Goal: Transaction & Acquisition: Book appointment/travel/reservation

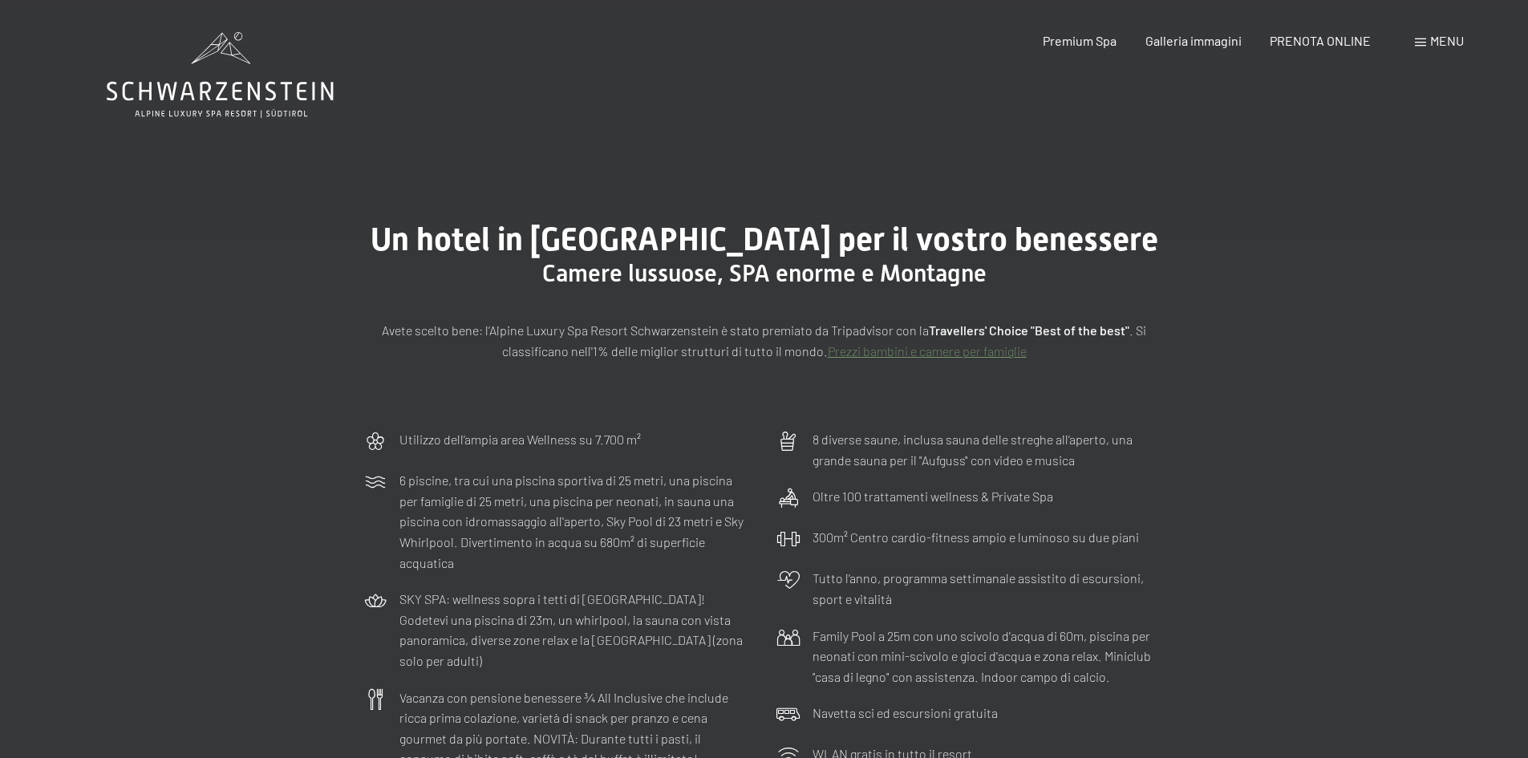
click at [1445, 38] on span "Menu" at bounding box center [1448, 40] width 34 height 15
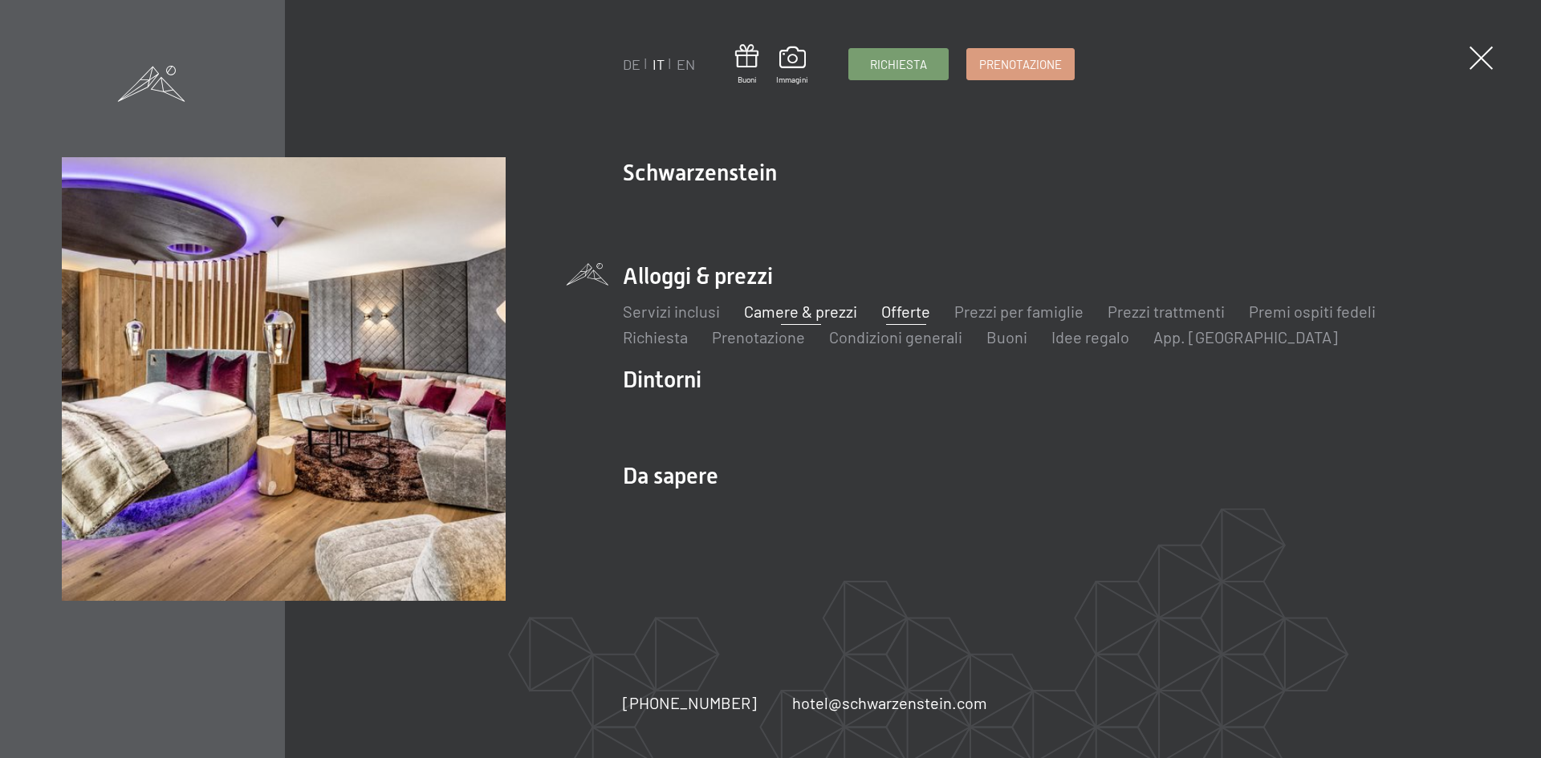
click at [895, 319] on link "Offerte" at bounding box center [905, 311] width 49 height 19
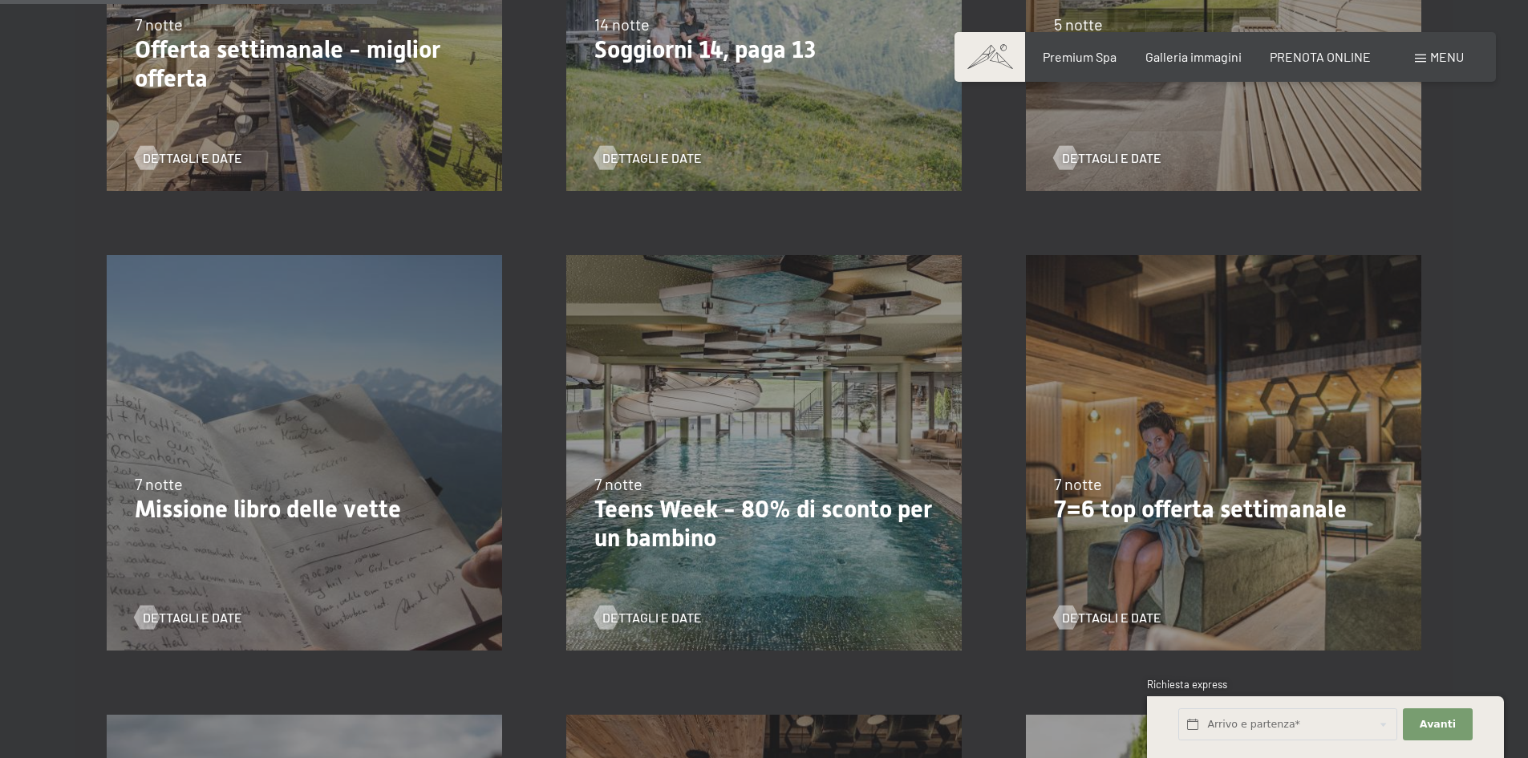
scroll to position [802, 0]
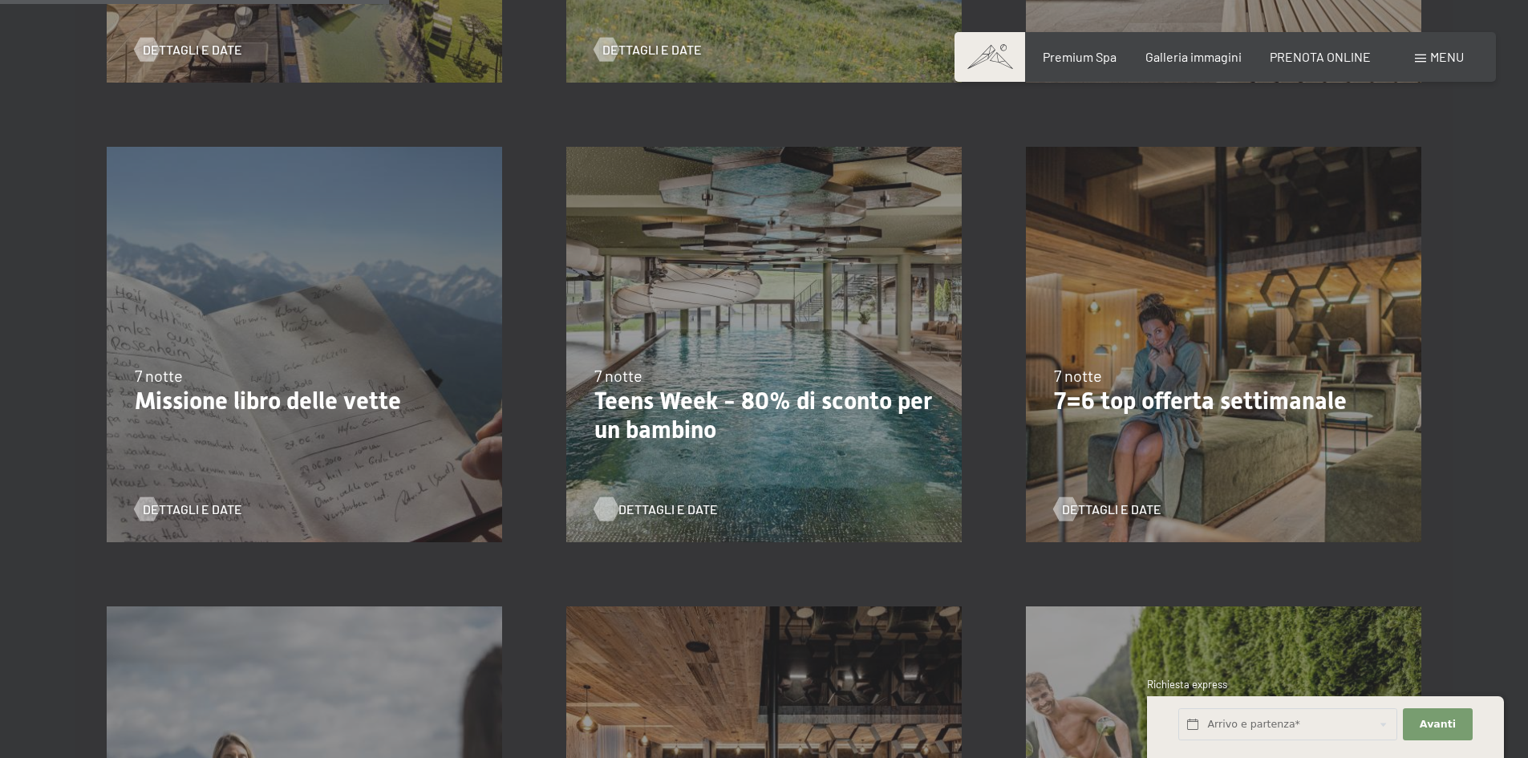
click at [647, 513] on span "Dettagli e Date" at bounding box center [668, 510] width 99 height 18
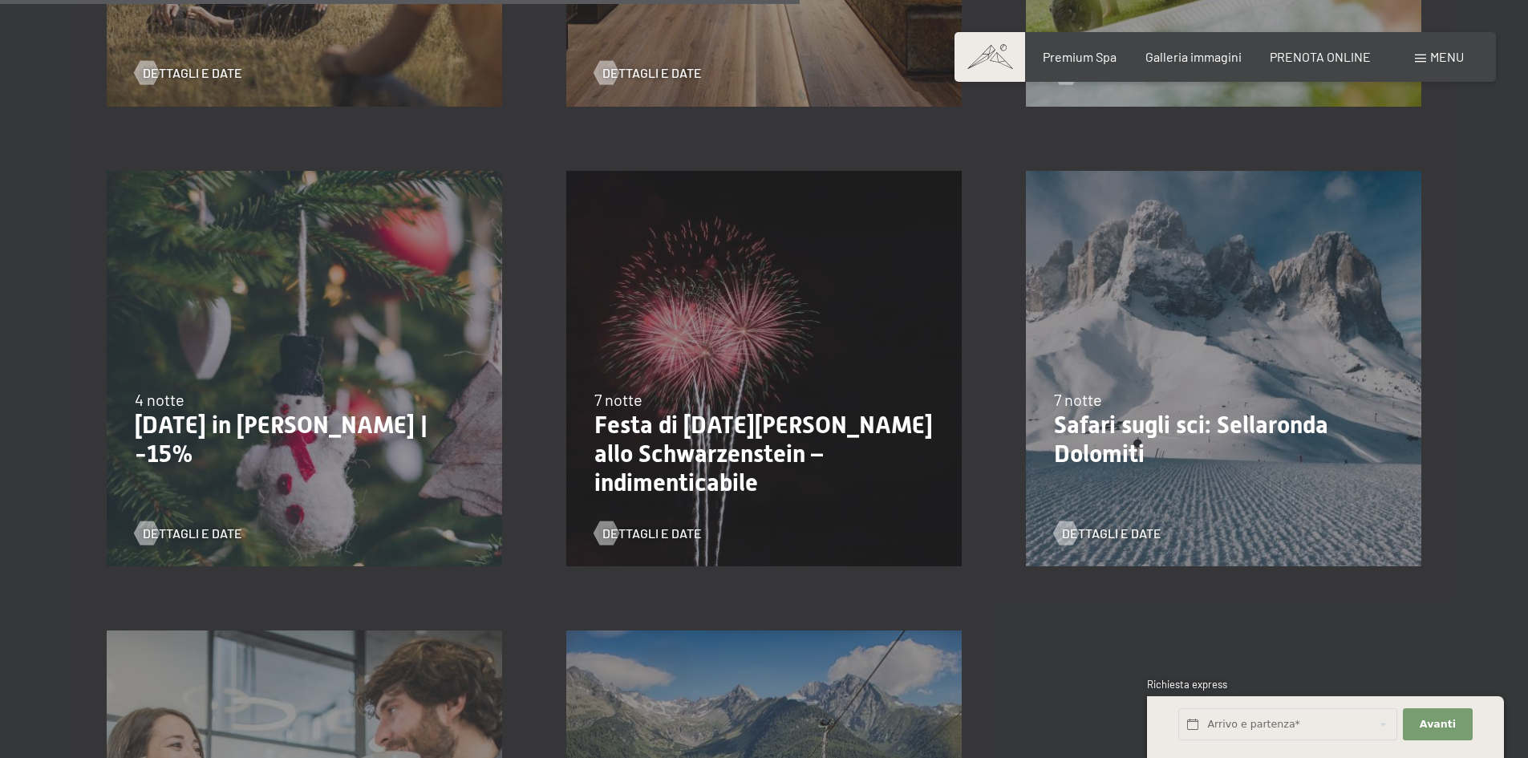
scroll to position [1685, 0]
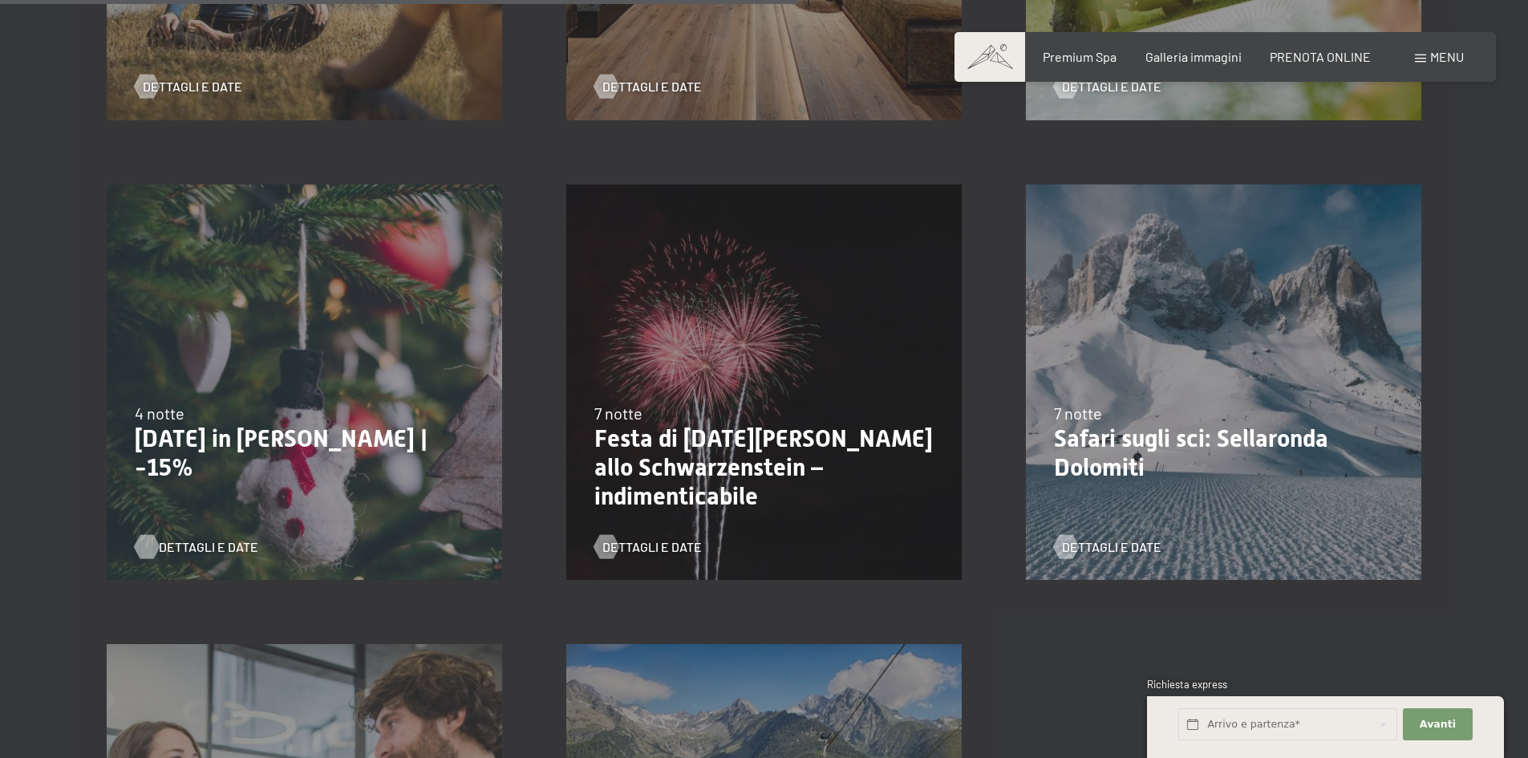
click at [201, 551] on span "Dettagli e Date" at bounding box center [208, 547] width 99 height 18
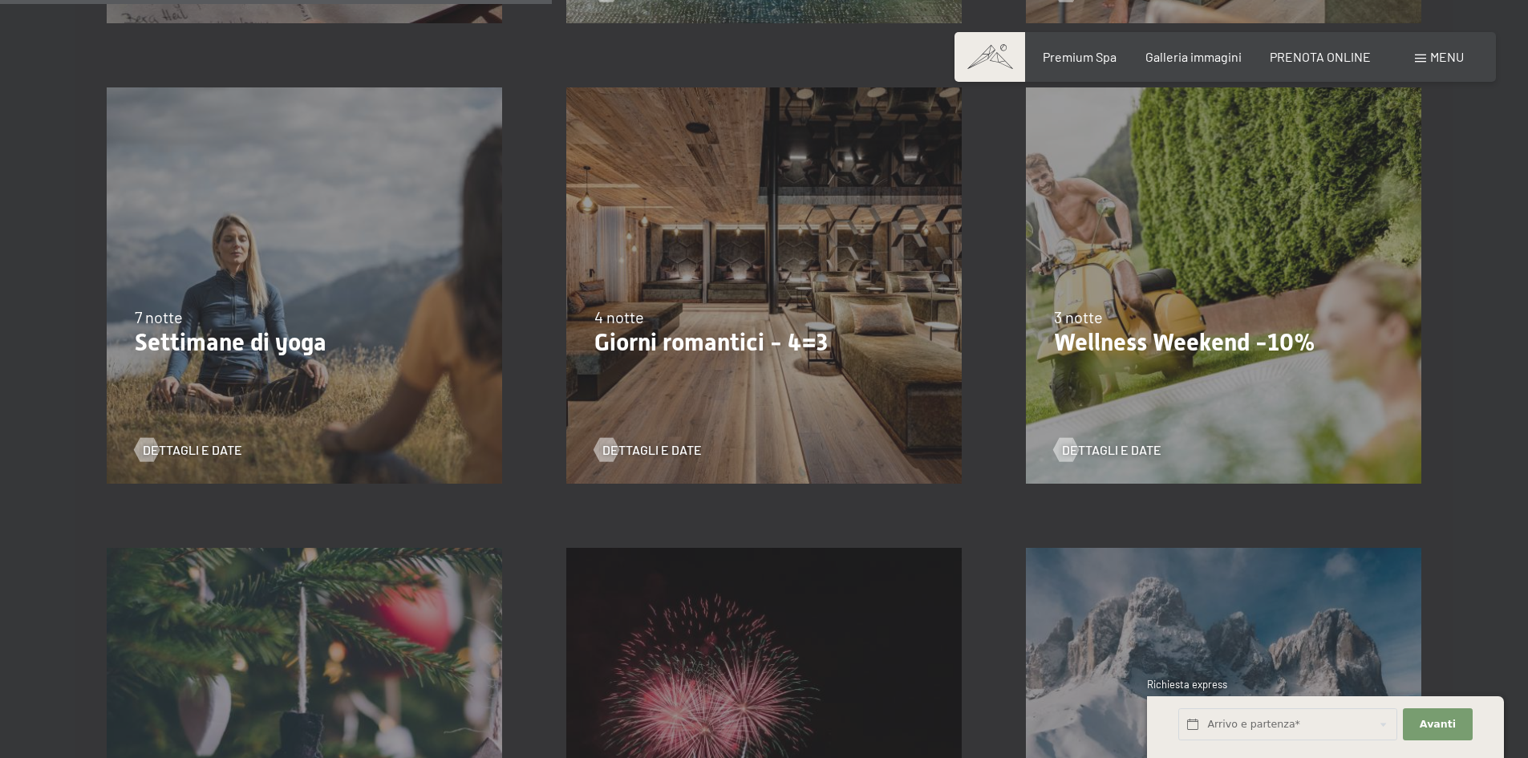
scroll to position [1364, 0]
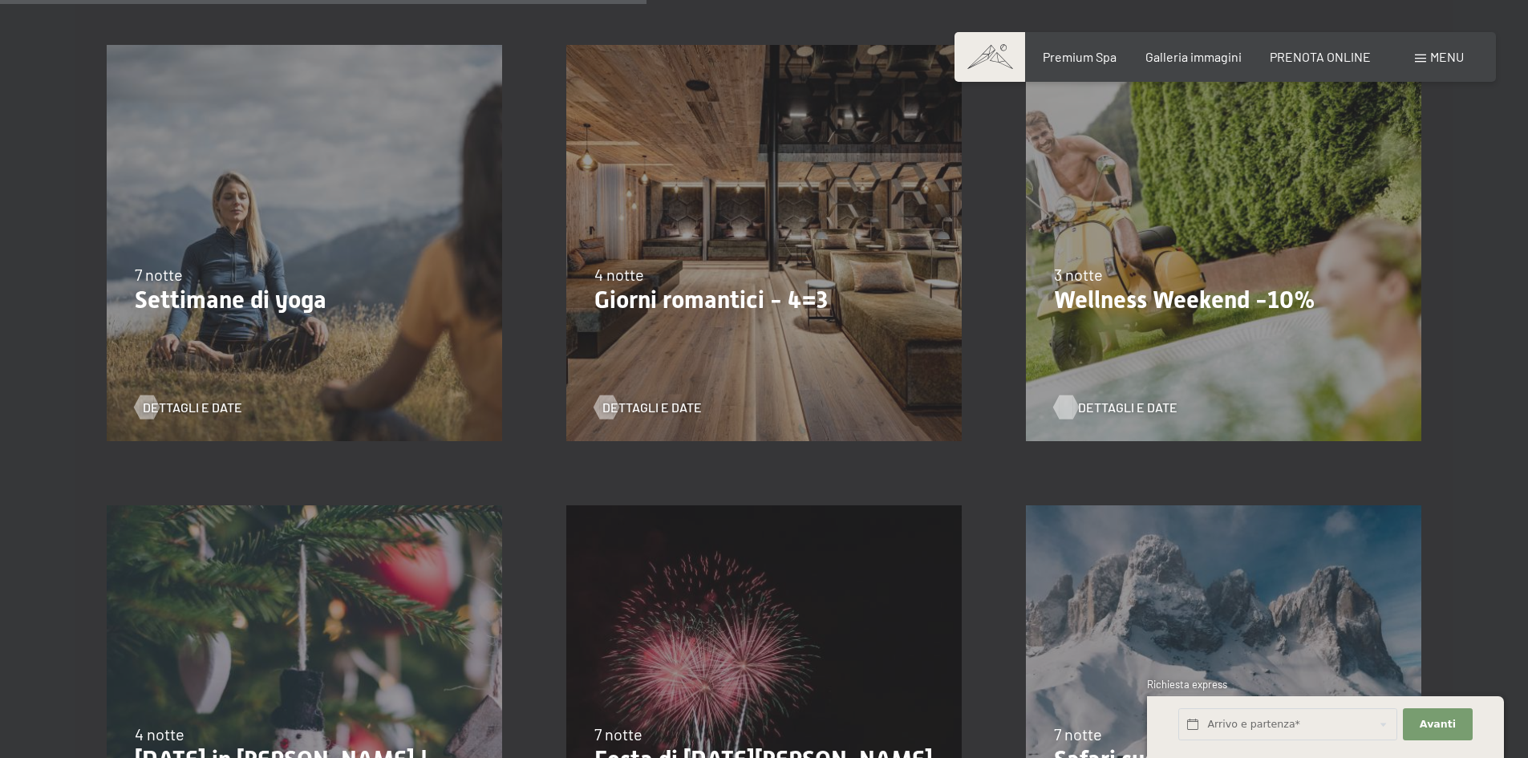
click at [1090, 412] on span "Dettagli e Date" at bounding box center [1127, 408] width 99 height 18
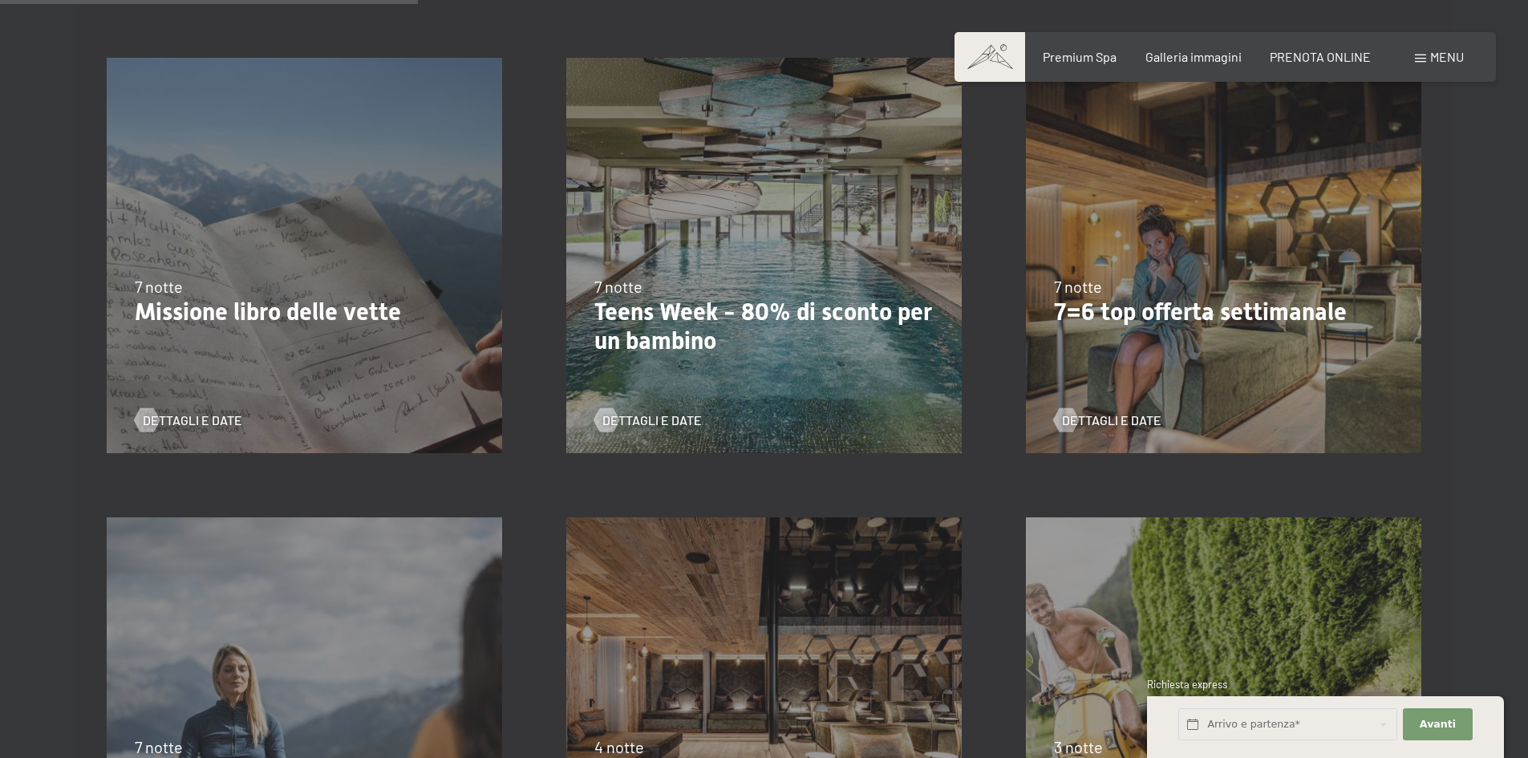
scroll to position [883, 0]
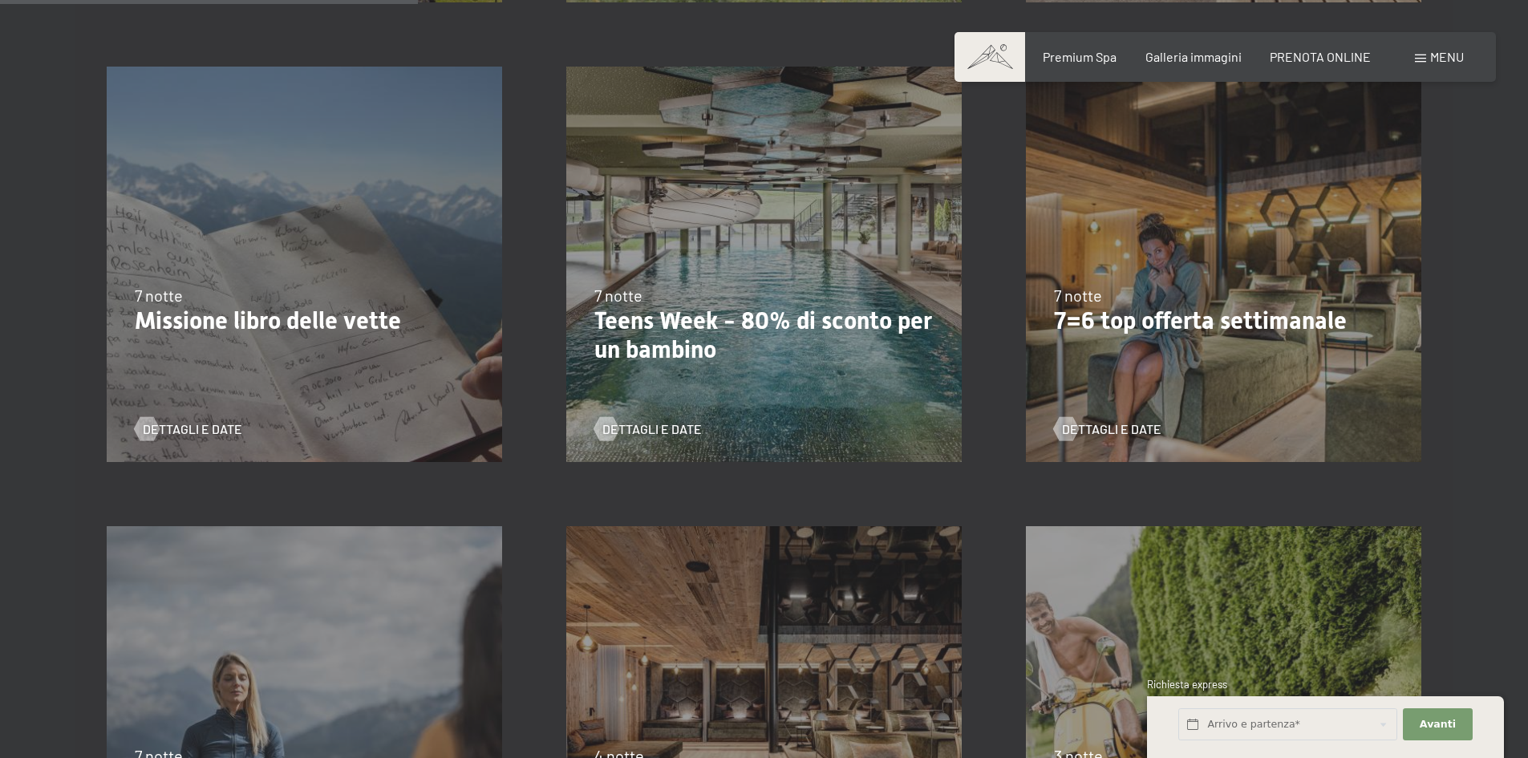
click at [641, 425] on span "Consenso marketing*" at bounding box center [671, 426] width 121 height 16
click at [603, 425] on input "Consenso marketing*" at bounding box center [595, 426] width 16 height 16
click at [642, 428] on span "Consenso marketing*" at bounding box center [671, 426] width 121 height 16
click at [603, 428] on input "Consenso marketing*" at bounding box center [595, 426] width 16 height 16
click at [647, 432] on span "Consenso marketing*" at bounding box center [671, 426] width 121 height 16
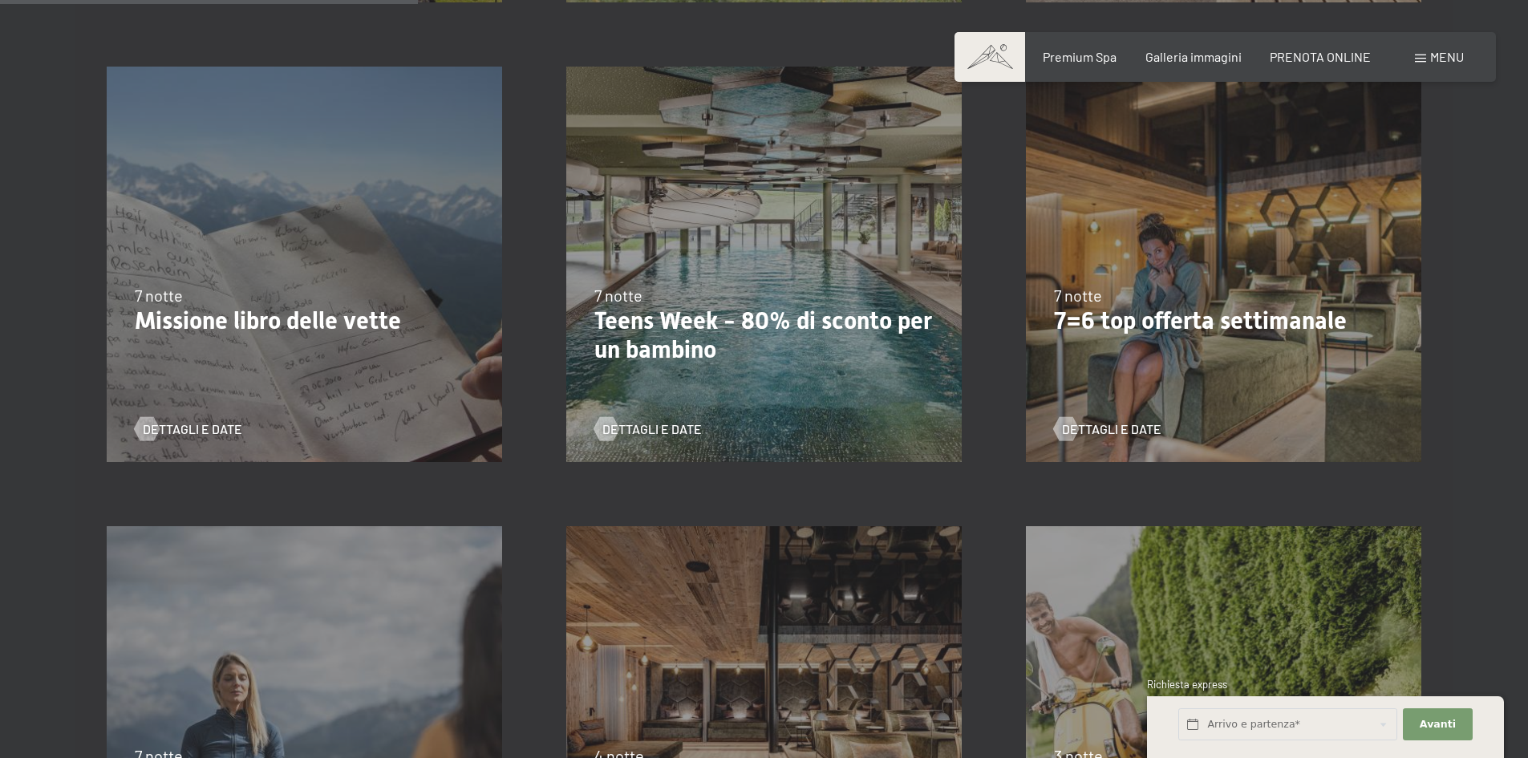
click at [603, 432] on input "Consenso marketing*" at bounding box center [595, 426] width 16 height 16
checkbox input "false"
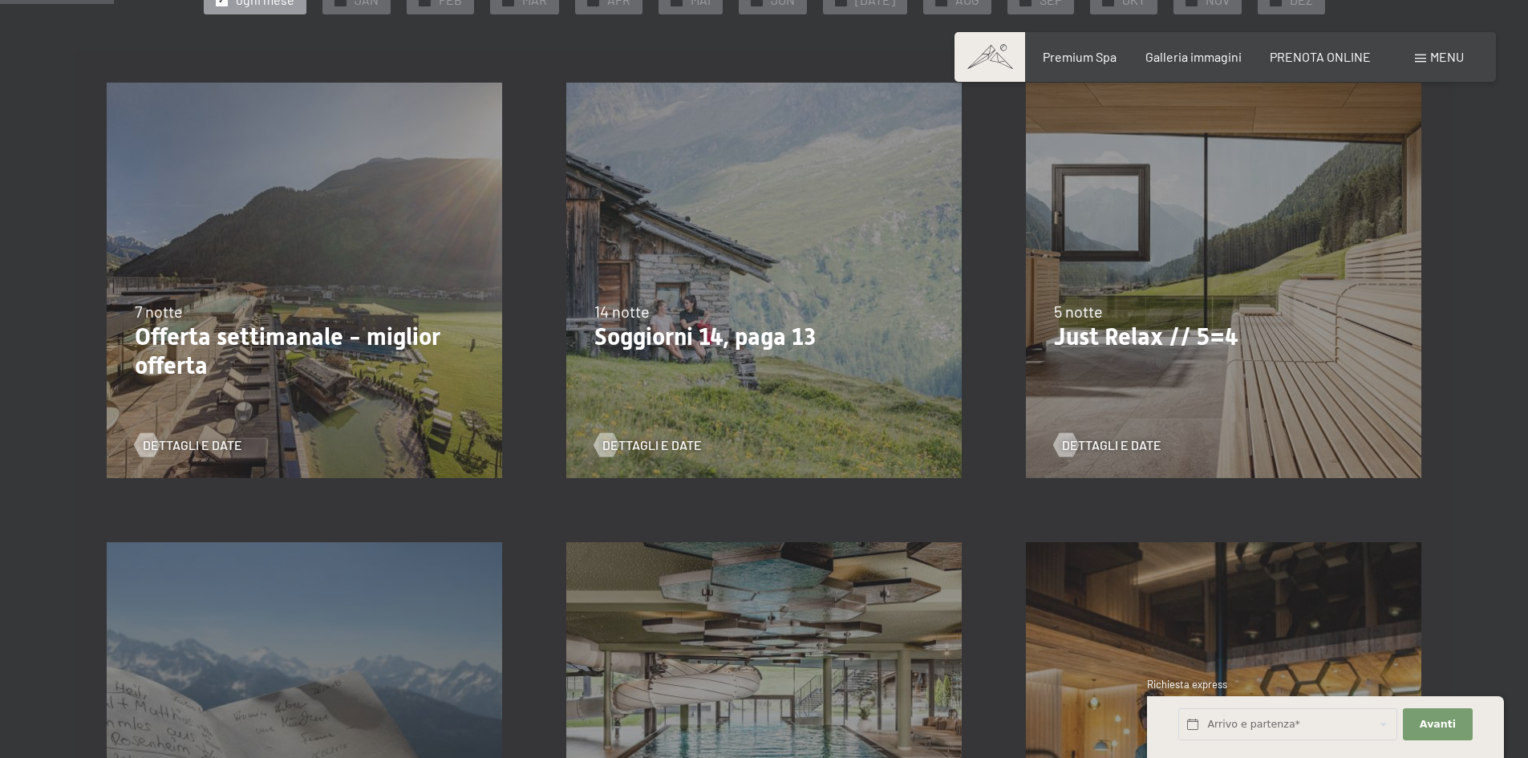
scroll to position [241, 0]
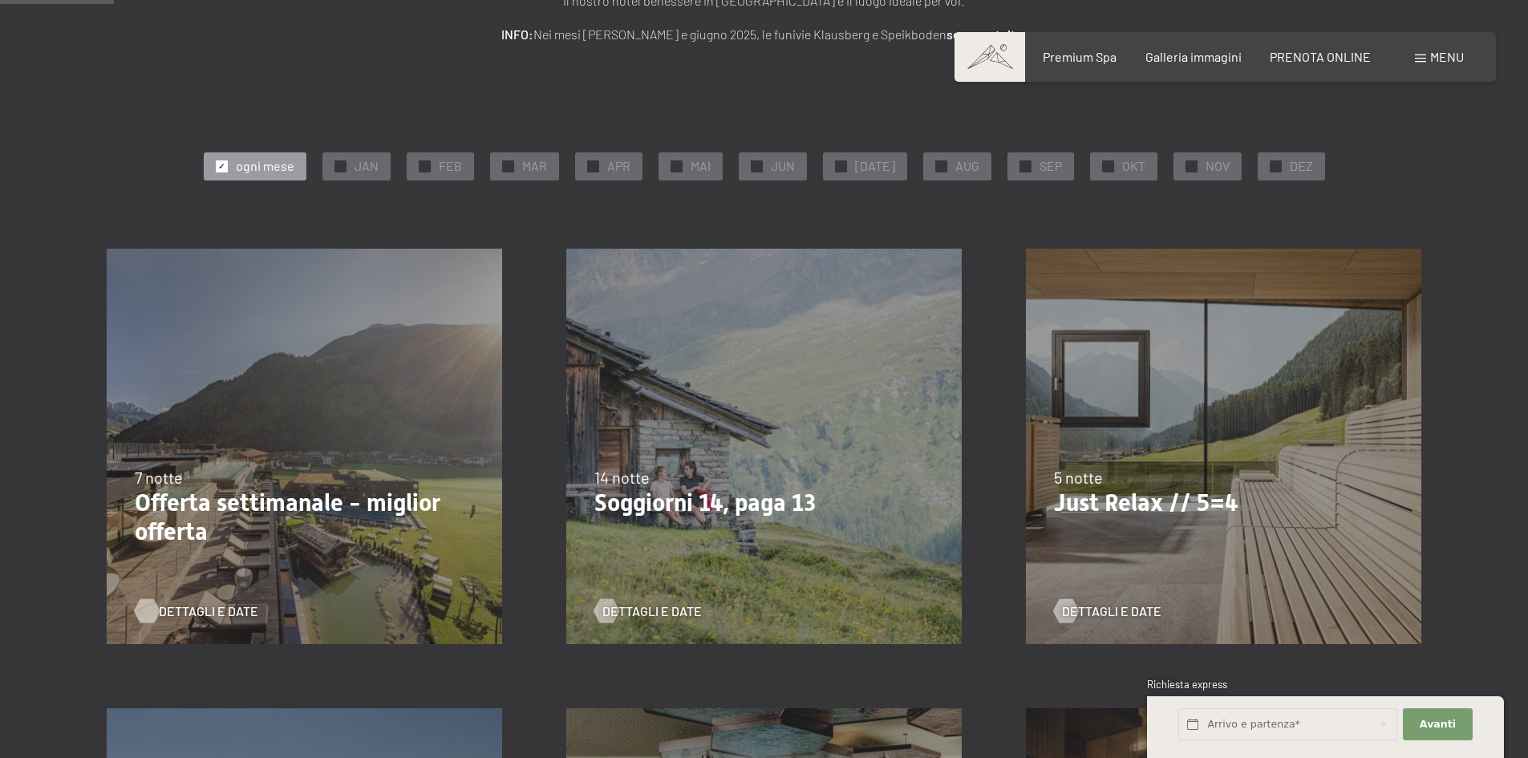
click at [175, 614] on span "Dettagli e Date" at bounding box center [208, 612] width 99 height 18
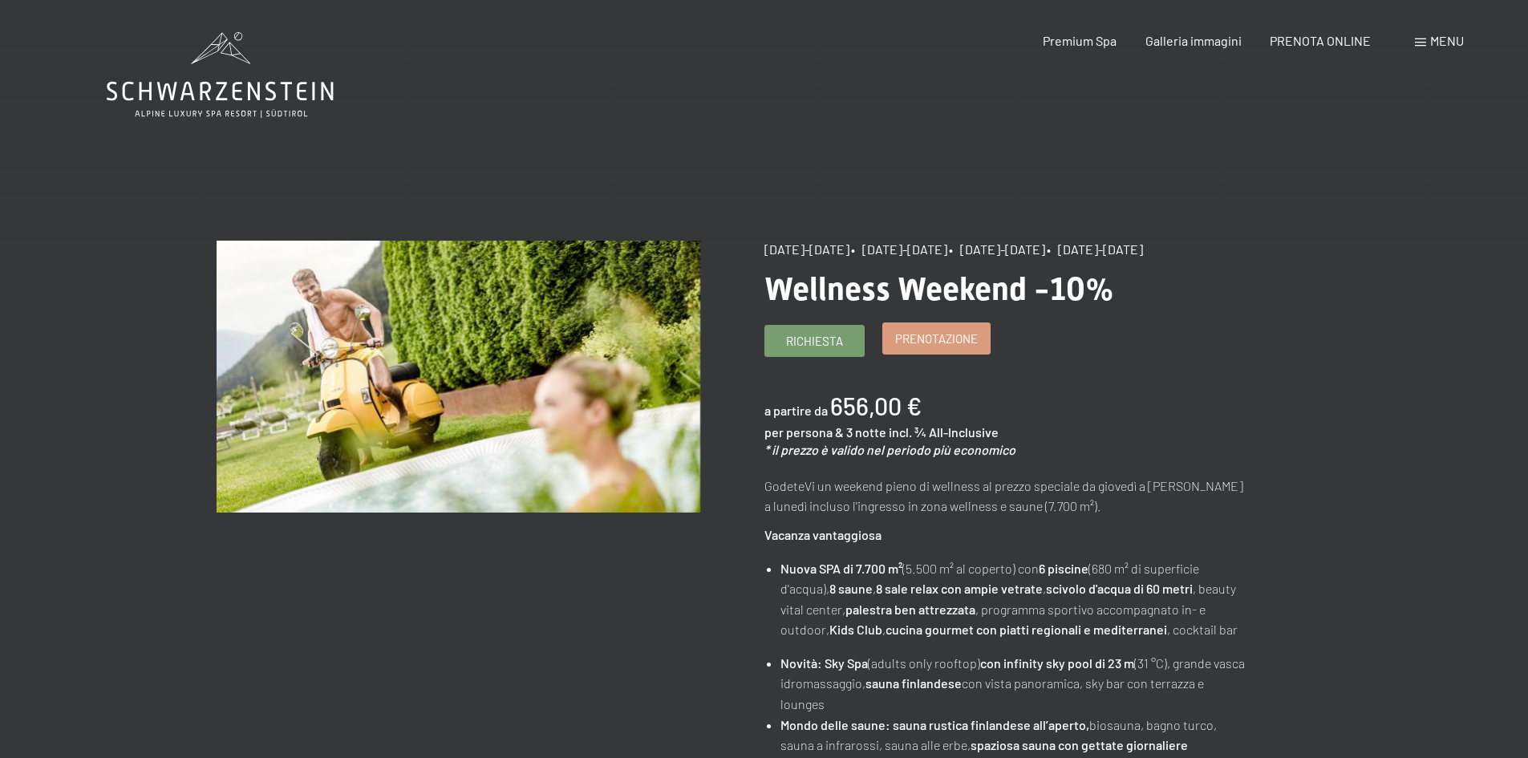
click at [924, 347] on span "Prenotazione" at bounding box center [936, 339] width 83 height 17
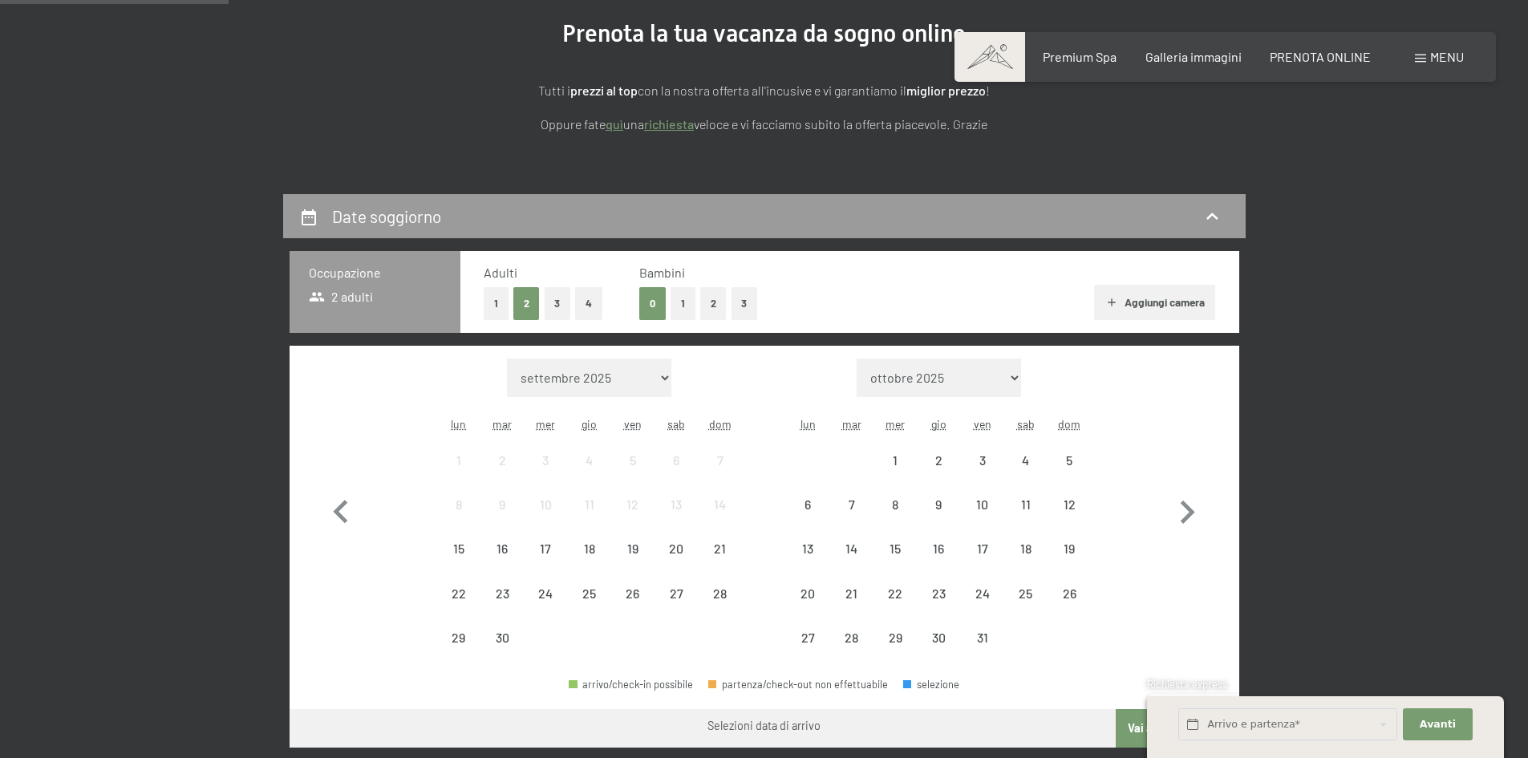
scroll to position [241, 0]
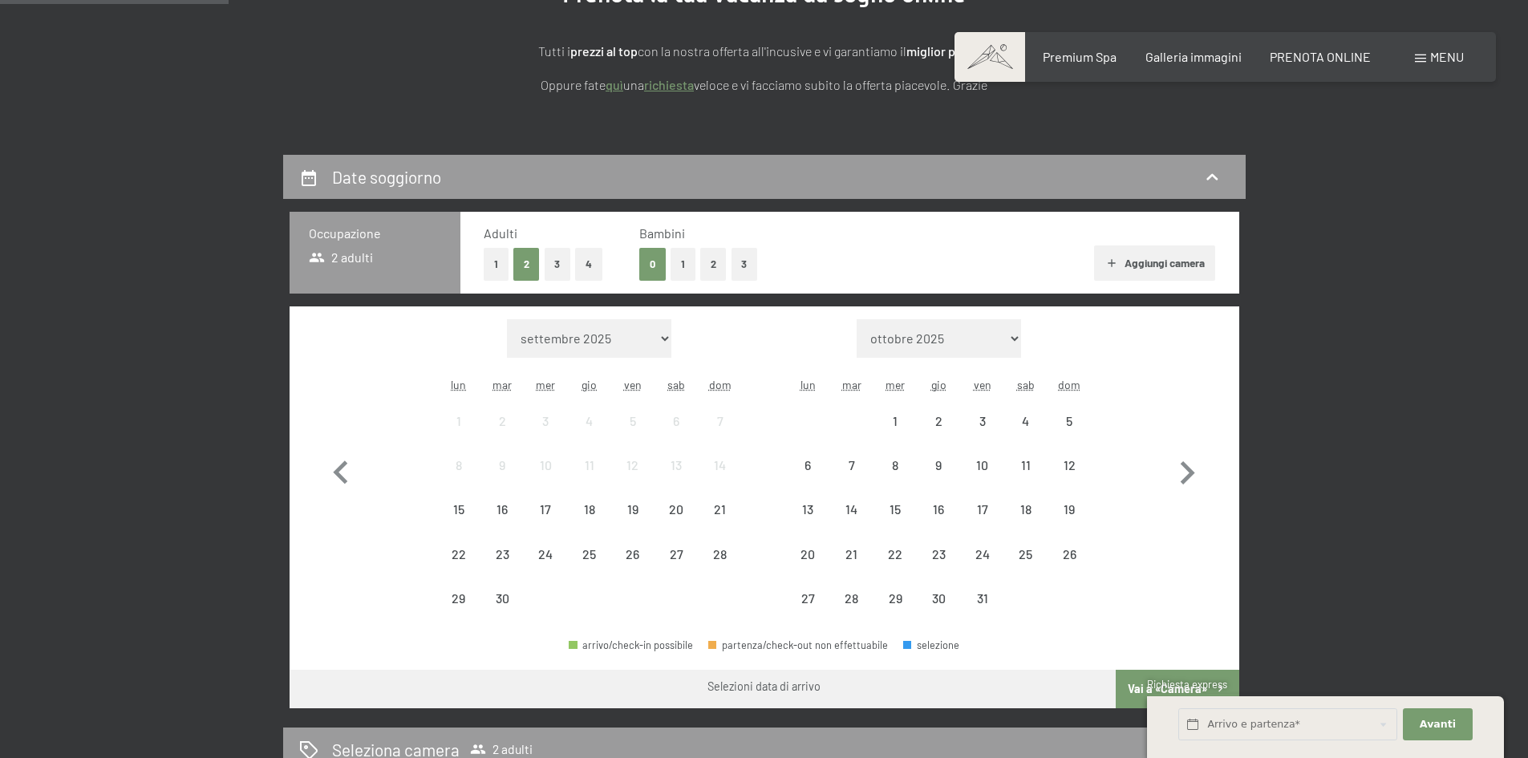
select select "[DATE]"
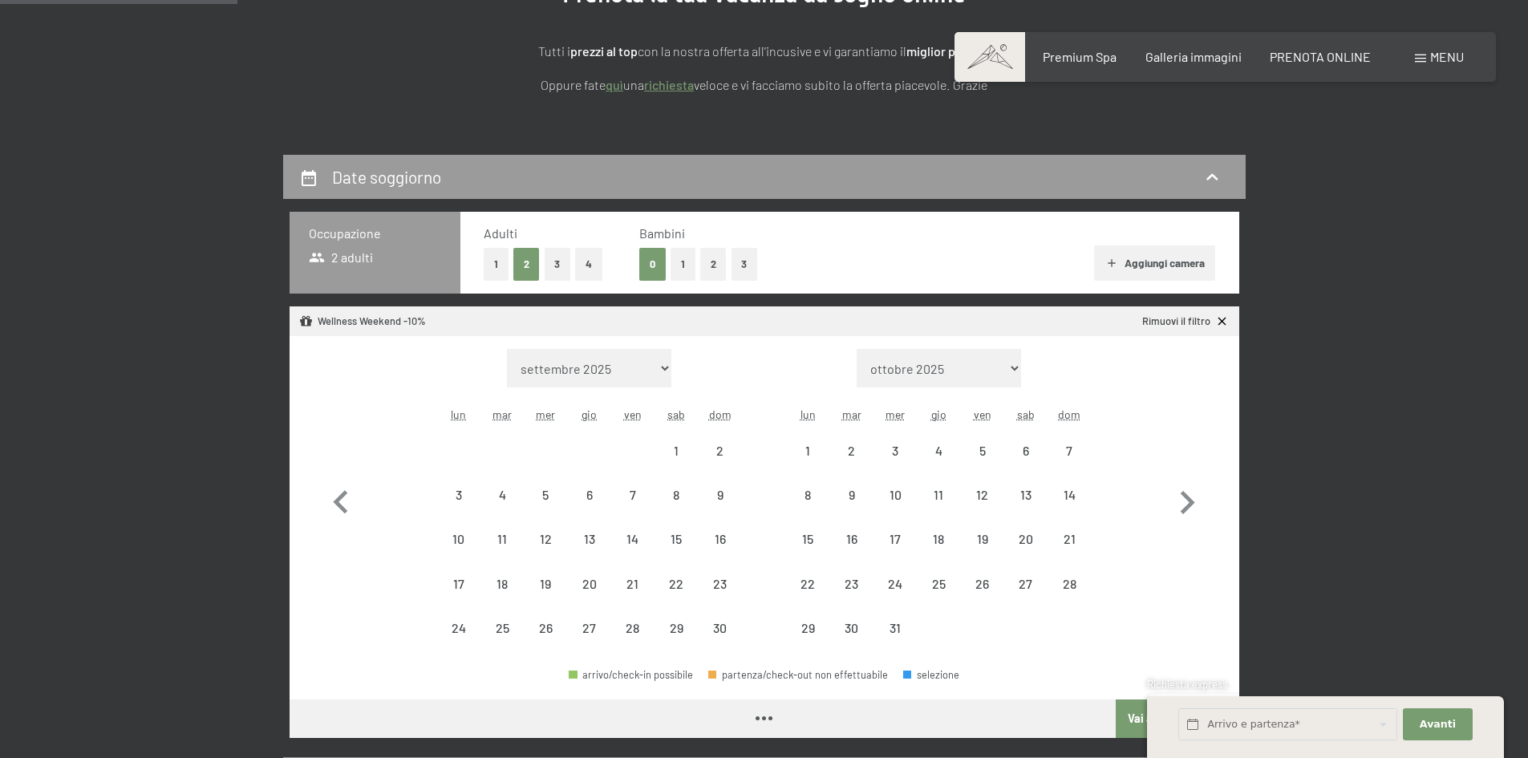
select select "[DATE]"
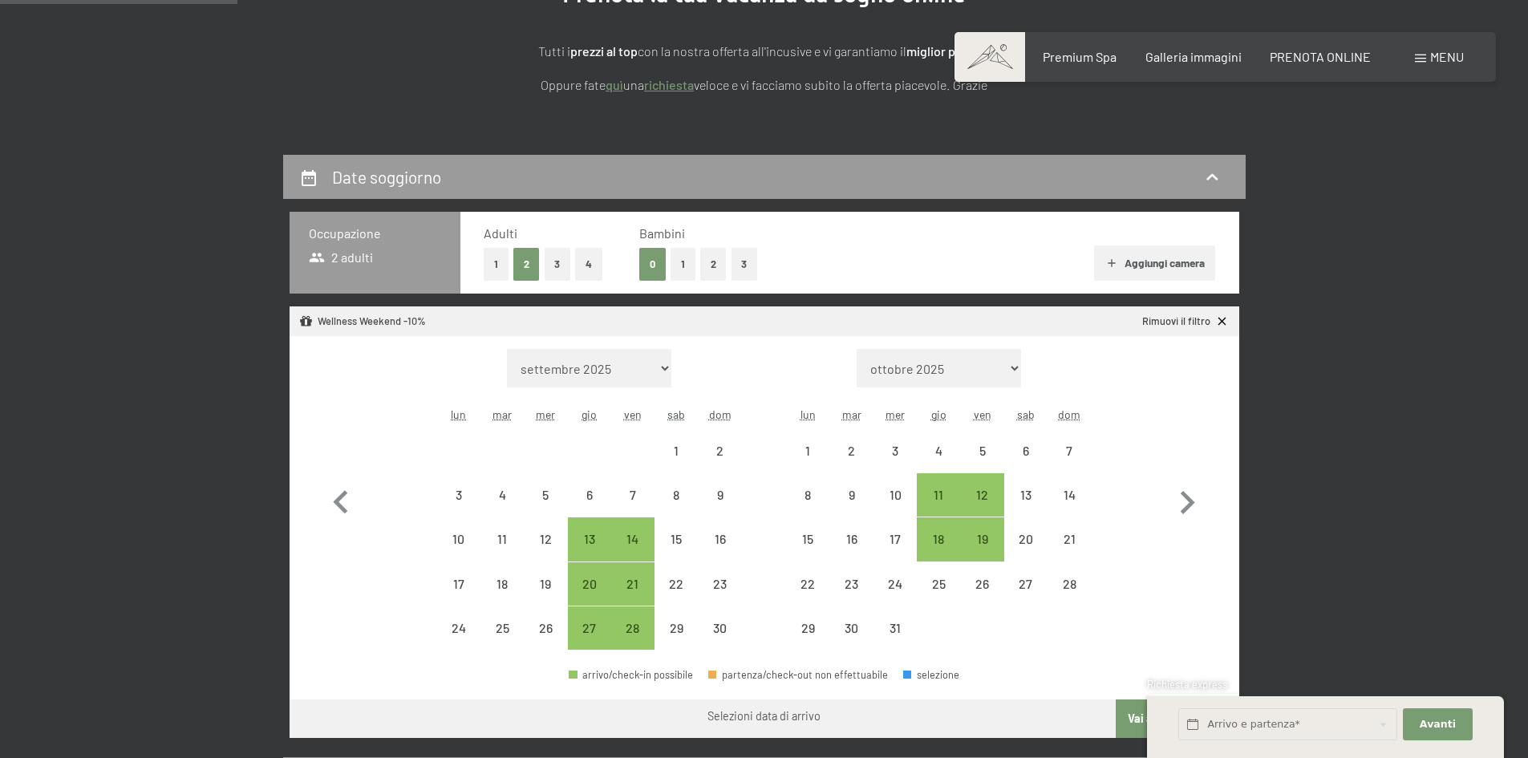
click at [712, 270] on button "2" at bounding box center [713, 264] width 26 height 33
select select "[DATE]"
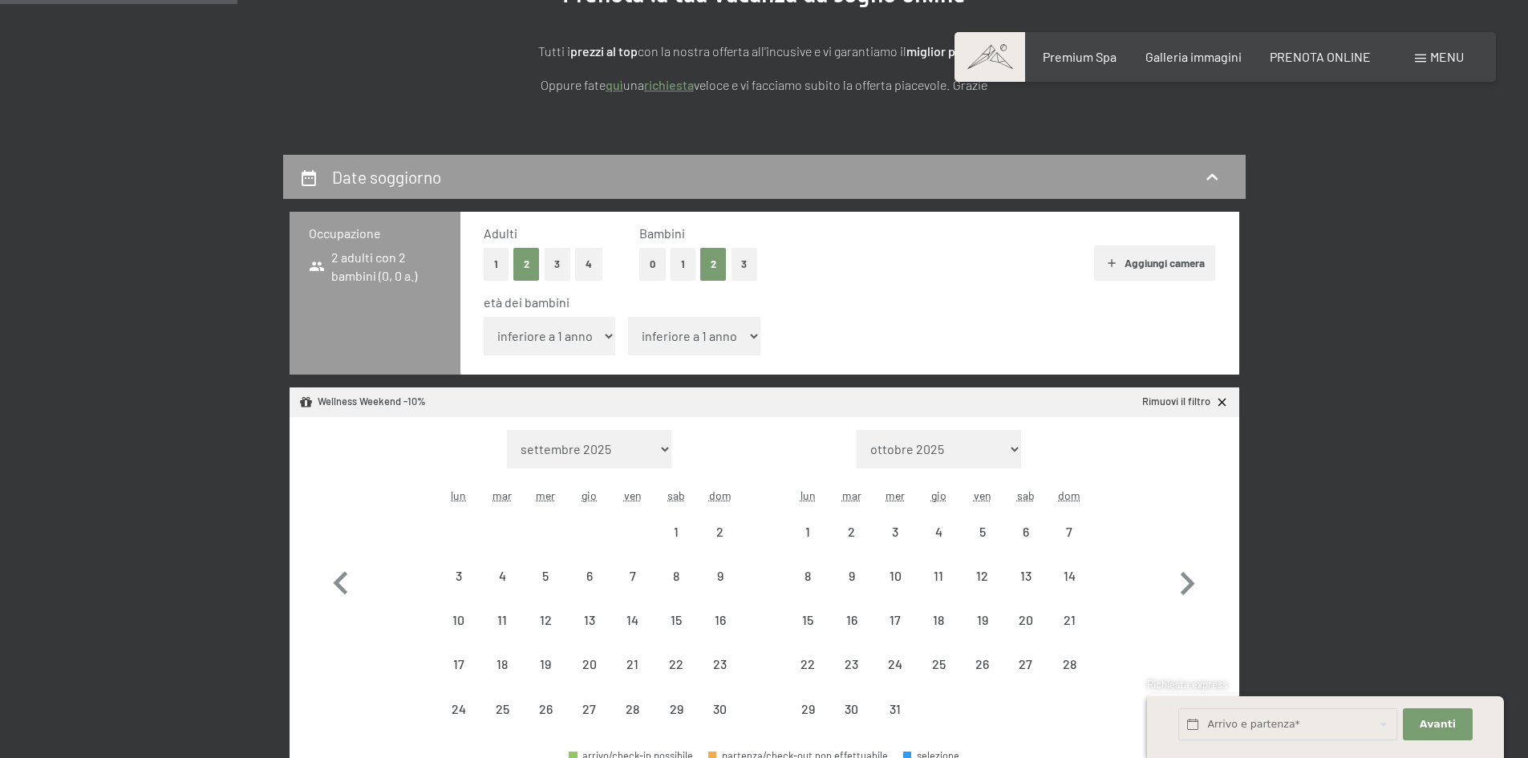
select select "[DATE]"
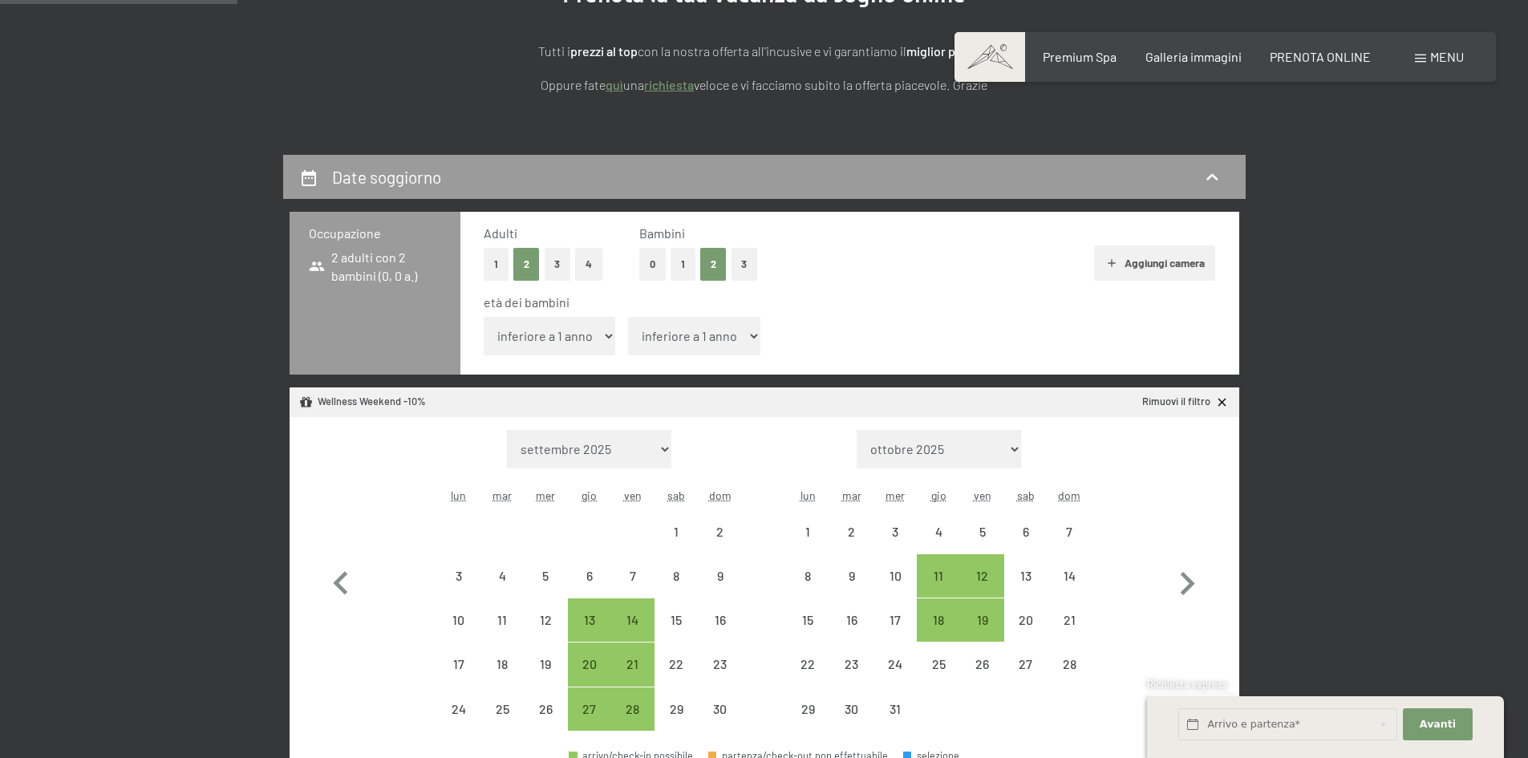
click at [583, 345] on select "inferiore a 1 anno 1 anno 2 anni 3 anni 4 anni 5 anni 6 anni 7 anni 8 anni 9 an…" at bounding box center [550, 336] width 132 height 39
select select "11"
click at [484, 317] on select "inferiore a 1 anno 1 anno 2 anni 3 anni 4 anni 5 anni 6 anni 7 anni 8 anni 9 an…" at bounding box center [550, 336] width 132 height 39
select select "[DATE]"
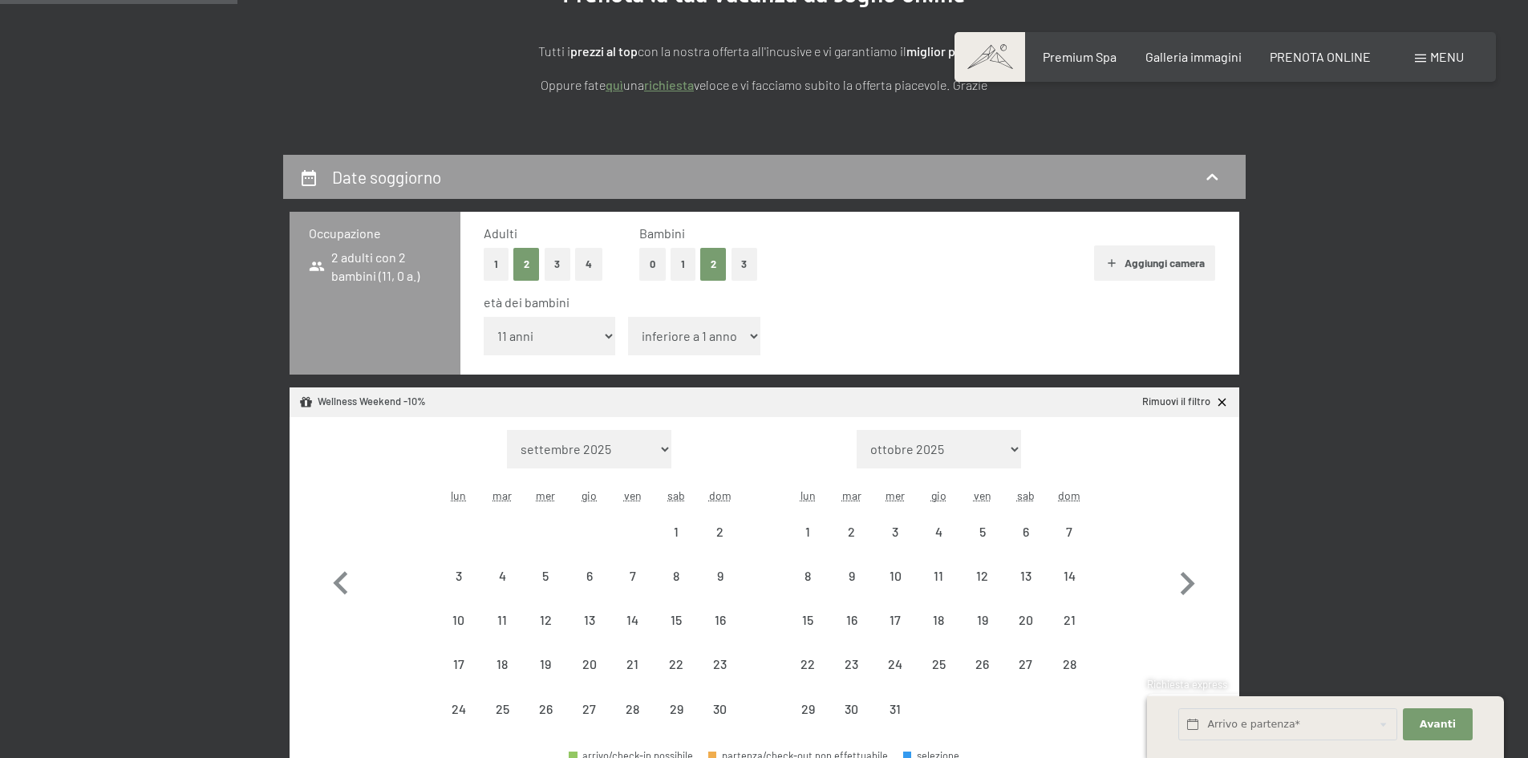
select select "[DATE]"
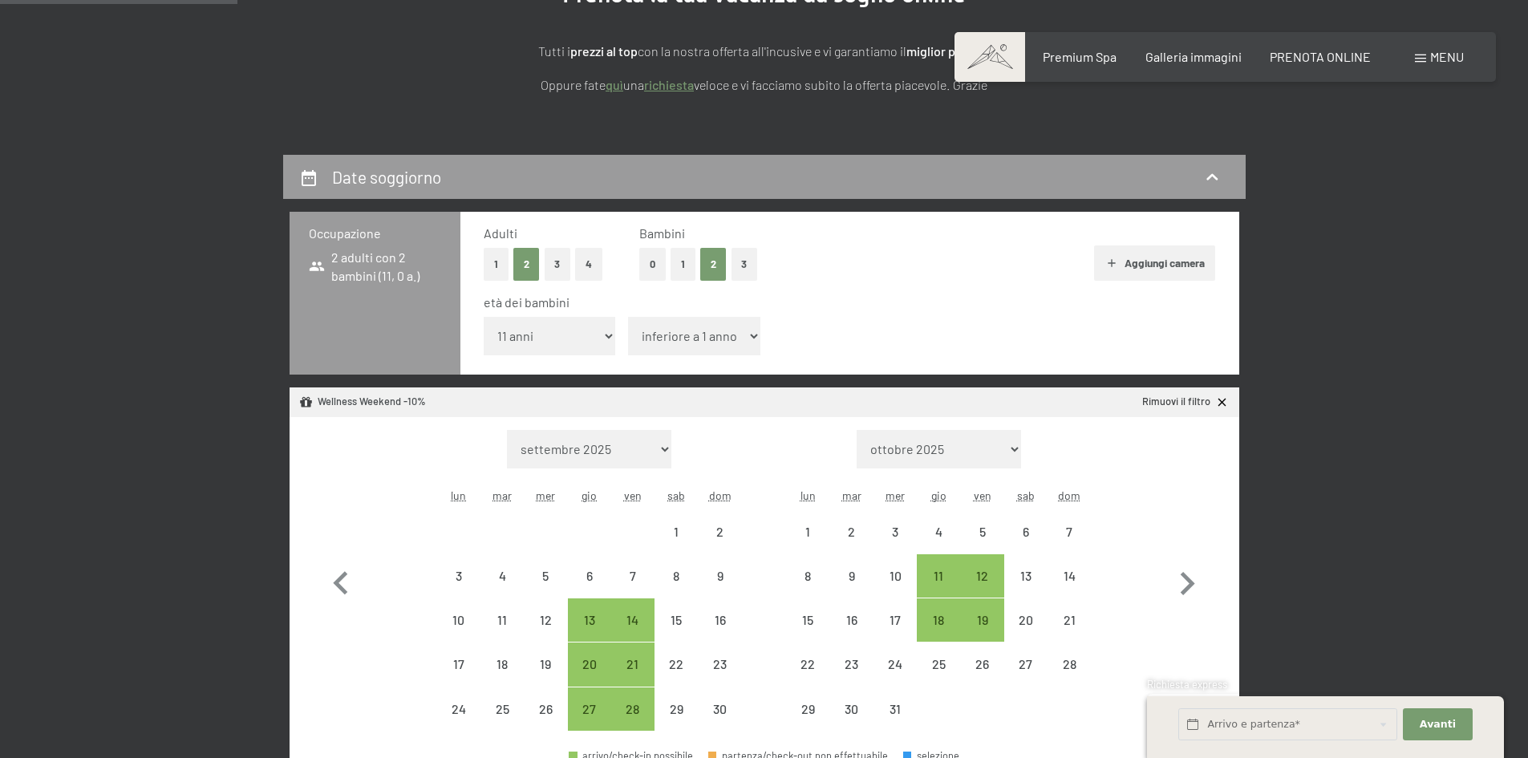
click at [692, 339] on select "inferiore a 1 anno 1 anno 2 anni 3 anni 4 anni 5 anni 6 anni 7 anni 8 anni 9 an…" at bounding box center [694, 336] width 132 height 39
select select "12"
click at [628, 317] on select "inferiore a 1 anno 1 anno 2 anni 3 anni 4 anni 5 anni 6 anni 7 anni 8 anni 9 an…" at bounding box center [694, 336] width 132 height 39
select select "[DATE]"
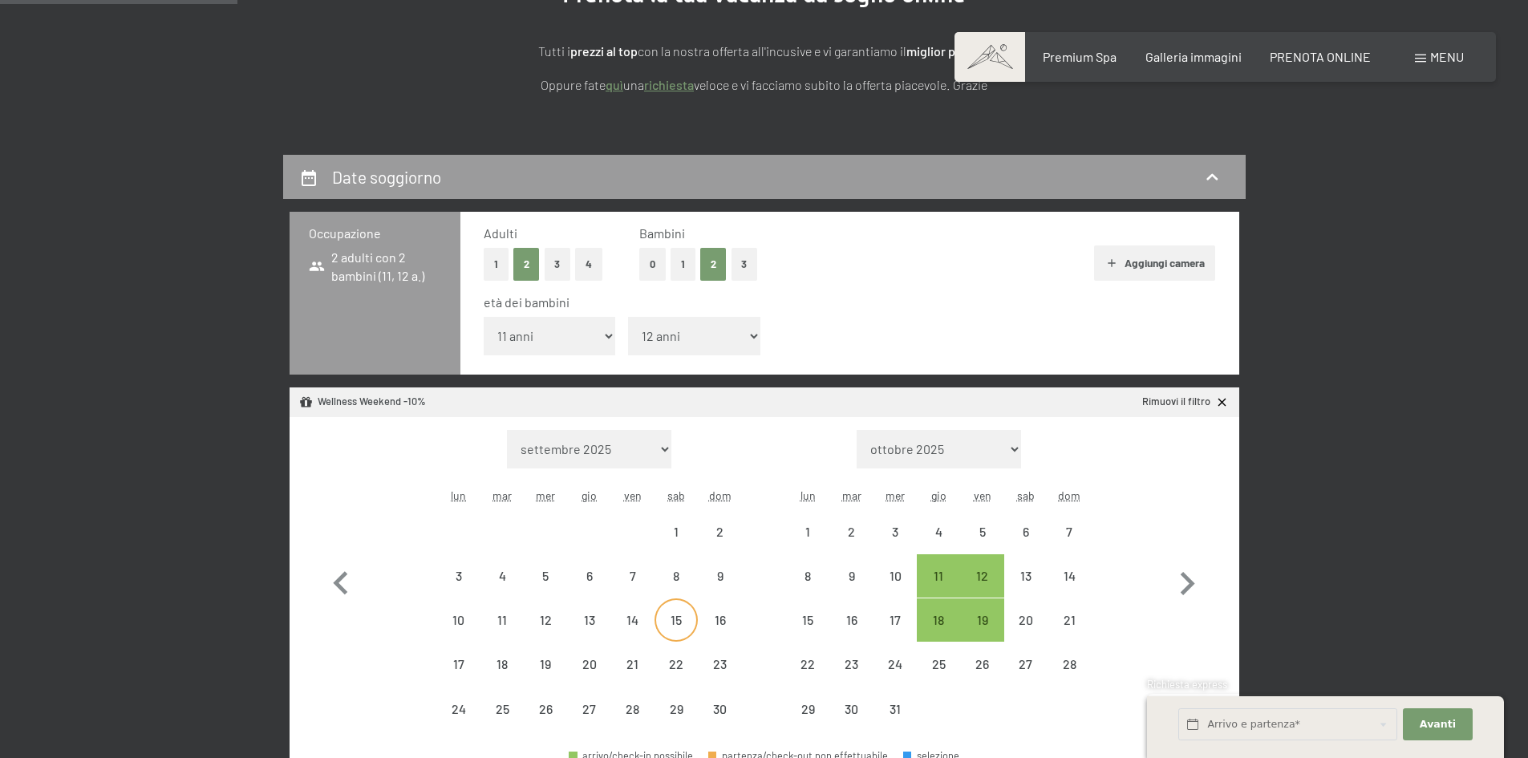
select select "[DATE]"
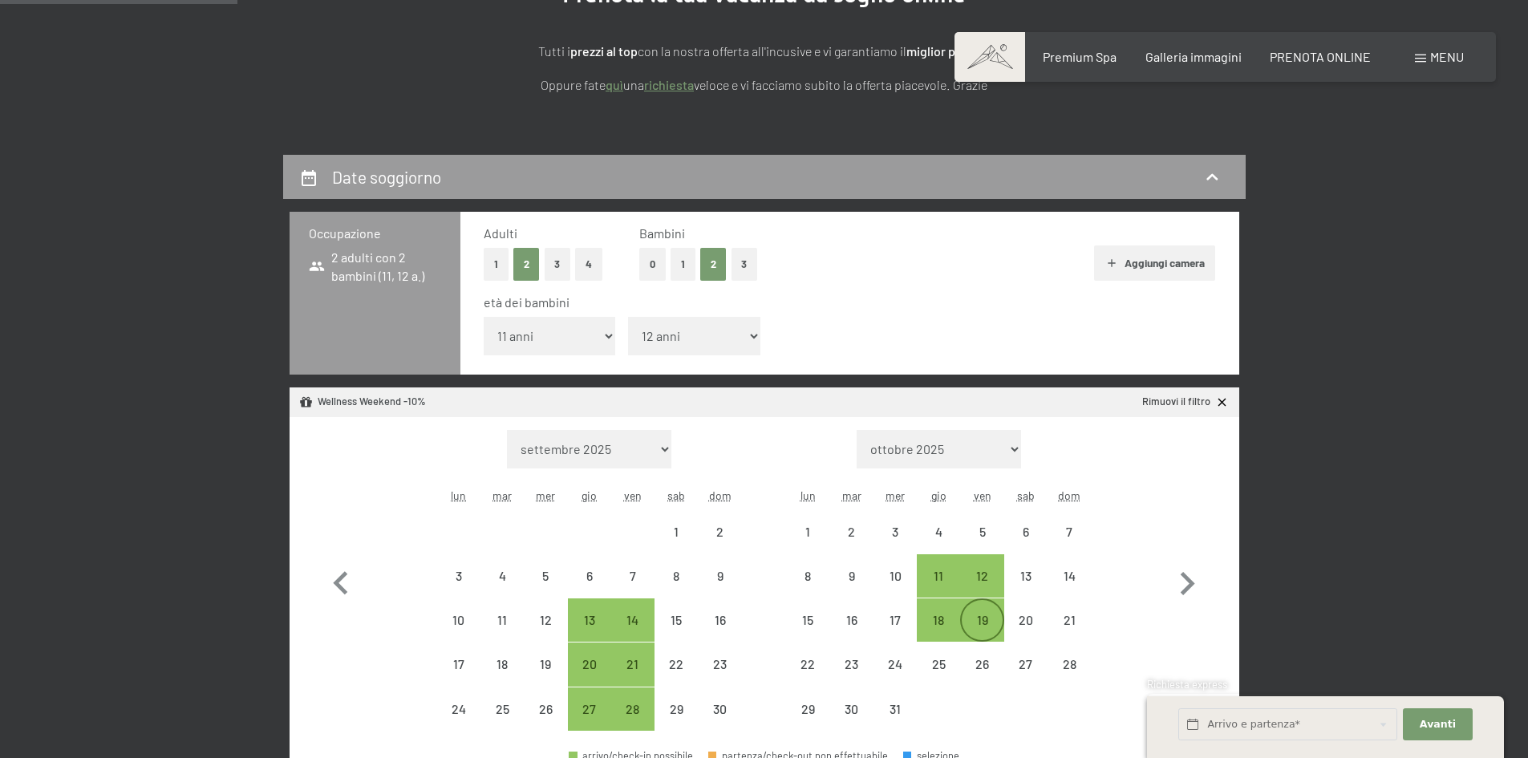
click at [983, 627] on div "19" at bounding box center [982, 634] width 40 height 40
select select "[DATE]"
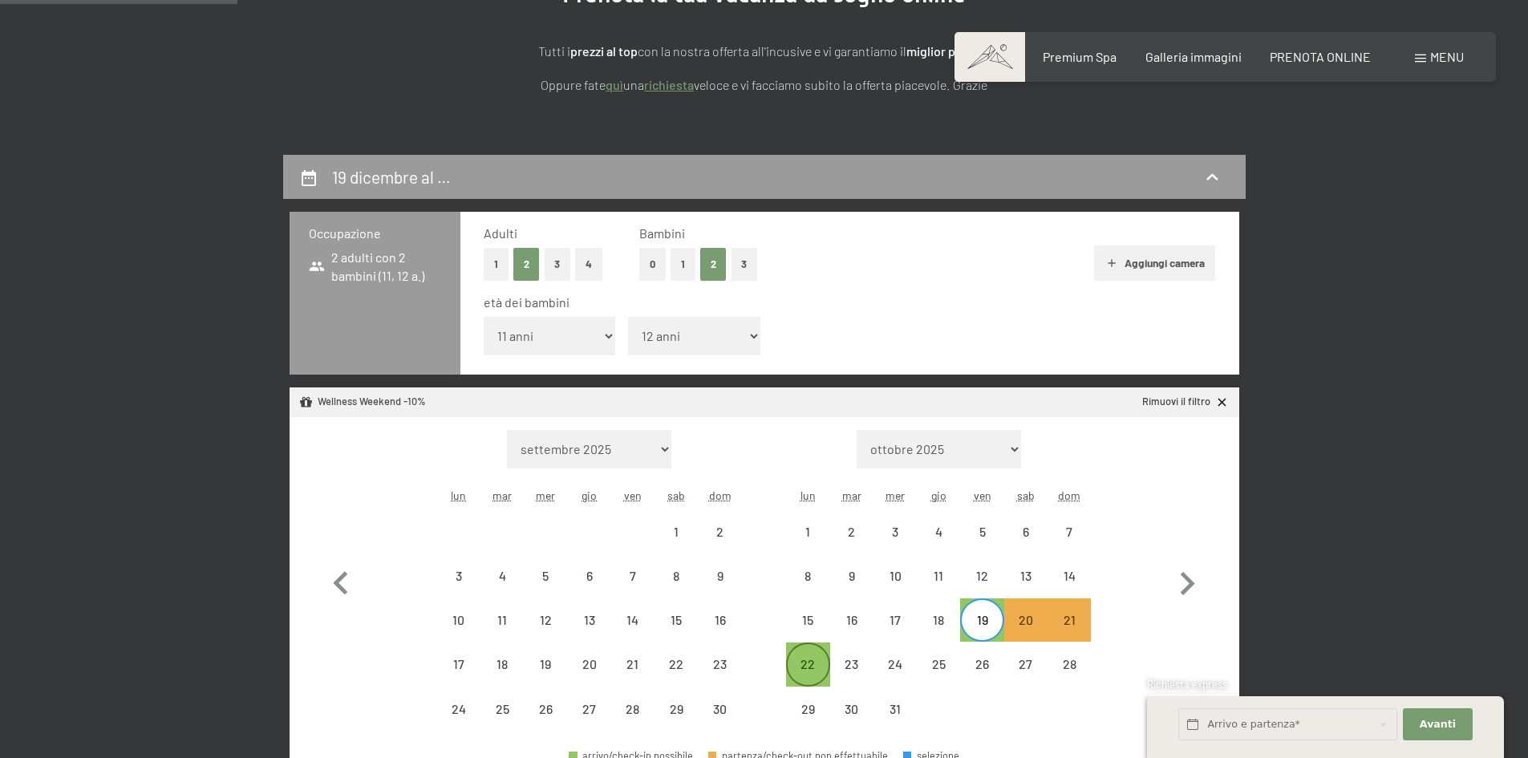
click at [807, 672] on div "22" at bounding box center [808, 678] width 40 height 40
select select "[DATE]"
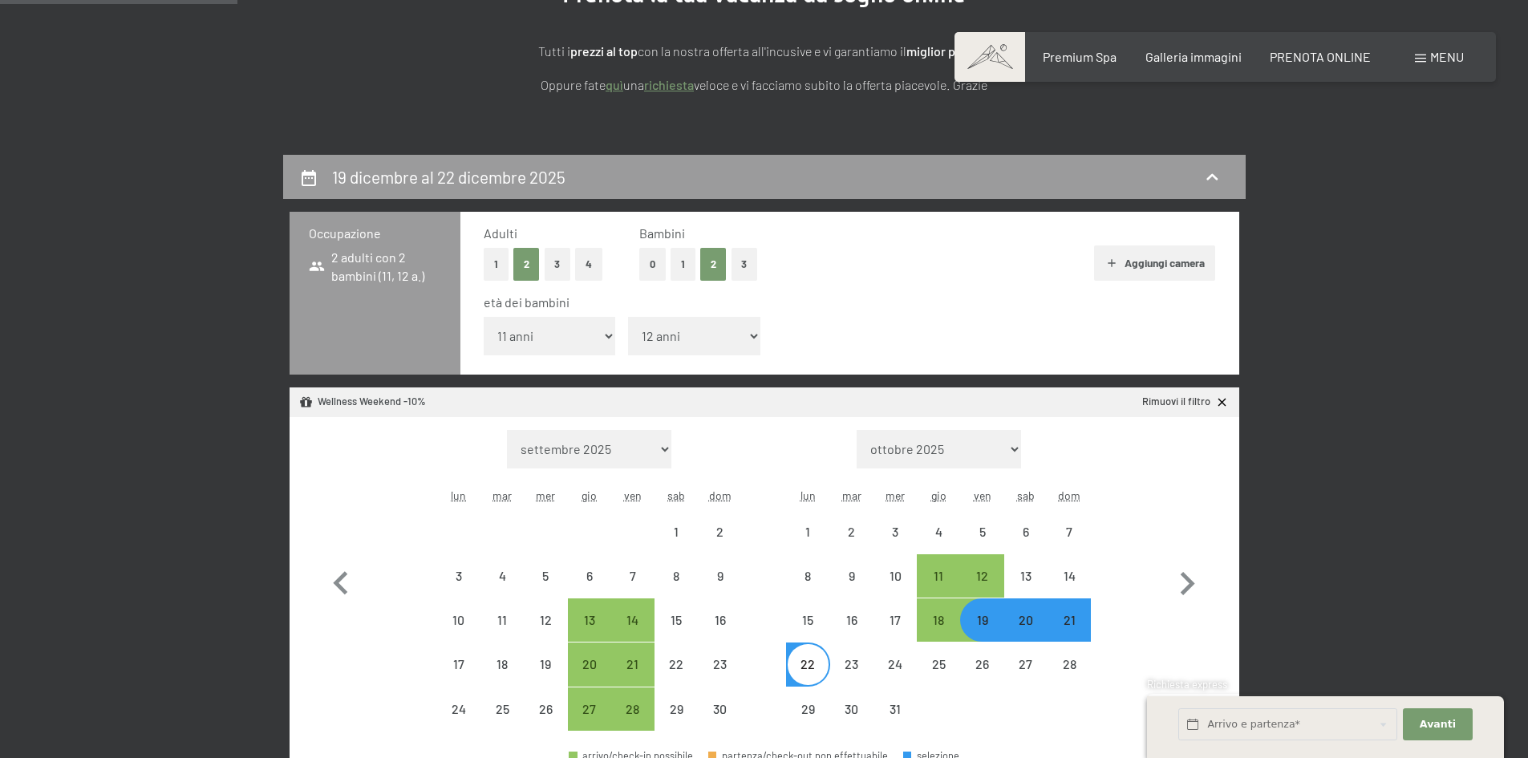
select select "[DATE]"
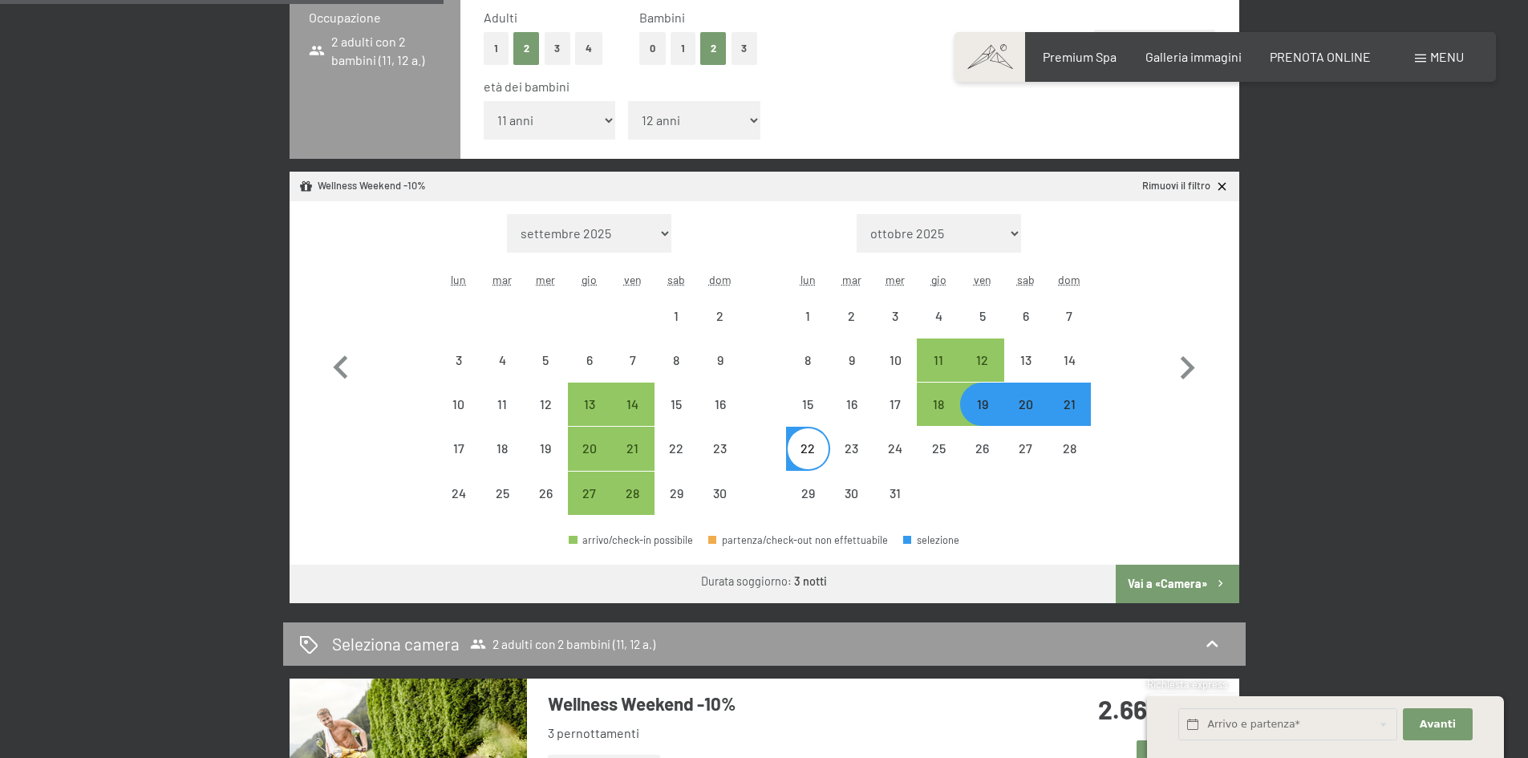
scroll to position [401, 0]
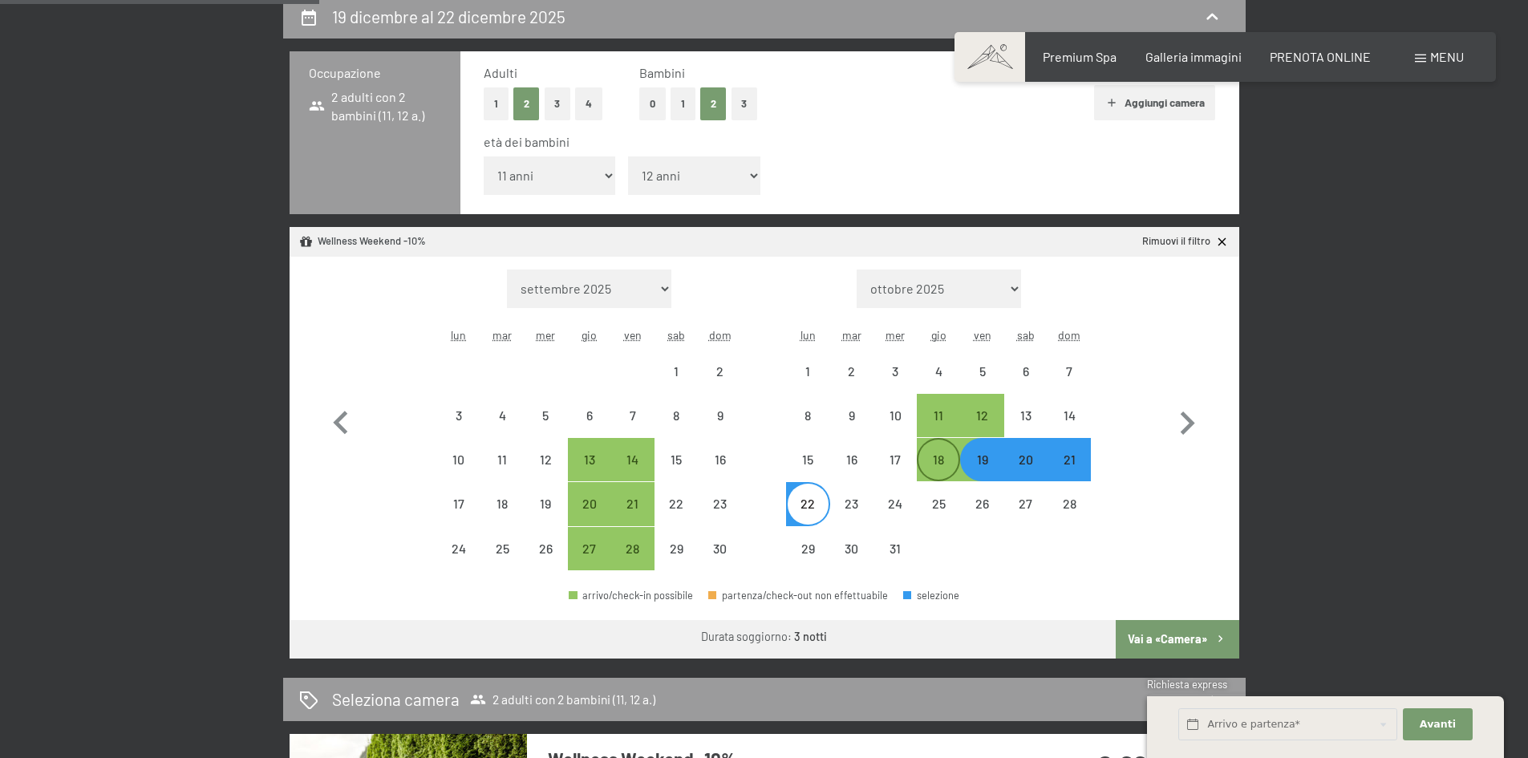
click at [928, 468] on div "18" at bounding box center [939, 473] width 40 height 40
select select "[DATE]"
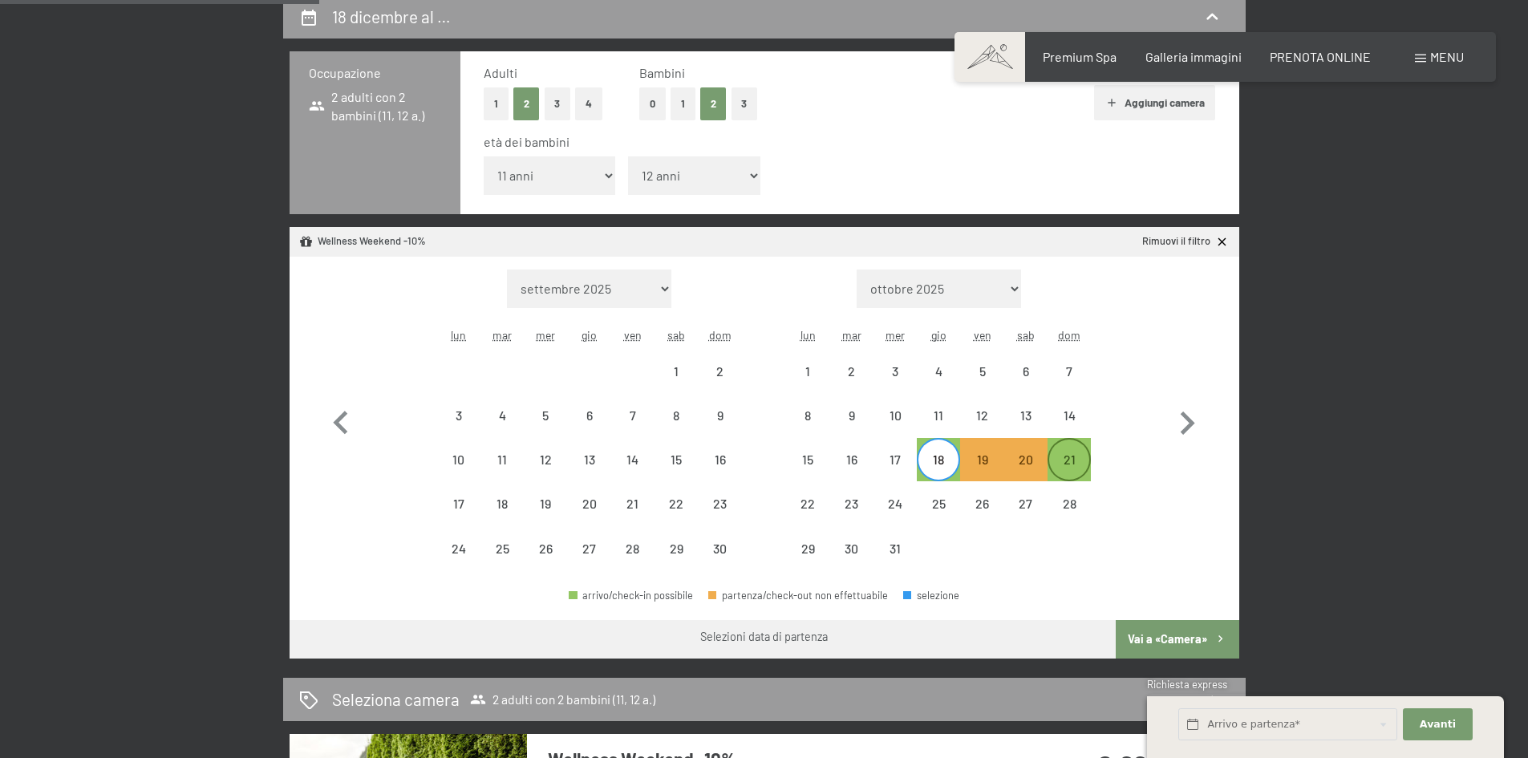
click at [1069, 463] on div "21" at bounding box center [1069, 473] width 40 height 40
select select "[DATE]"
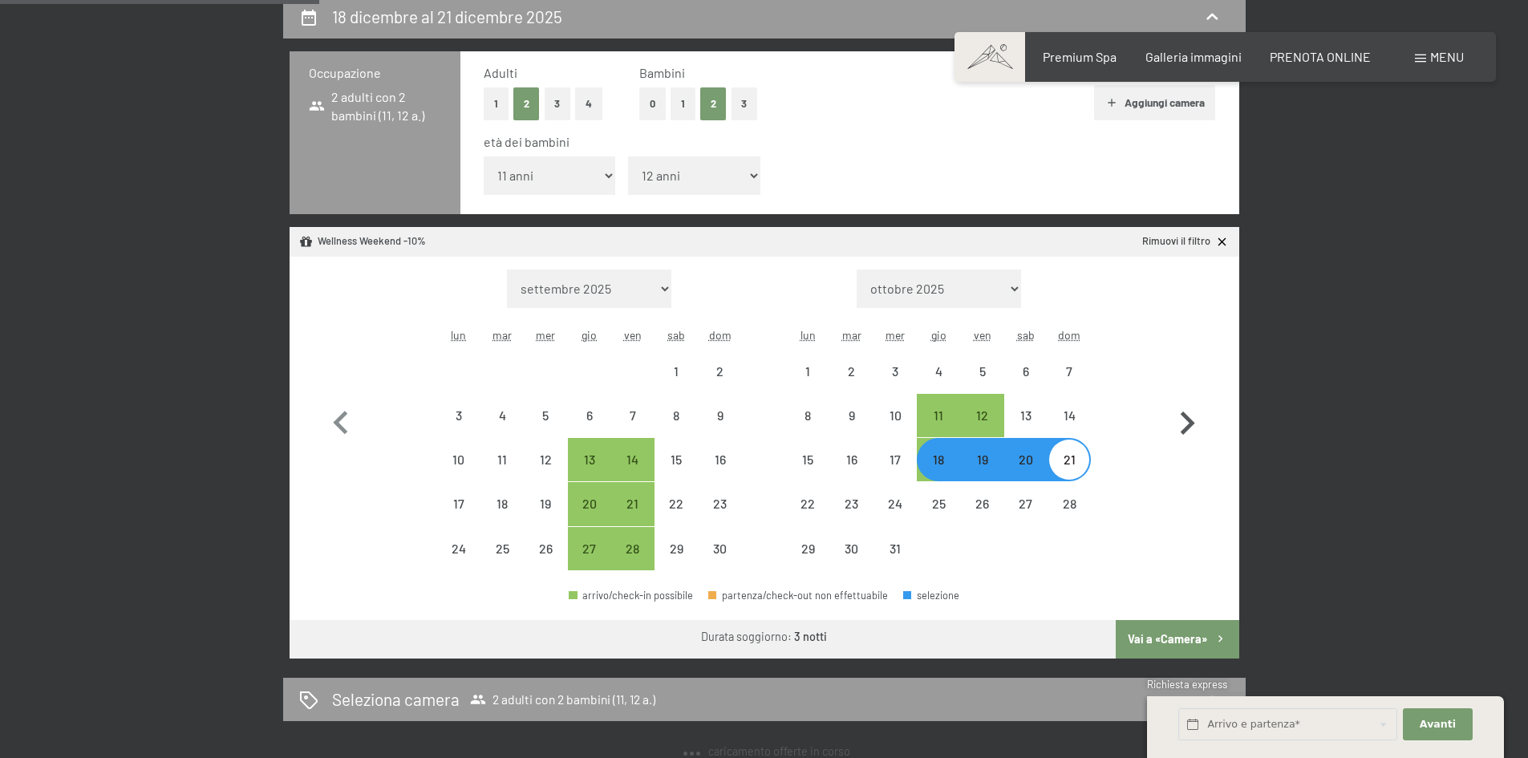
select select "[DATE]"
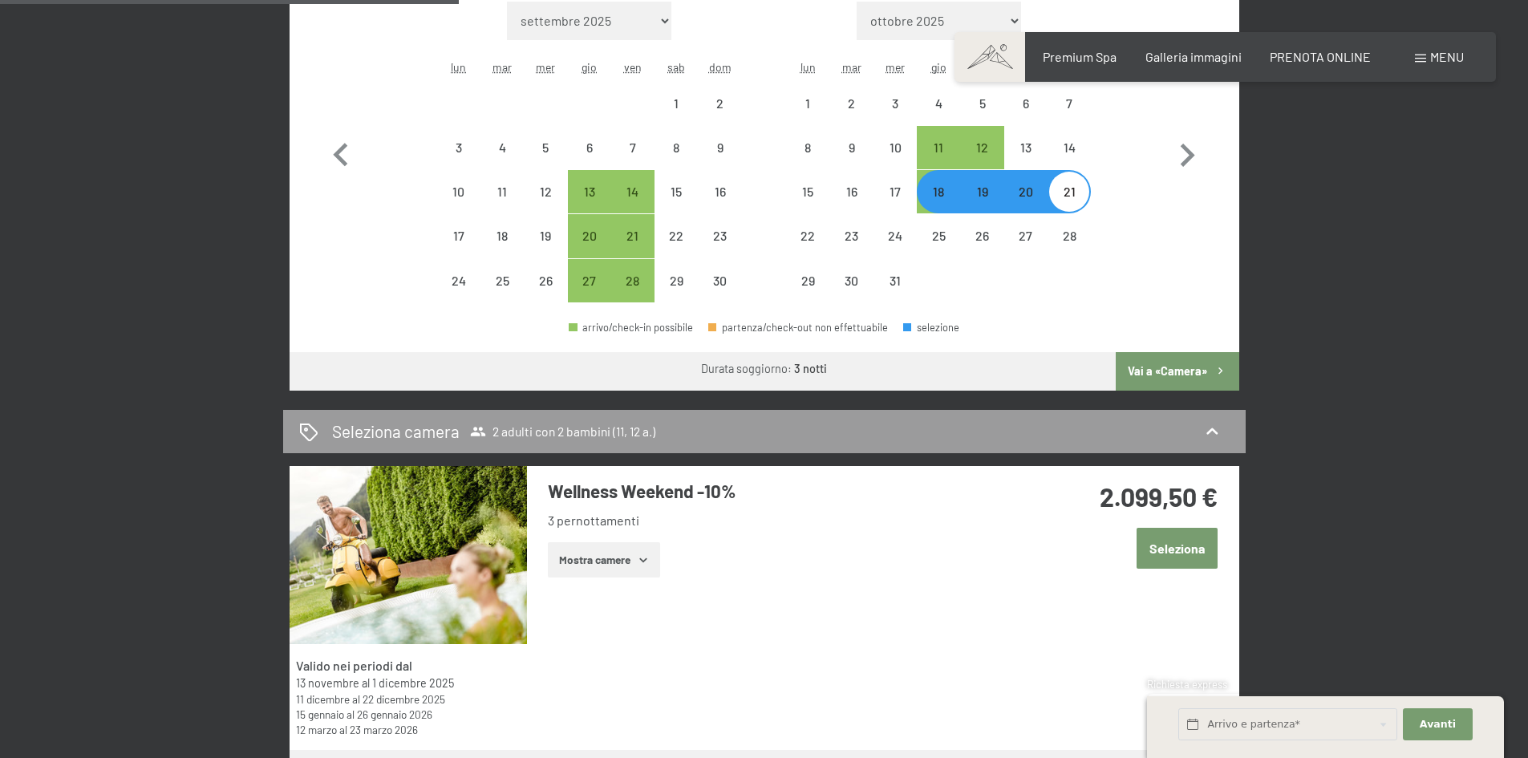
scroll to position [722, 0]
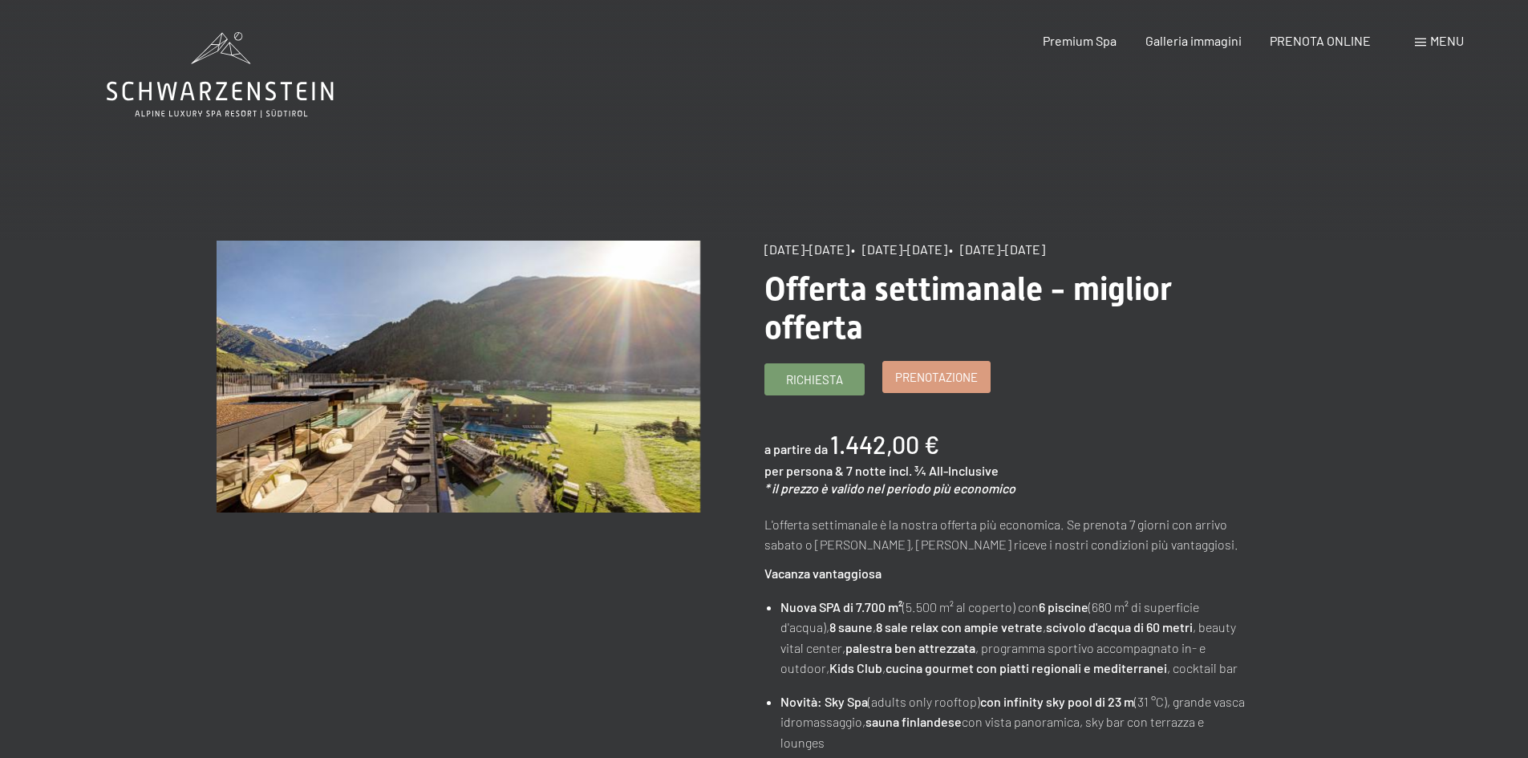
click at [969, 385] on span "Prenotazione" at bounding box center [936, 377] width 83 height 17
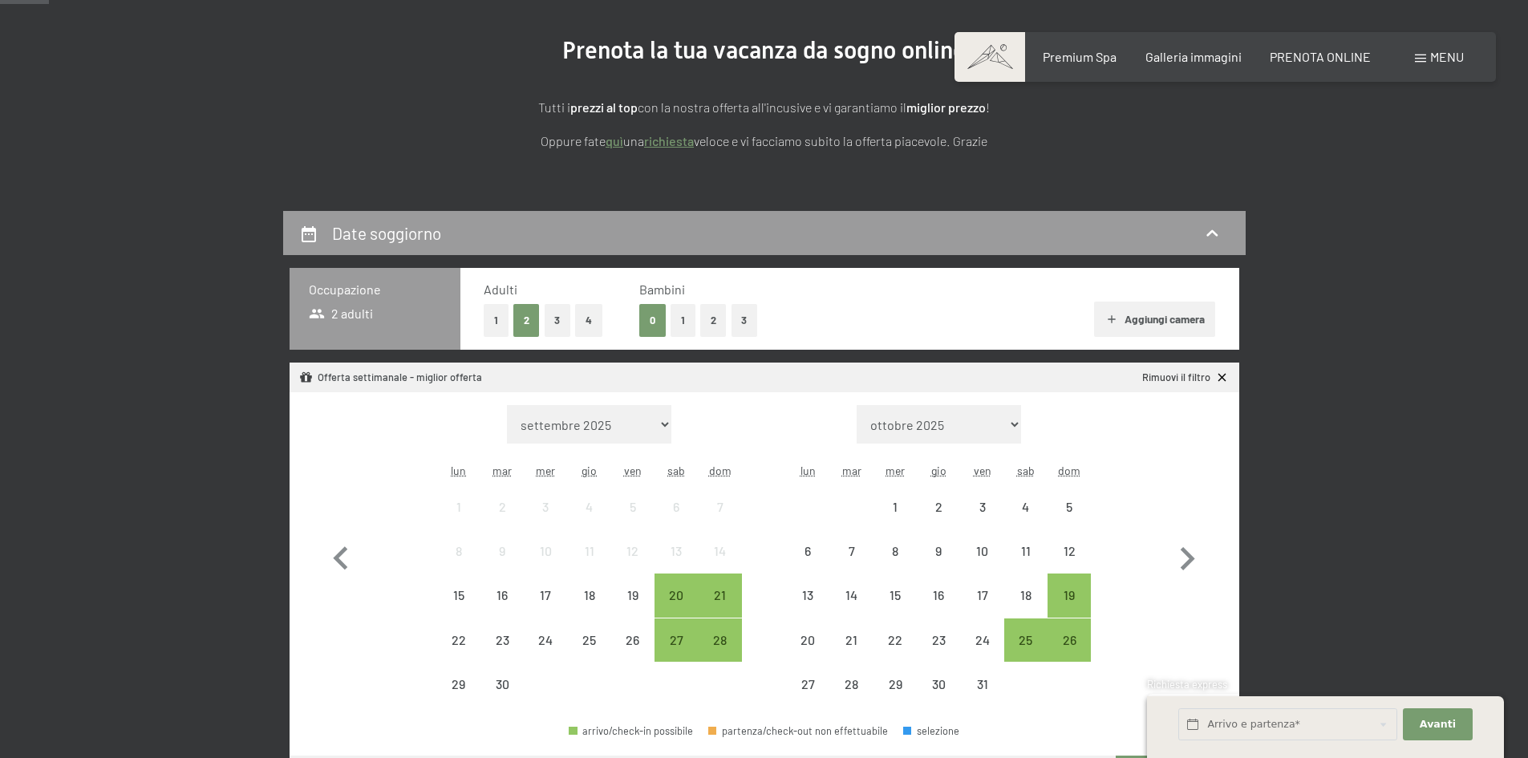
scroll to position [241, 0]
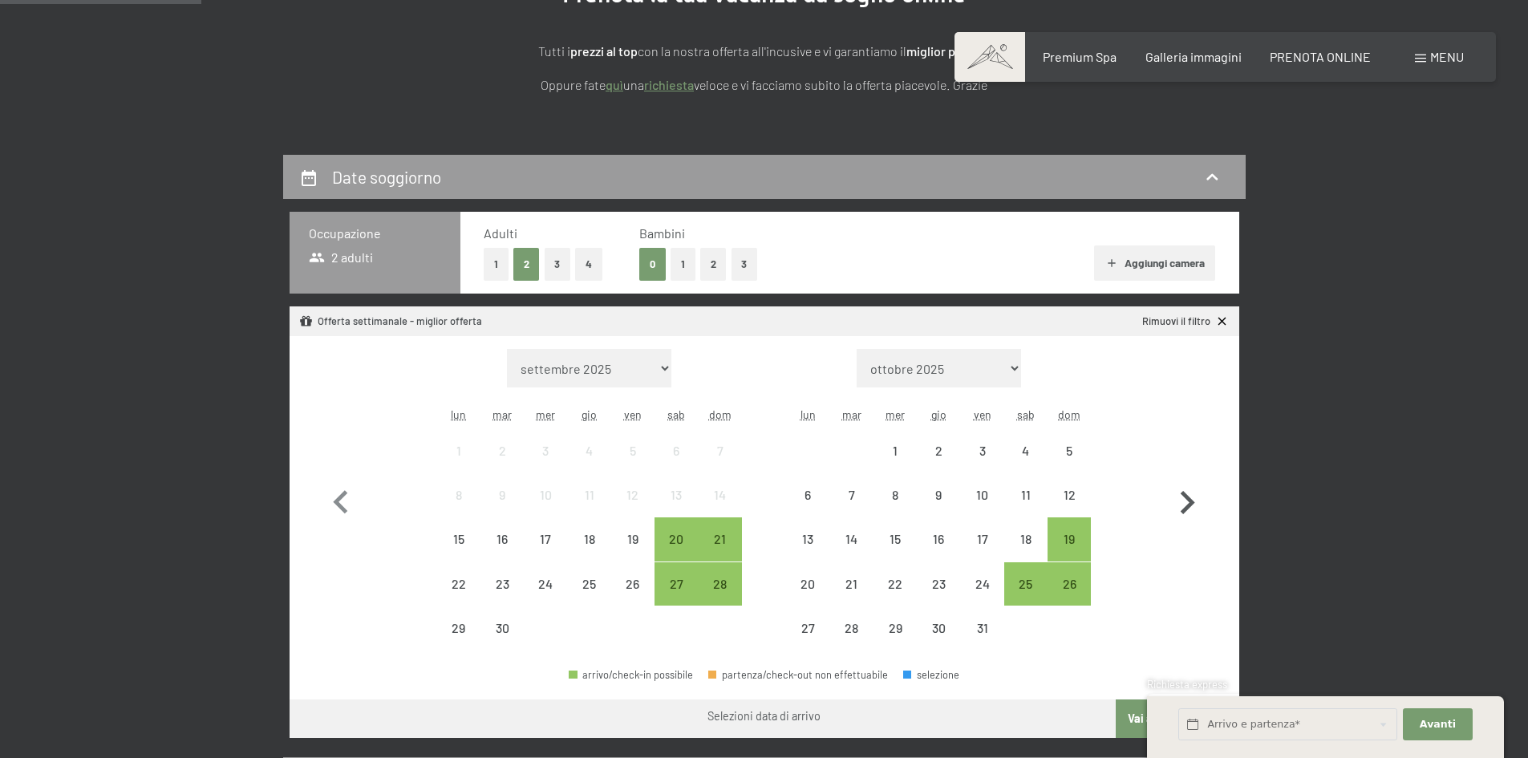
click at [1180, 506] on icon "button" at bounding box center [1187, 503] width 47 height 47
select select "[DATE]"
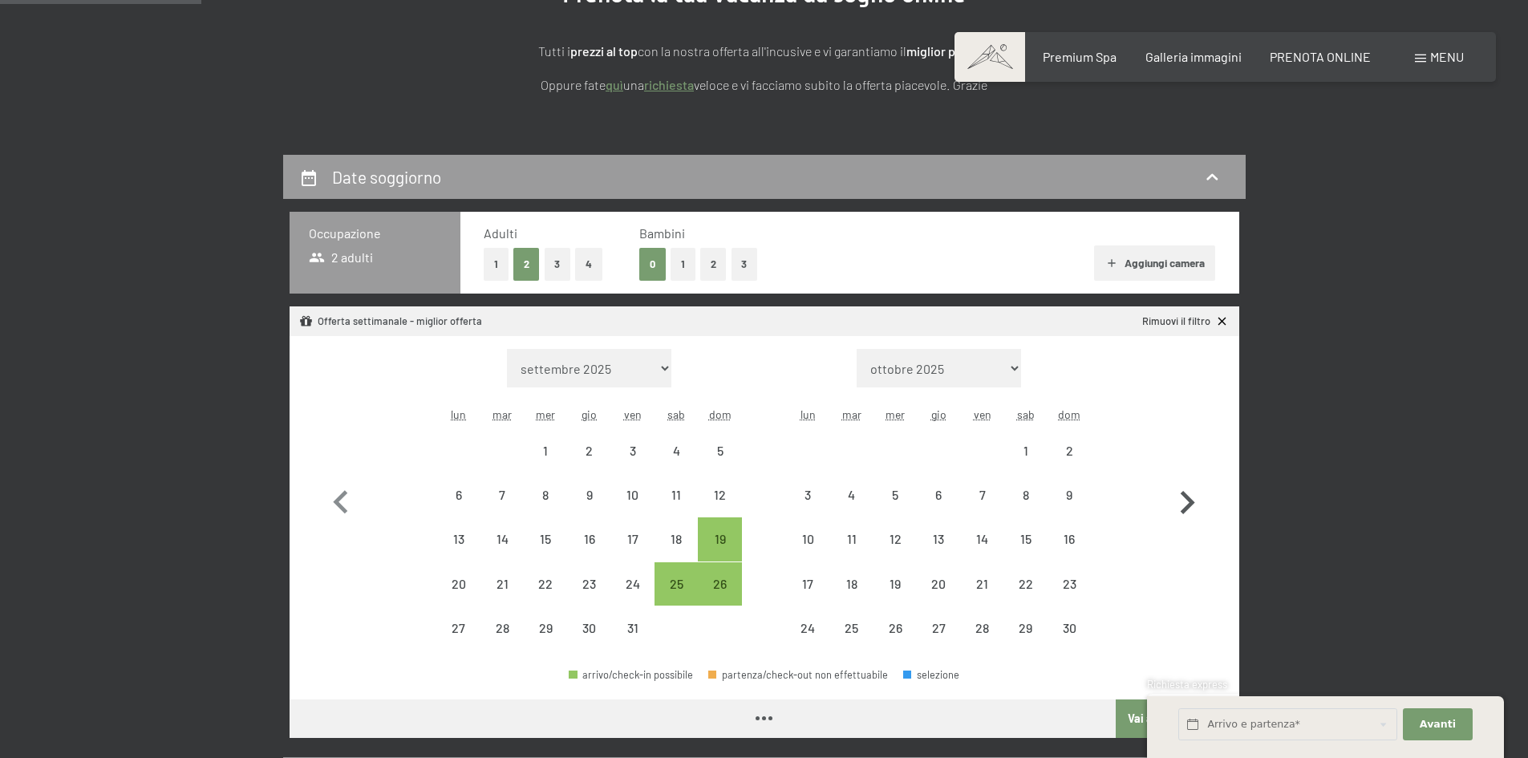
click at [1180, 506] on icon "button" at bounding box center [1187, 503] width 47 height 47
select select "[DATE]"
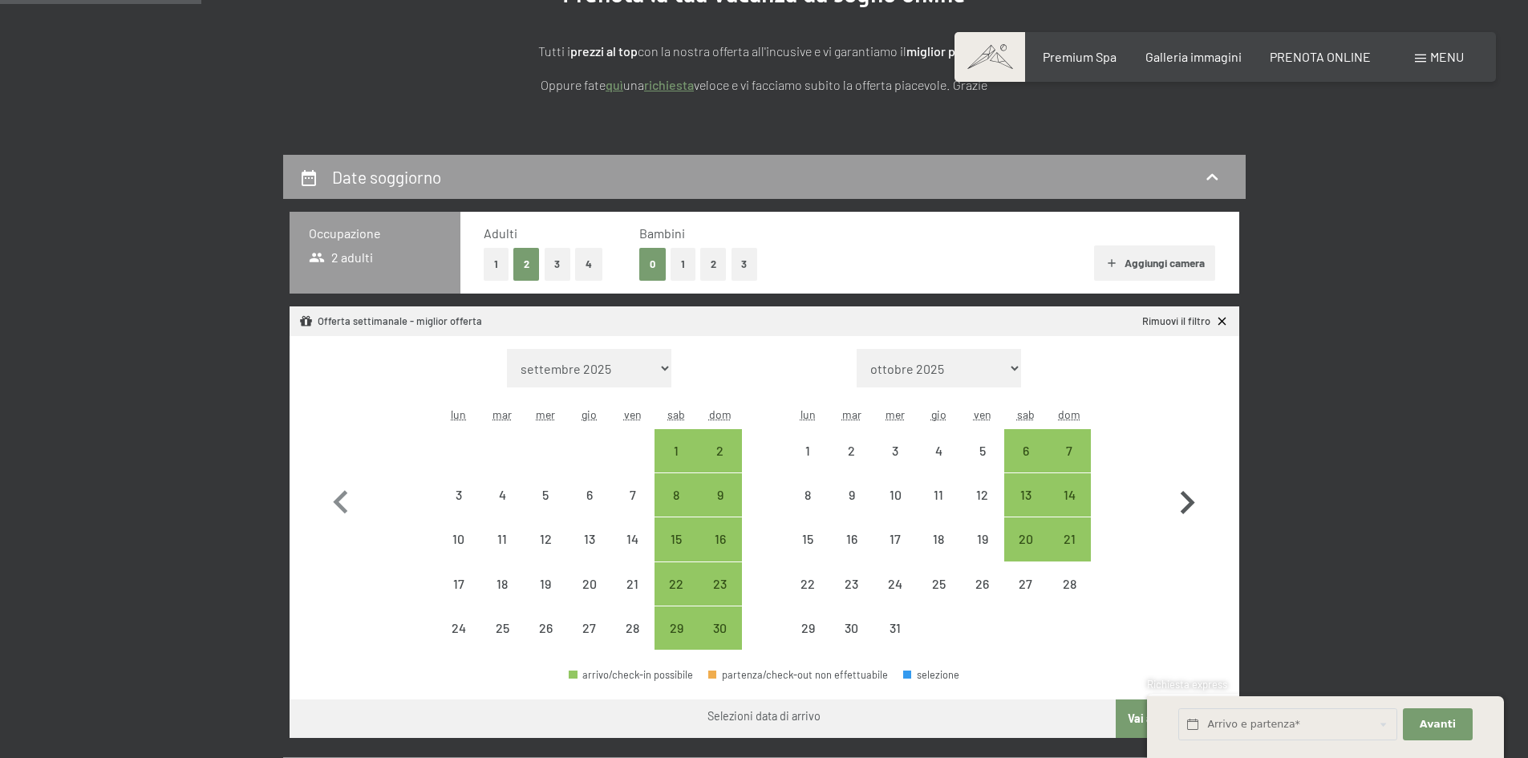
click at [1180, 506] on icon "button" at bounding box center [1187, 503] width 47 height 47
select select "[DATE]"
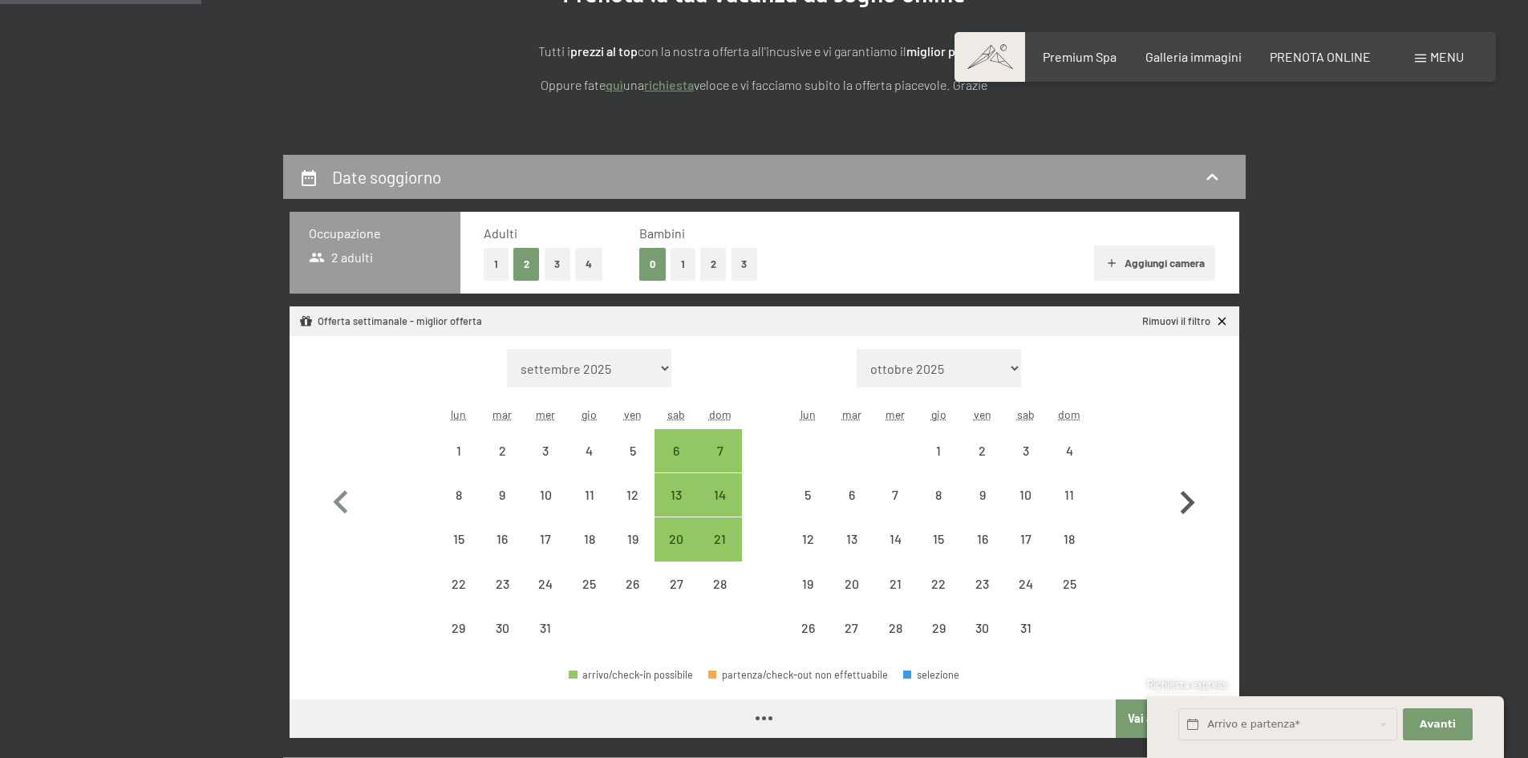
click at [1180, 506] on icon "button" at bounding box center [1187, 503] width 47 height 47
select select "[DATE]"
click at [1180, 506] on icon "button" at bounding box center [1187, 503] width 47 height 47
select select "[DATE]"
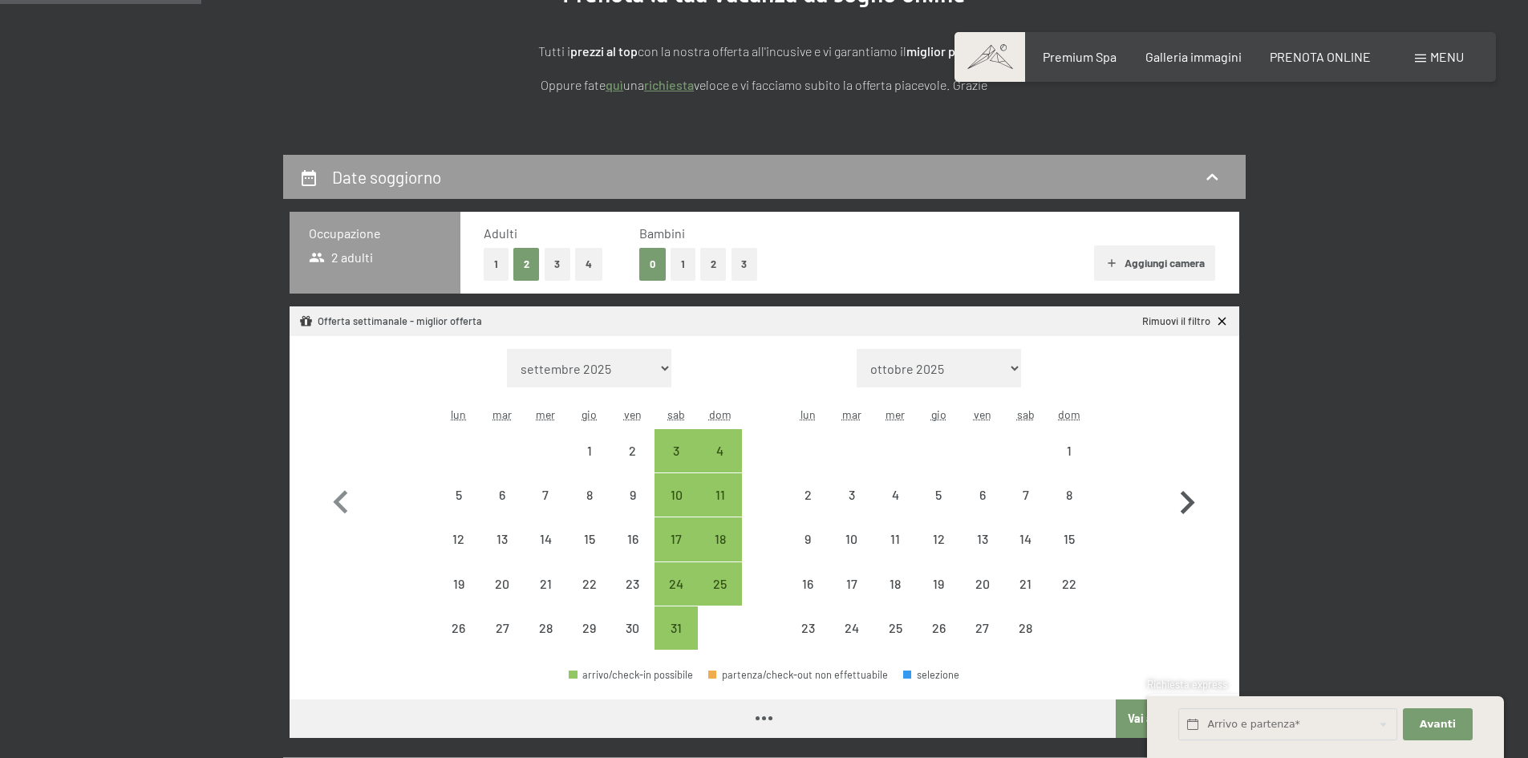
select select "[DATE]"
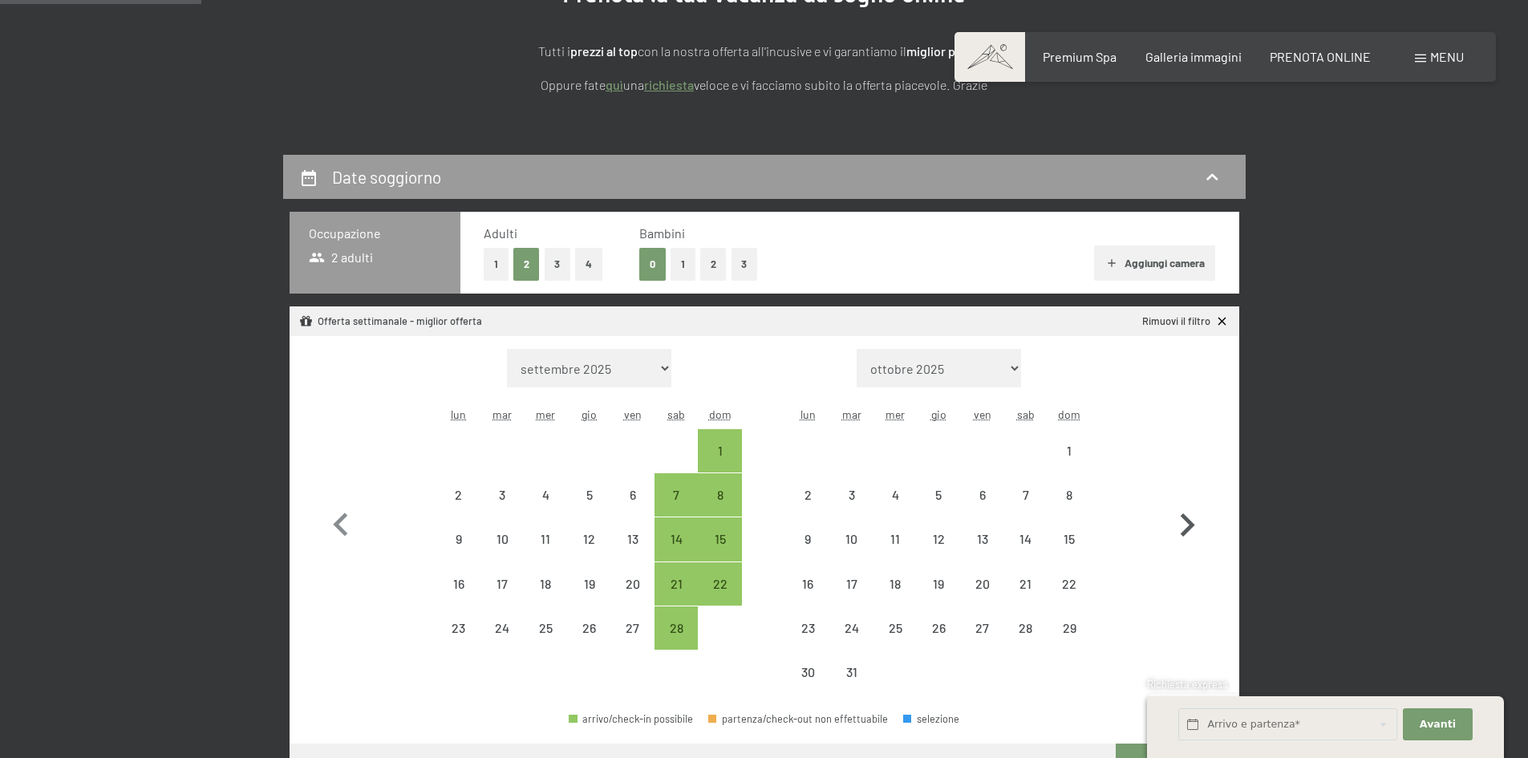
click at [1180, 506] on icon "button" at bounding box center [1187, 525] width 47 height 47
select select "[DATE]"
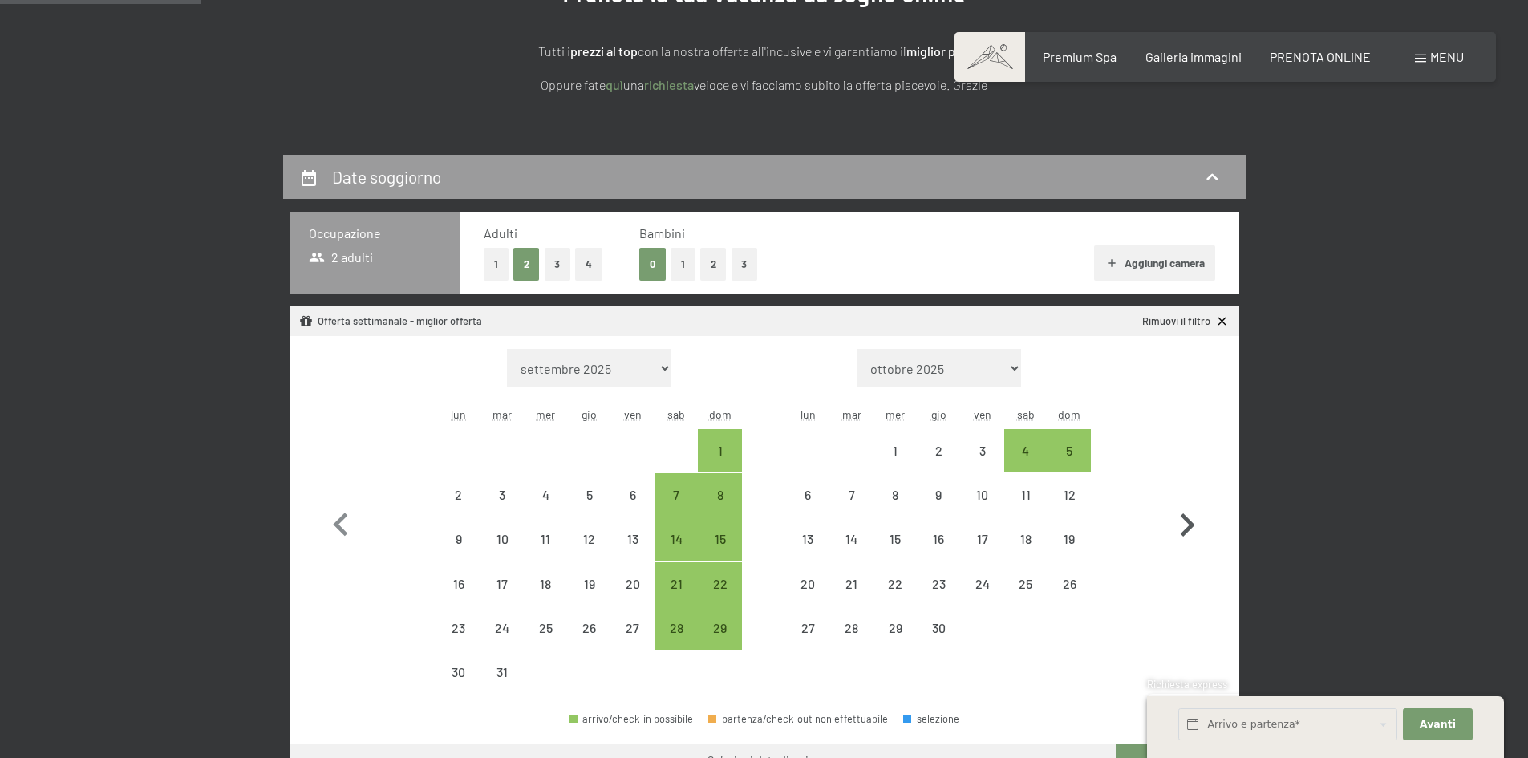
click at [1180, 506] on icon "button" at bounding box center [1187, 525] width 47 height 47
select select "[DATE]"
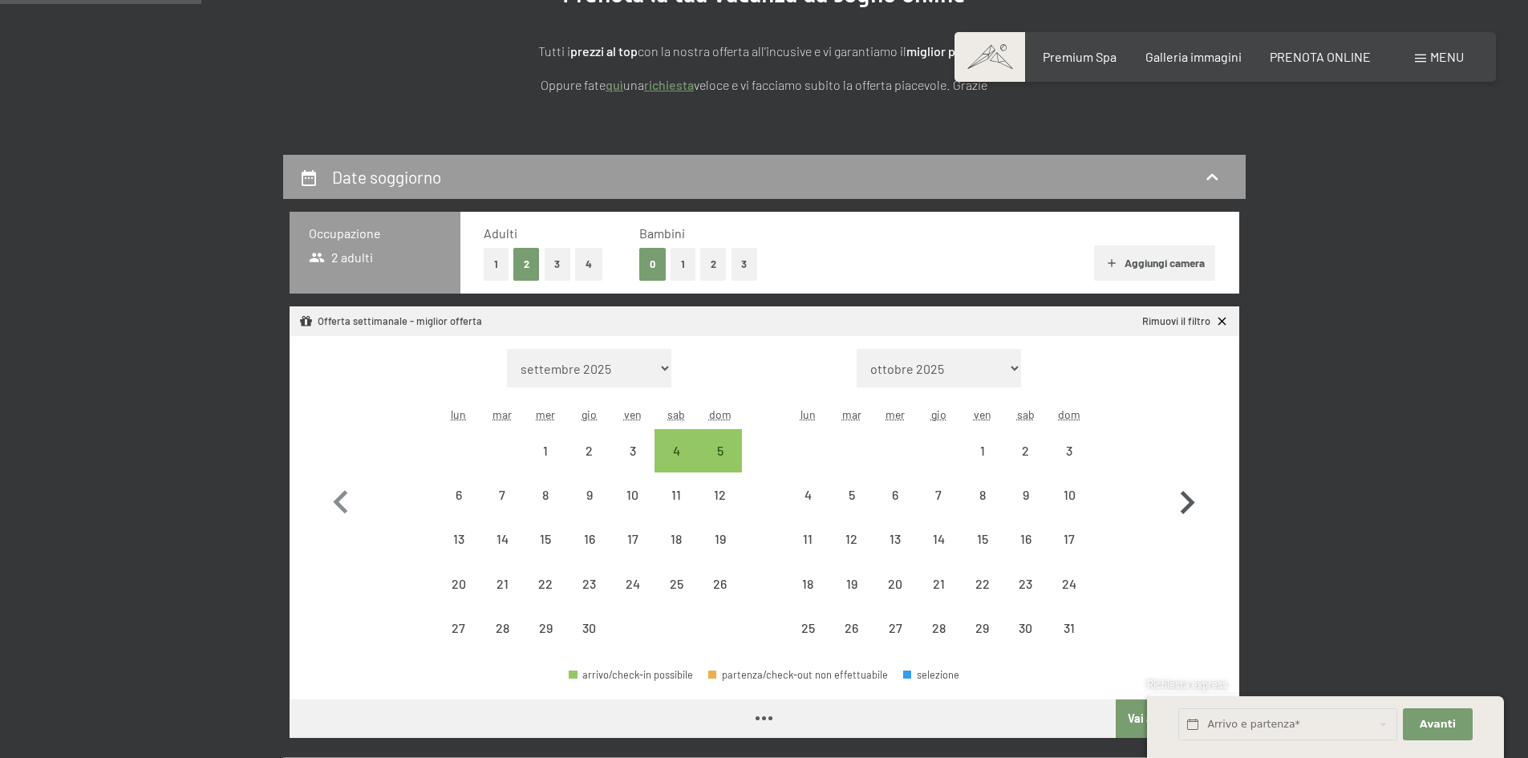
click at [1180, 506] on icon "button" at bounding box center [1187, 503] width 47 height 47
select select "[DATE]"
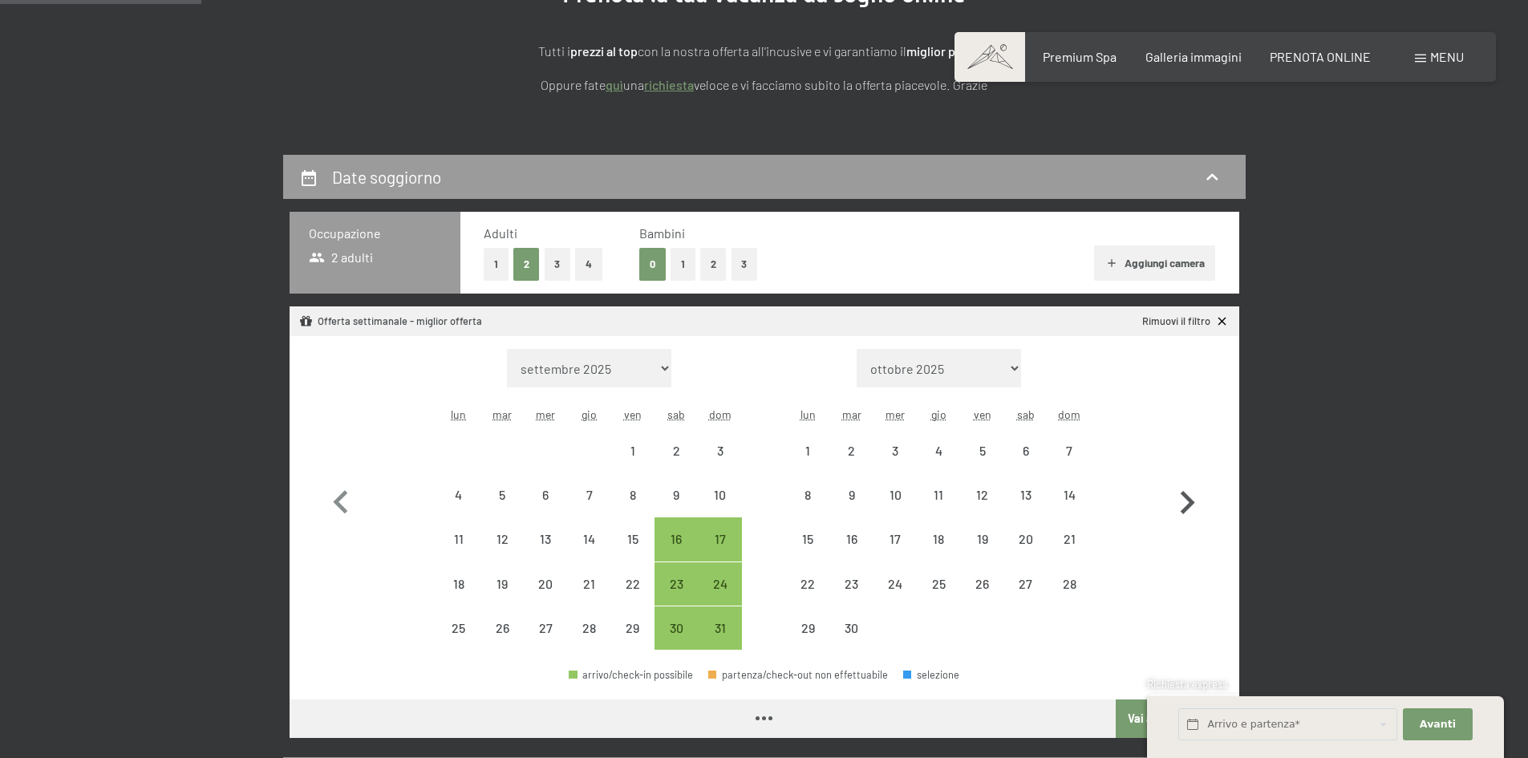
click at [1180, 506] on icon "button" at bounding box center [1187, 503] width 47 height 47
select select "[DATE]"
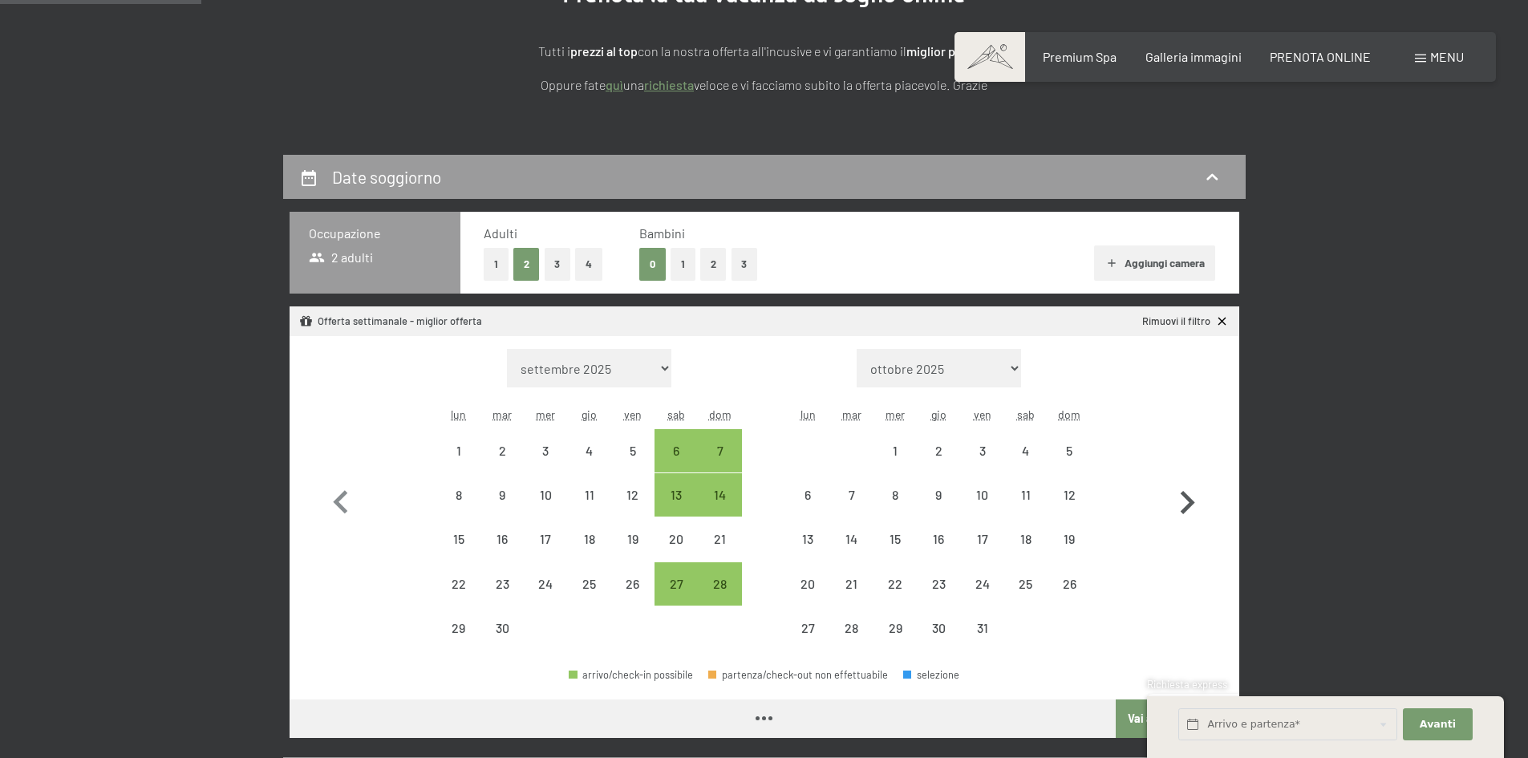
click at [1180, 506] on icon "button" at bounding box center [1187, 503] width 47 height 47
select select "[DATE]"
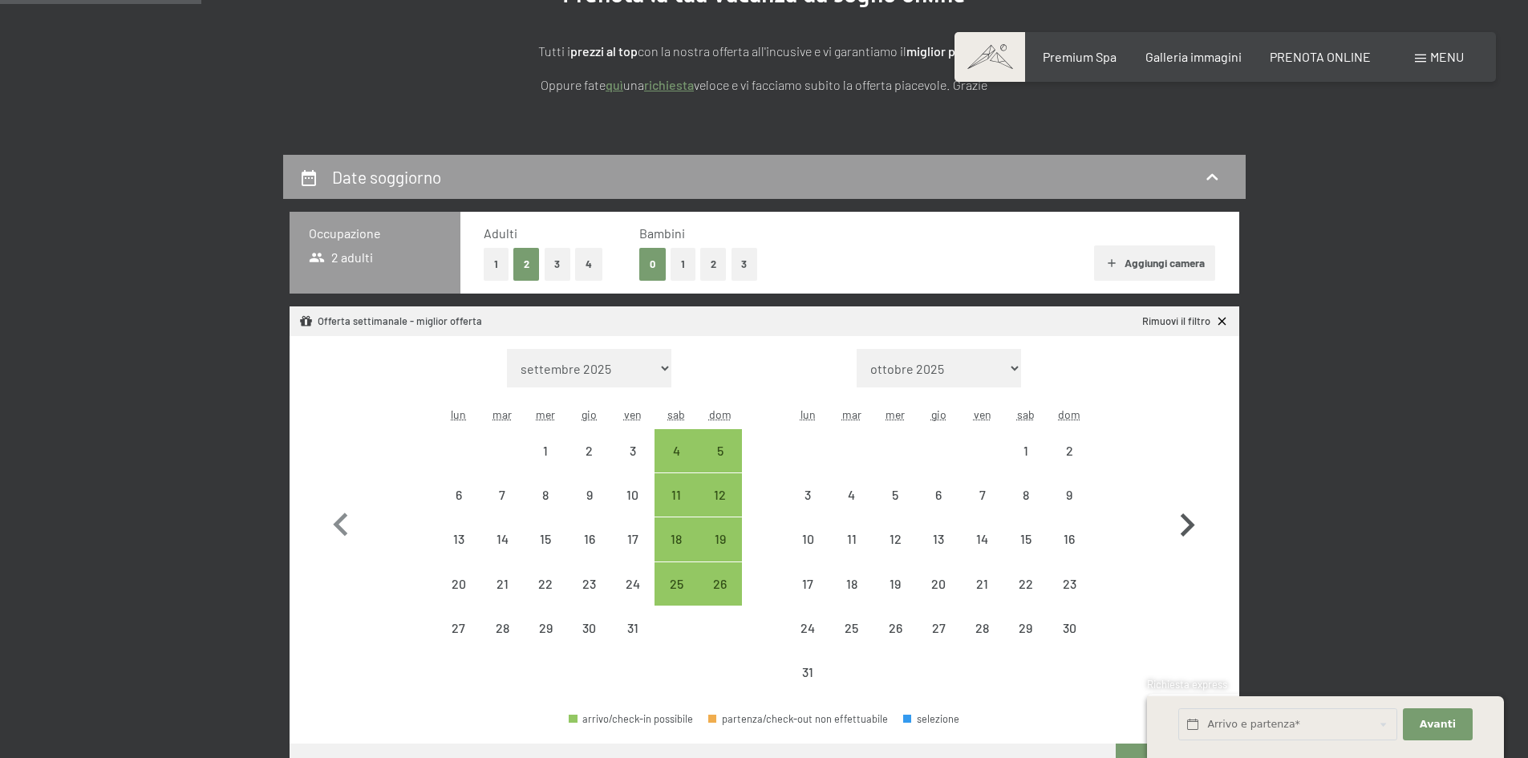
select select "[DATE]"
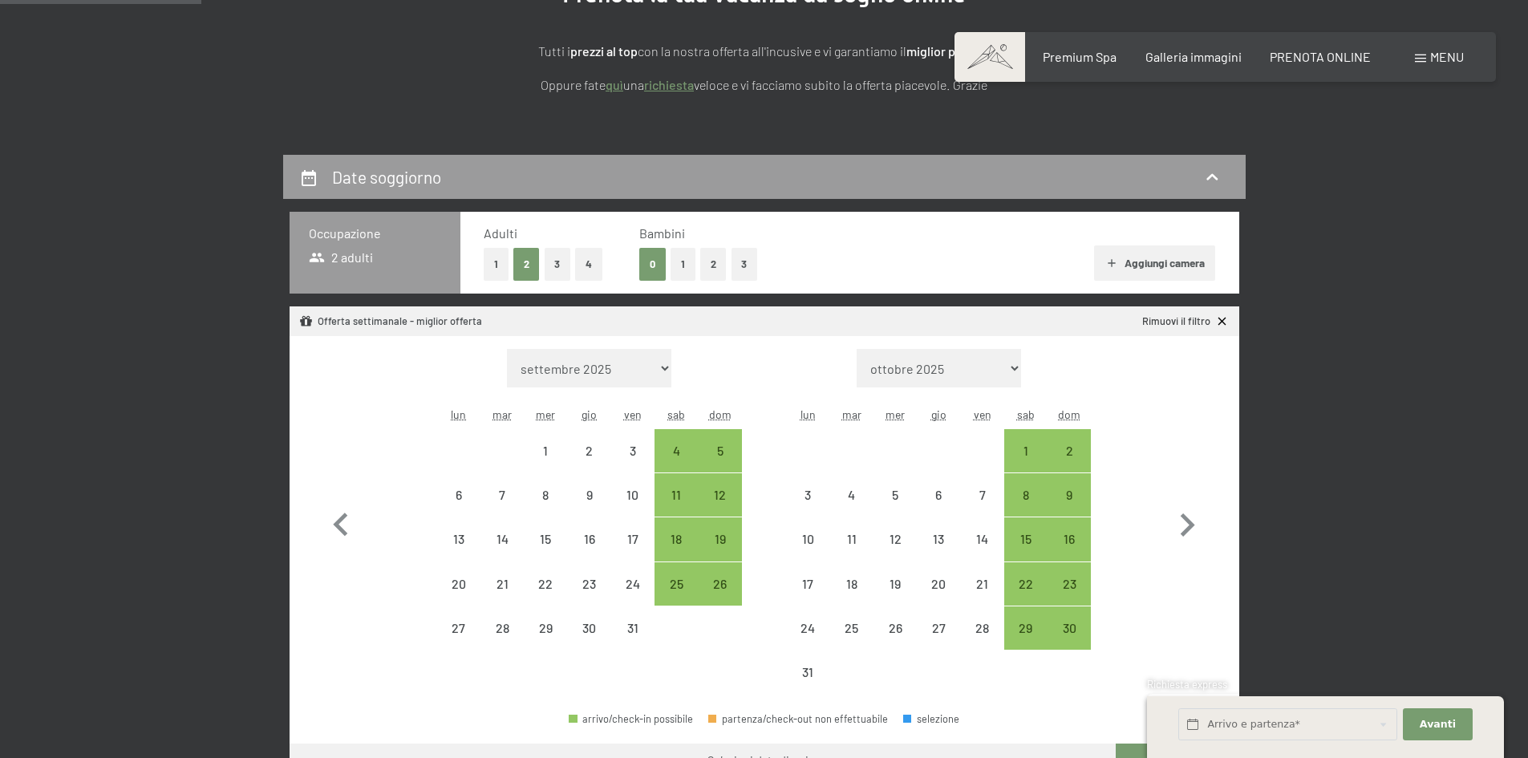
click at [712, 266] on button "2" at bounding box center [713, 264] width 26 height 33
select select "[DATE]"
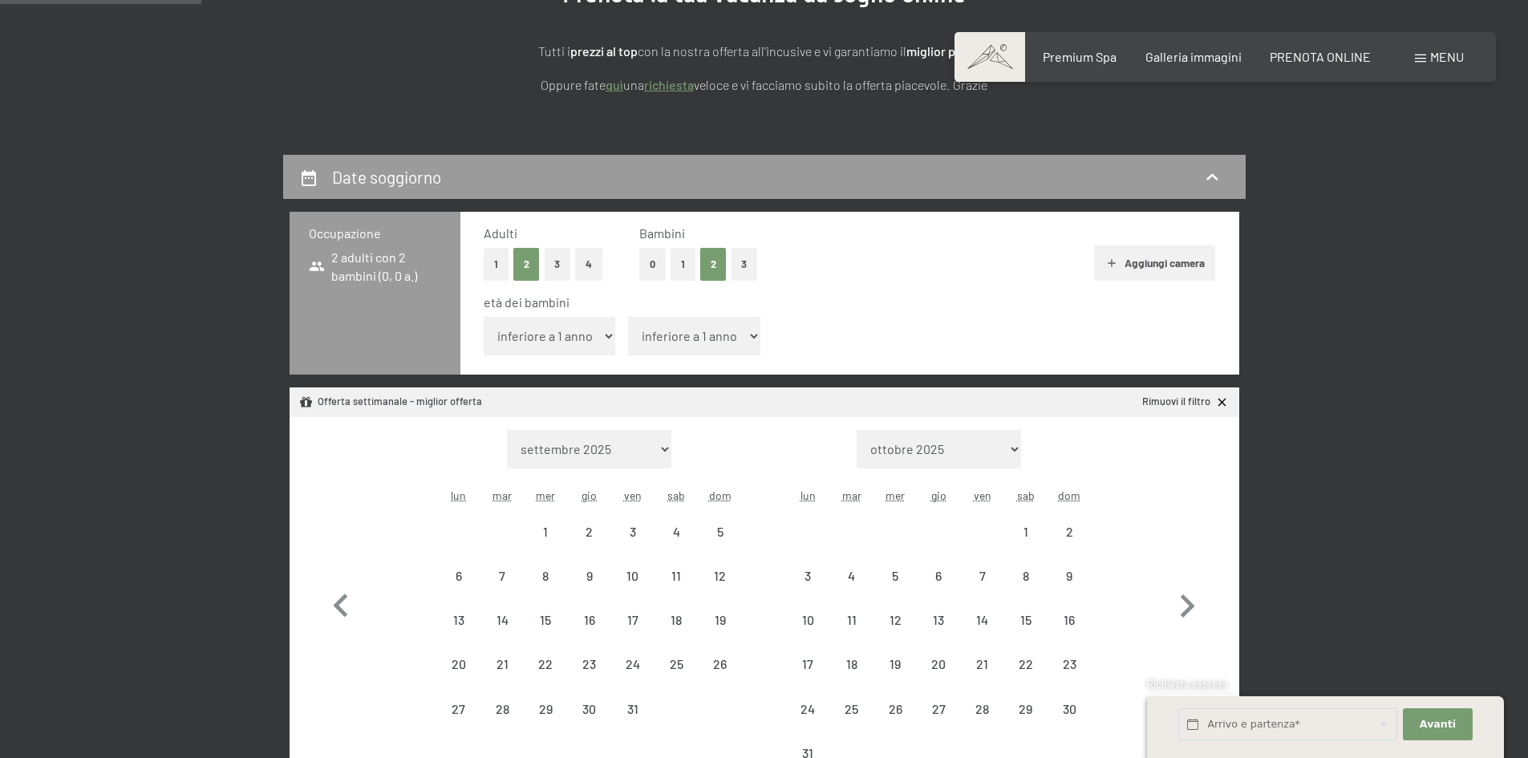
select select "[DATE]"
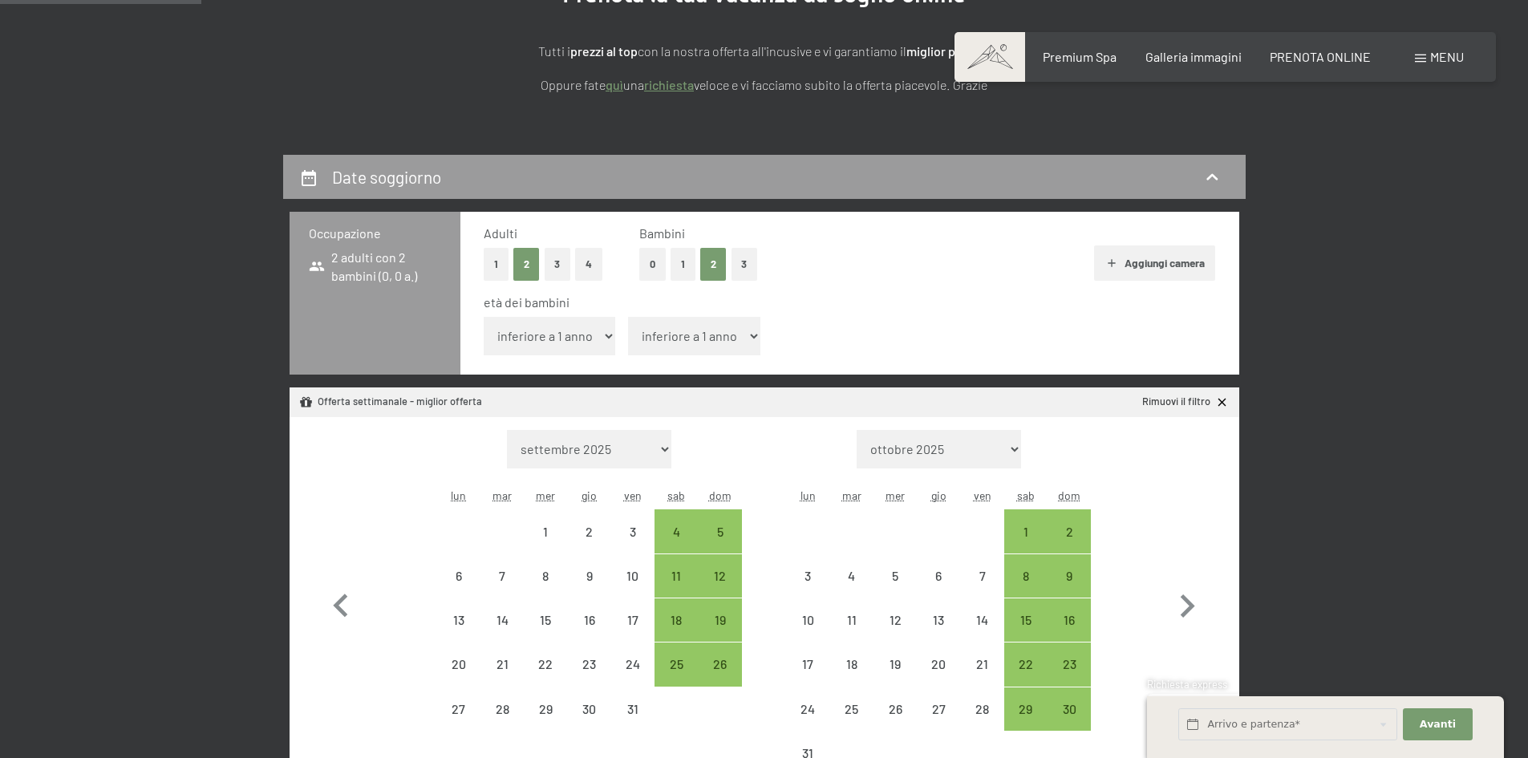
click at [497, 323] on select "inferiore a 1 anno 1 anno 2 anni 3 anni 4 anni 5 anni 6 anni 7 anni 8 anni 9 an…" at bounding box center [550, 336] width 132 height 39
select select "13"
click at [484, 317] on select "inferiore a 1 anno 1 anno 2 anni 3 anni 4 anni 5 anni 6 anni 7 anni 8 anni 9 an…" at bounding box center [550, 336] width 132 height 39
select select "[DATE]"
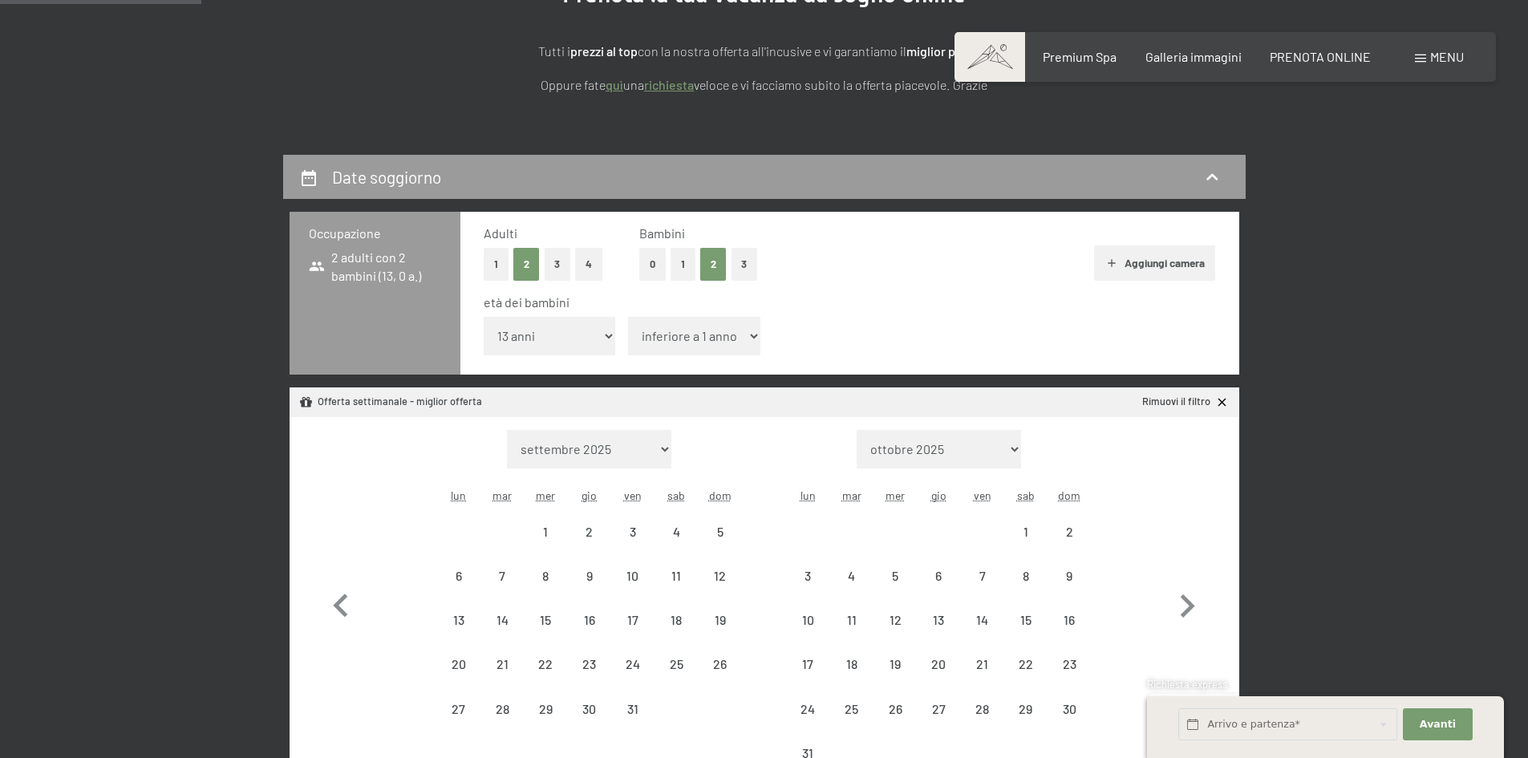
select select "[DATE]"
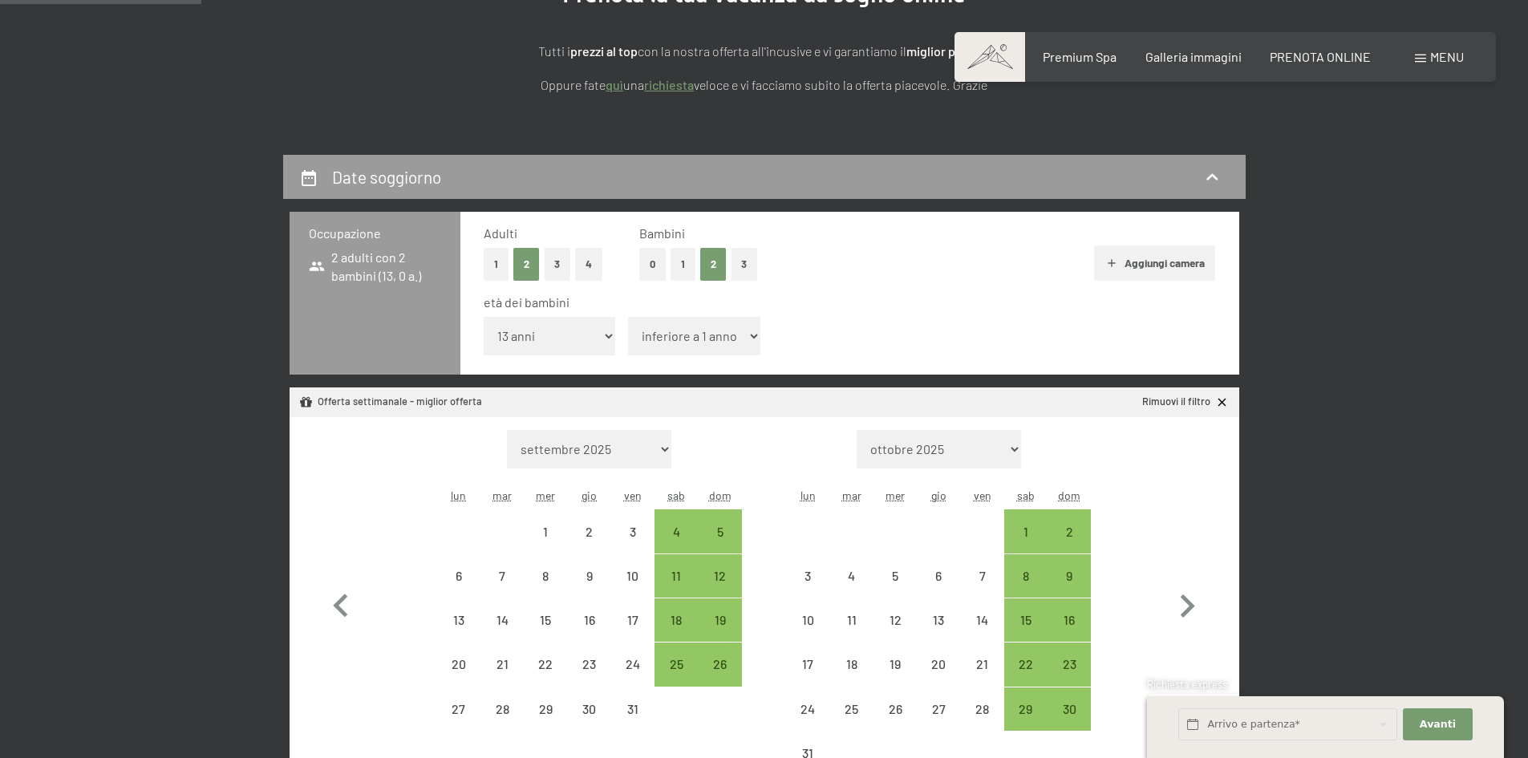
click at [705, 338] on select "inferiore a 1 anno 1 anno 2 anni 3 anni 4 anni 5 anni 6 anni 7 anni 8 anni 9 an…" at bounding box center [694, 336] width 132 height 39
select select "11"
click at [628, 317] on select "inferiore a 1 anno 1 anno 2 anni 3 anni 4 anni 5 anni 6 anni 7 anni 8 anni 9 an…" at bounding box center [694, 336] width 132 height 39
select select "[DATE]"
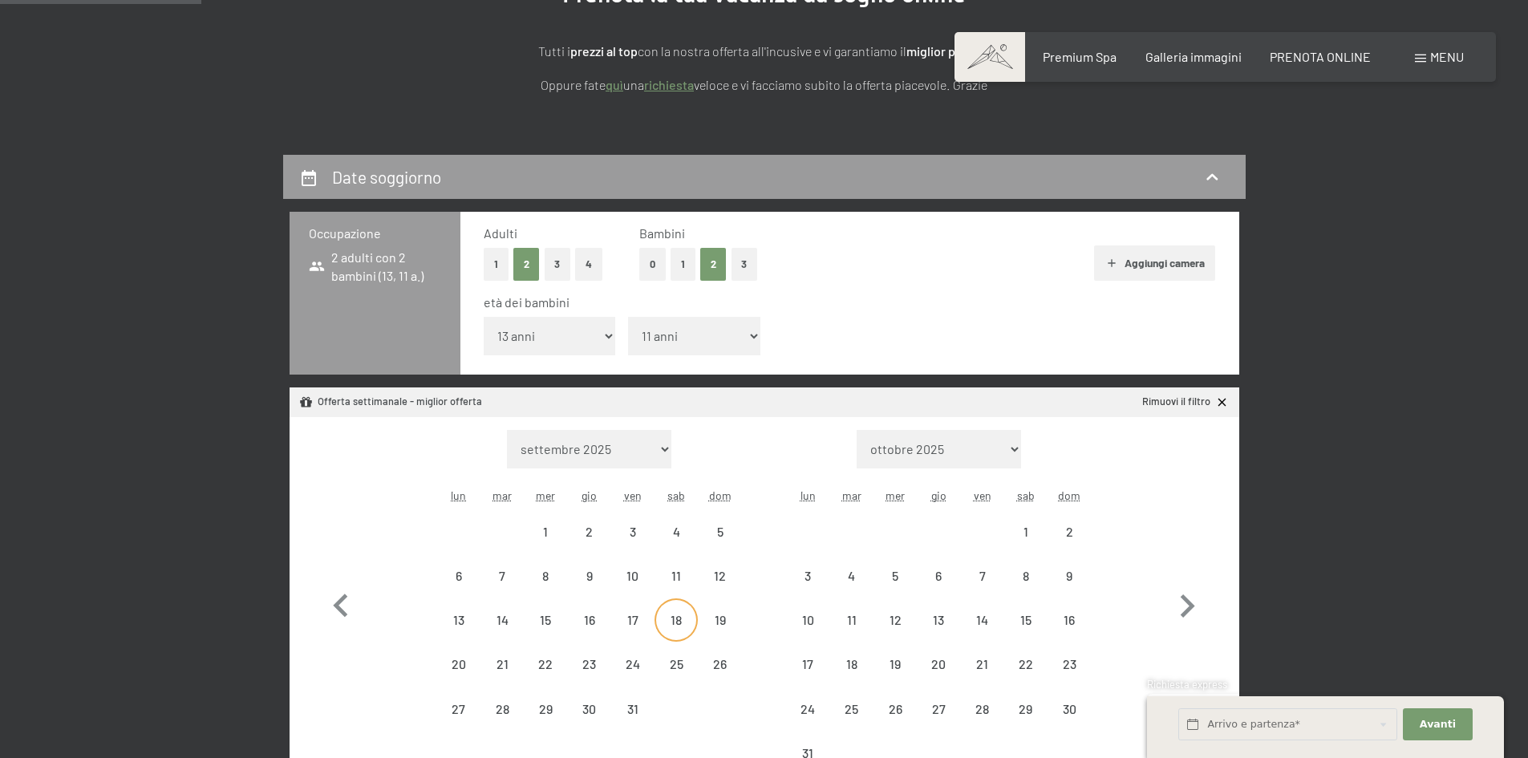
select select "[DATE]"
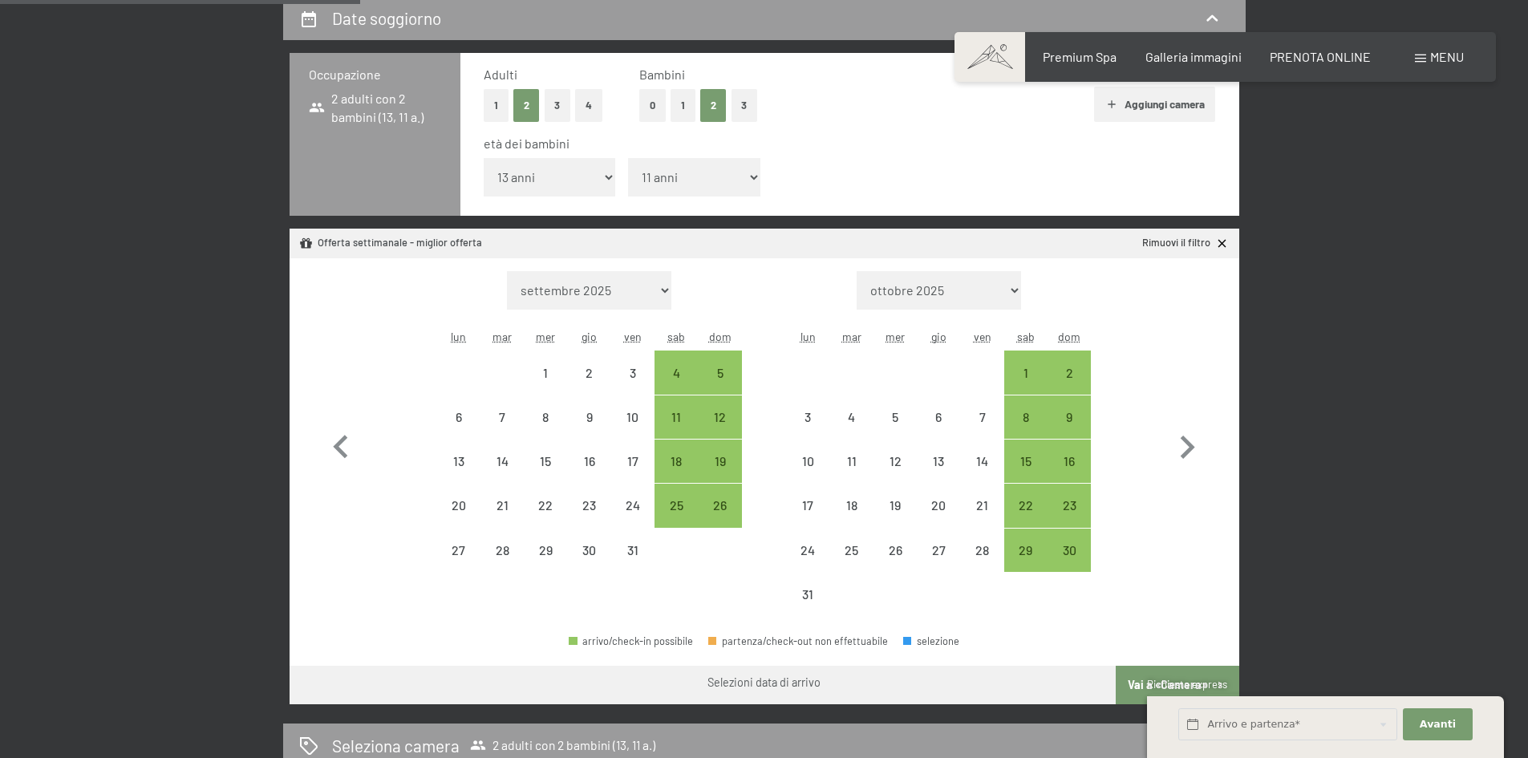
scroll to position [401, 0]
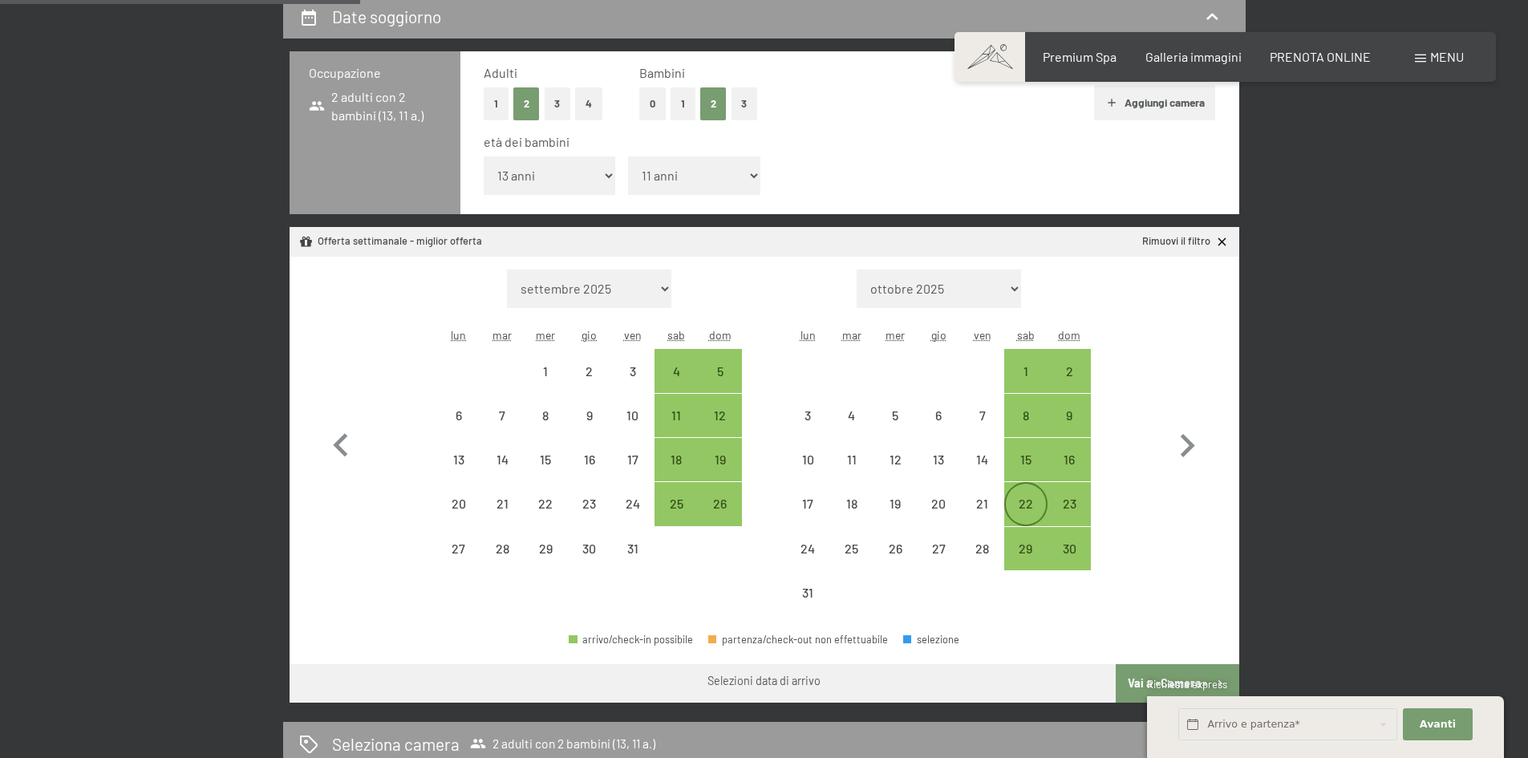
click at [1021, 506] on div "22" at bounding box center [1026, 517] width 40 height 40
select select "[DATE]"
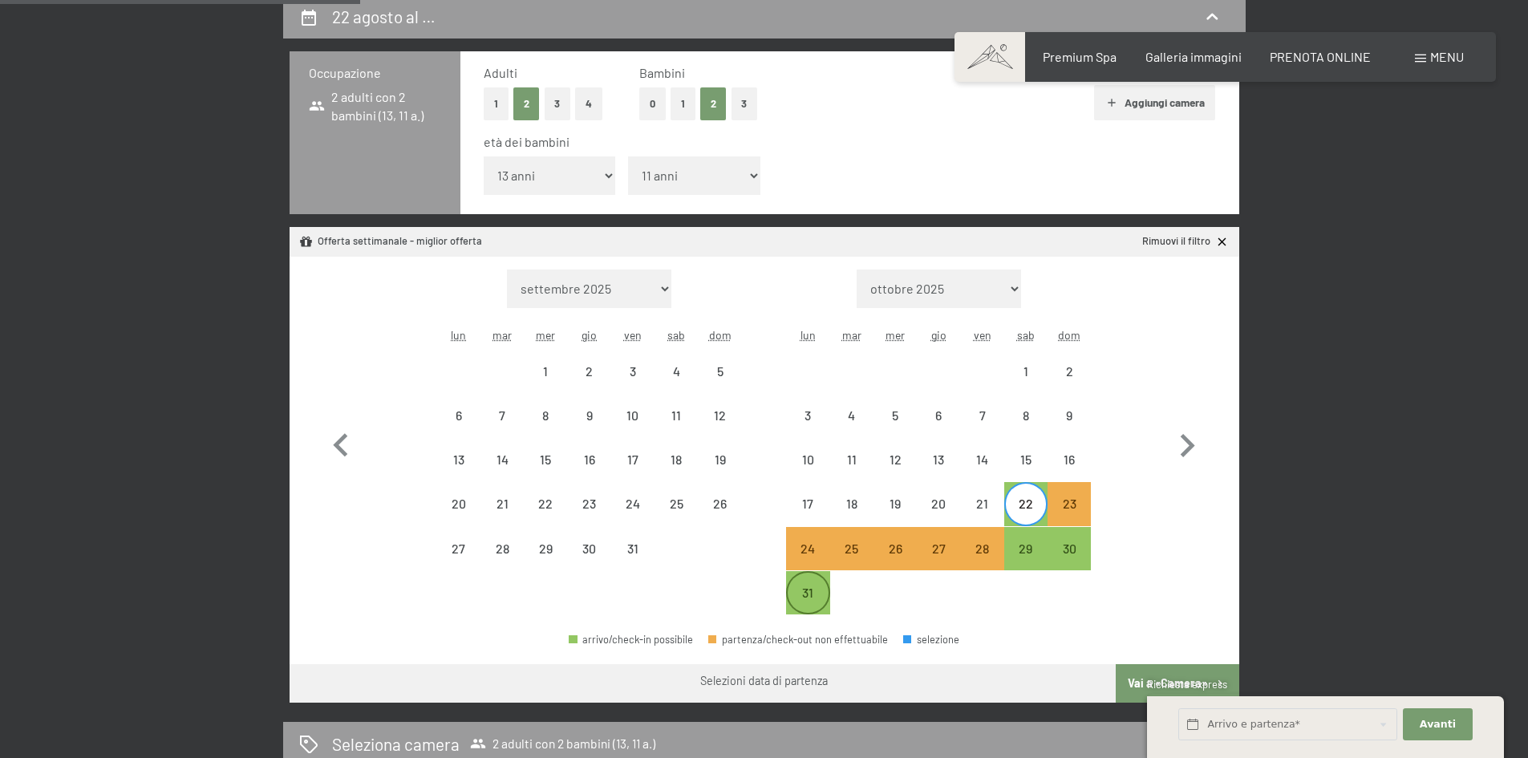
click at [808, 599] on div "31" at bounding box center [808, 607] width 40 height 40
select select "[DATE]"
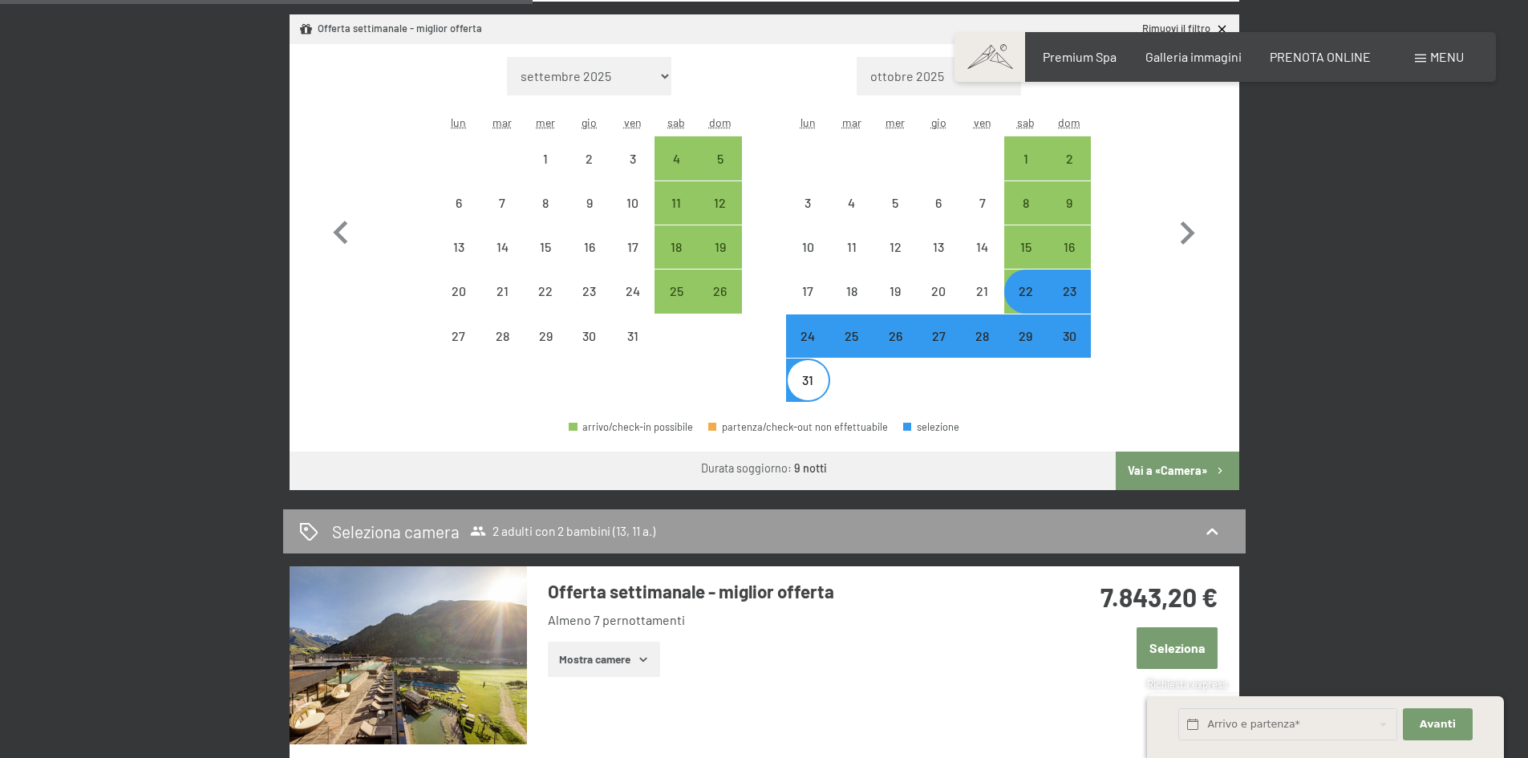
scroll to position [562, 0]
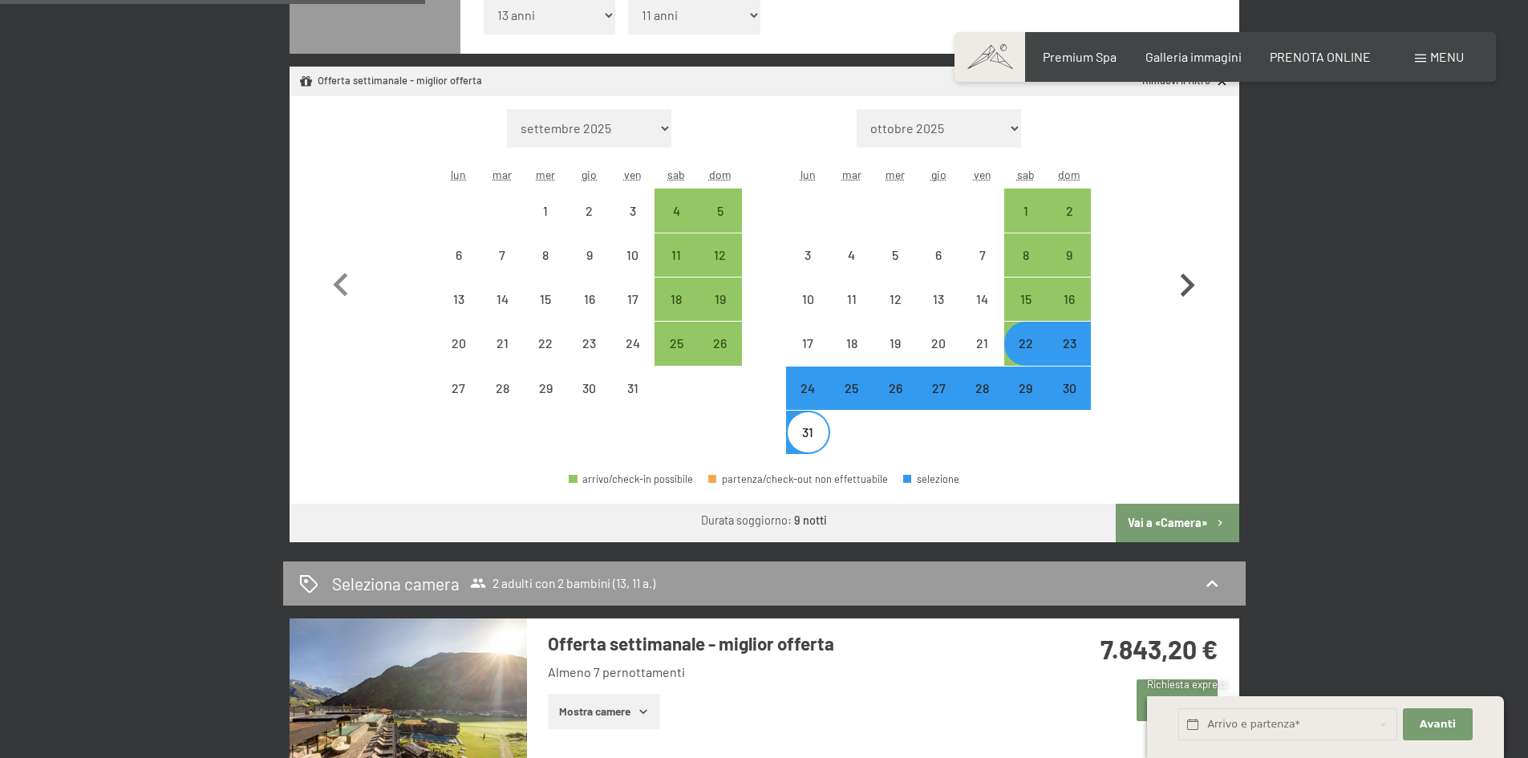
click at [1182, 286] on icon "button" at bounding box center [1187, 285] width 47 height 47
select select "[DATE]"
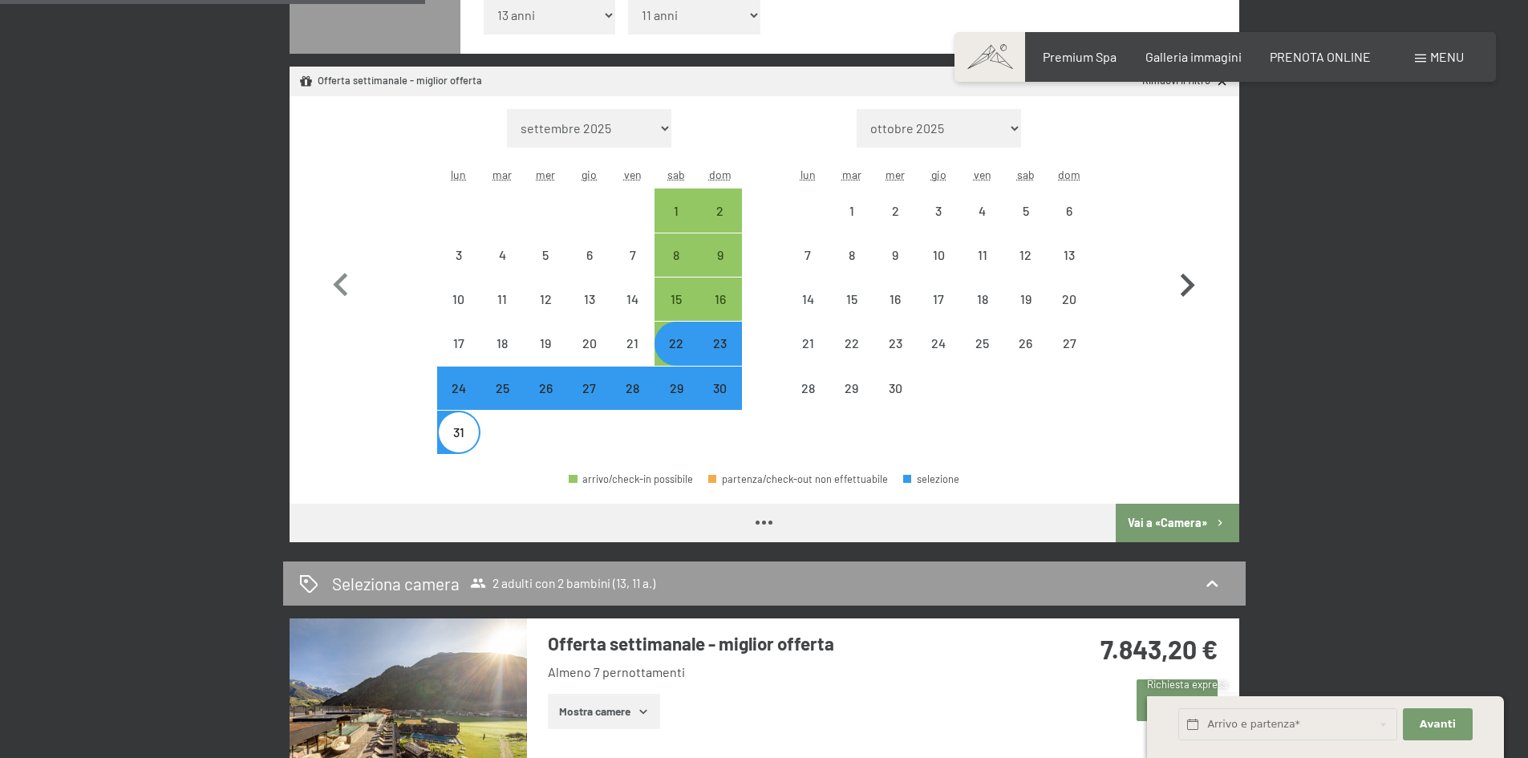
select select "[DATE]"
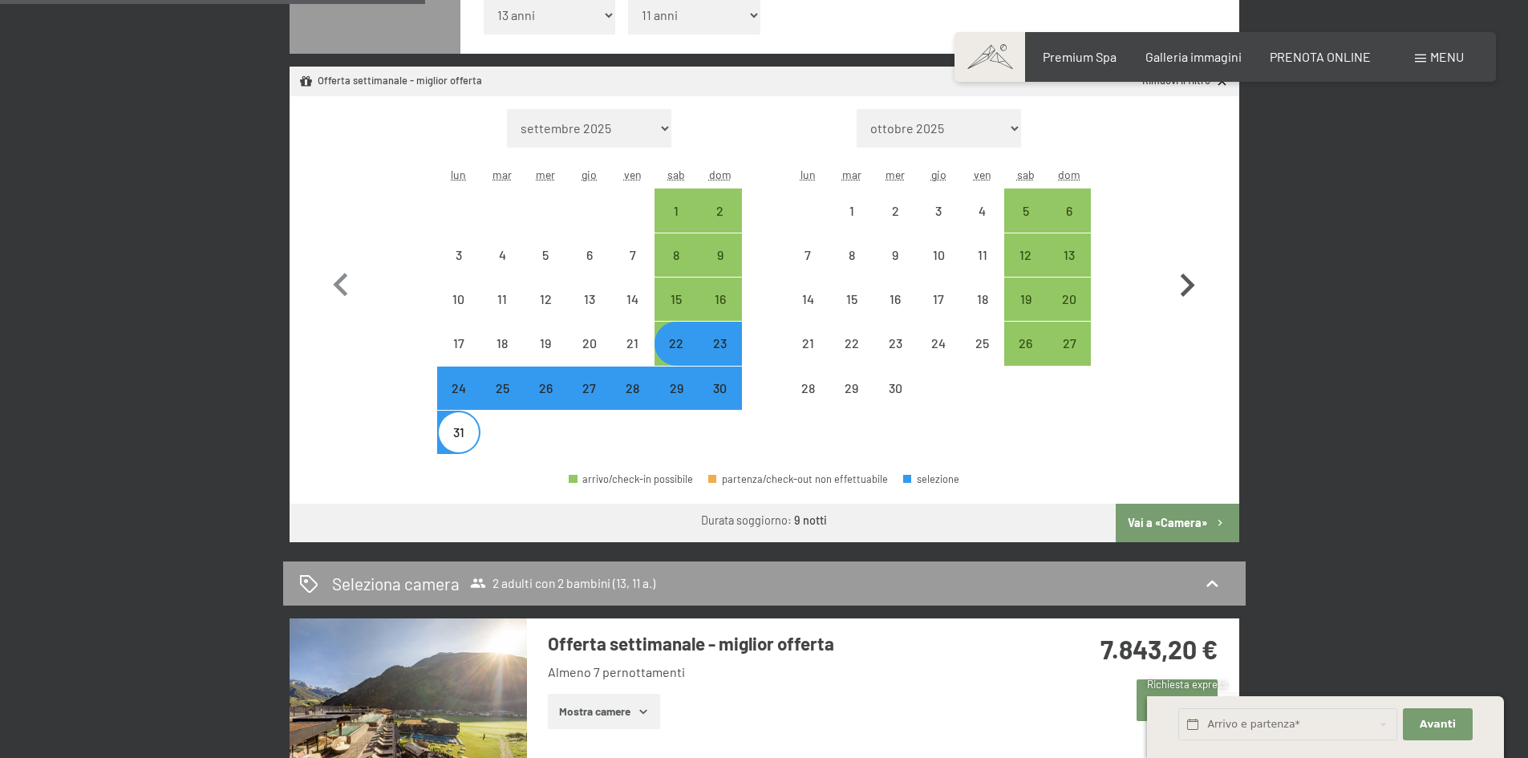
click at [1181, 282] on icon "button" at bounding box center [1187, 285] width 47 height 47
select select "[DATE]"
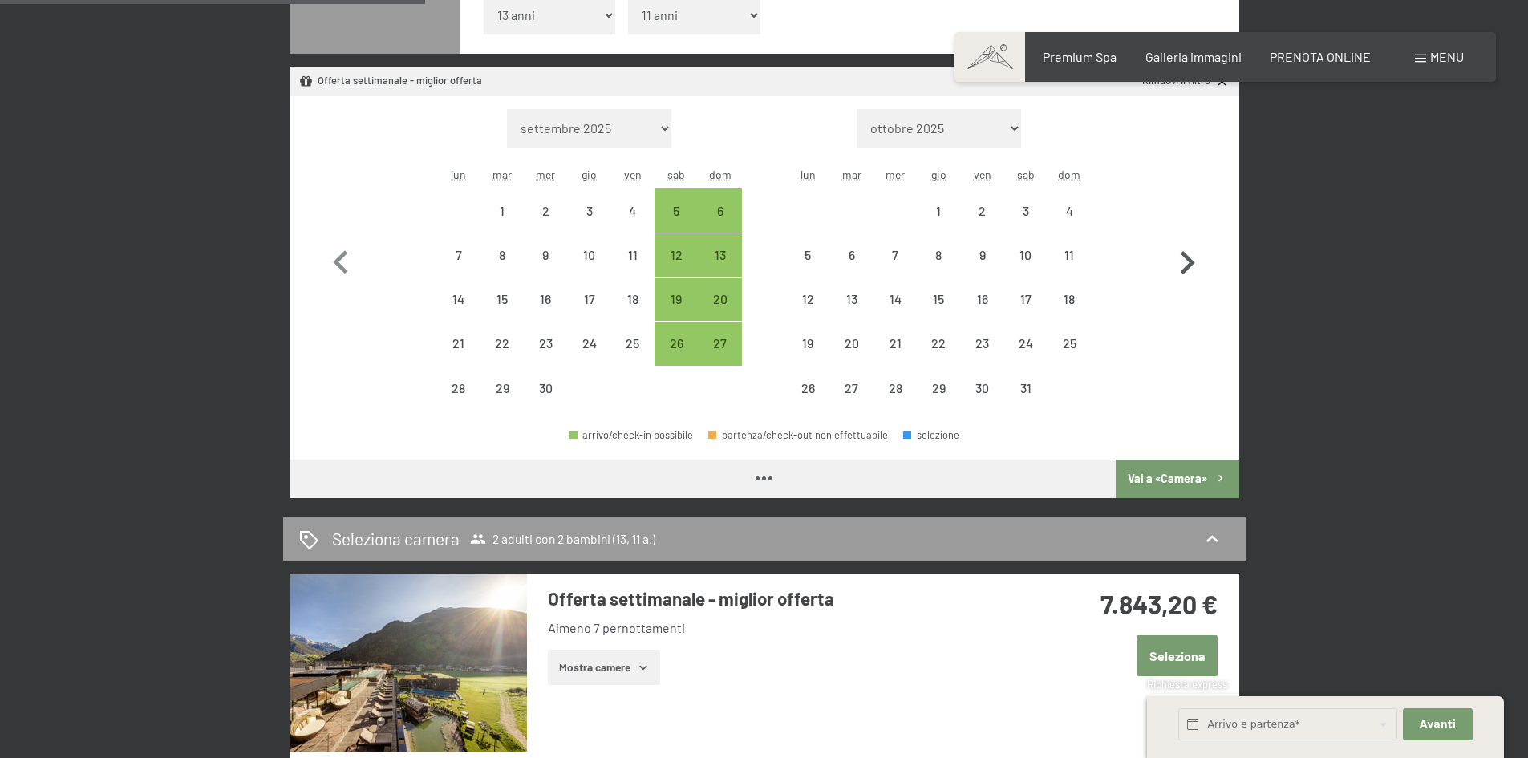
select select "[DATE]"
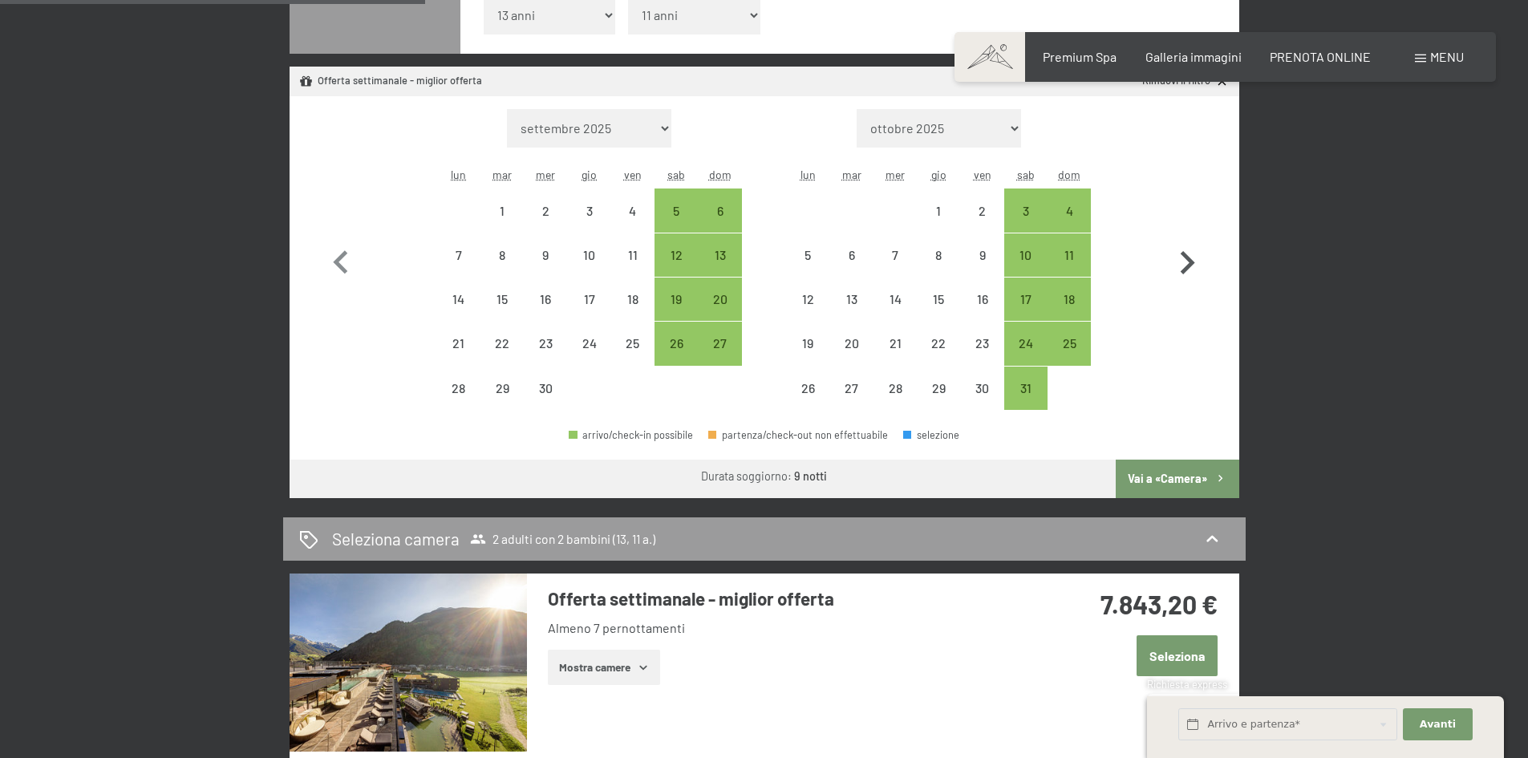
click at [1187, 271] on icon "button" at bounding box center [1188, 262] width 14 height 23
select select "[DATE]"
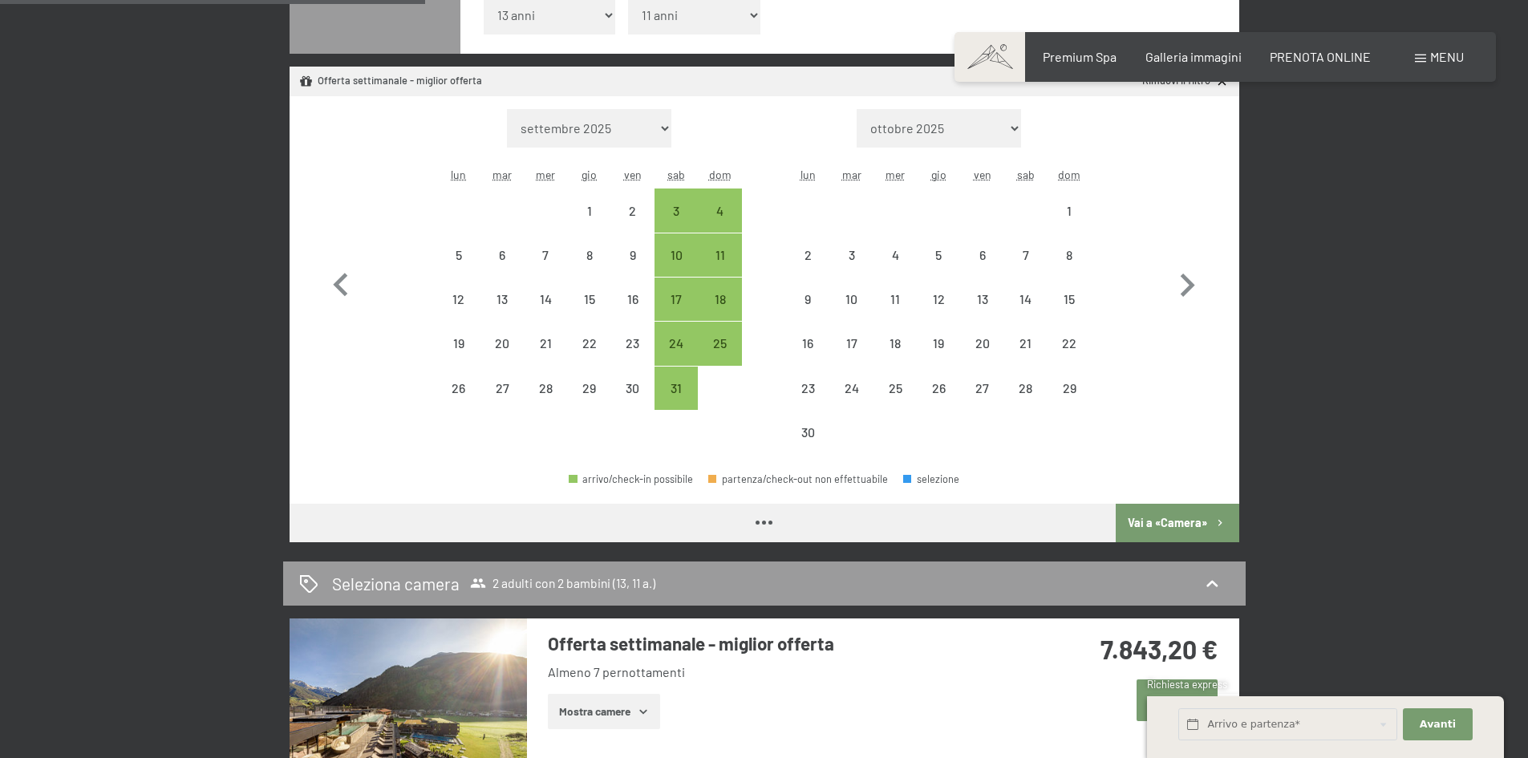
select select "[DATE]"
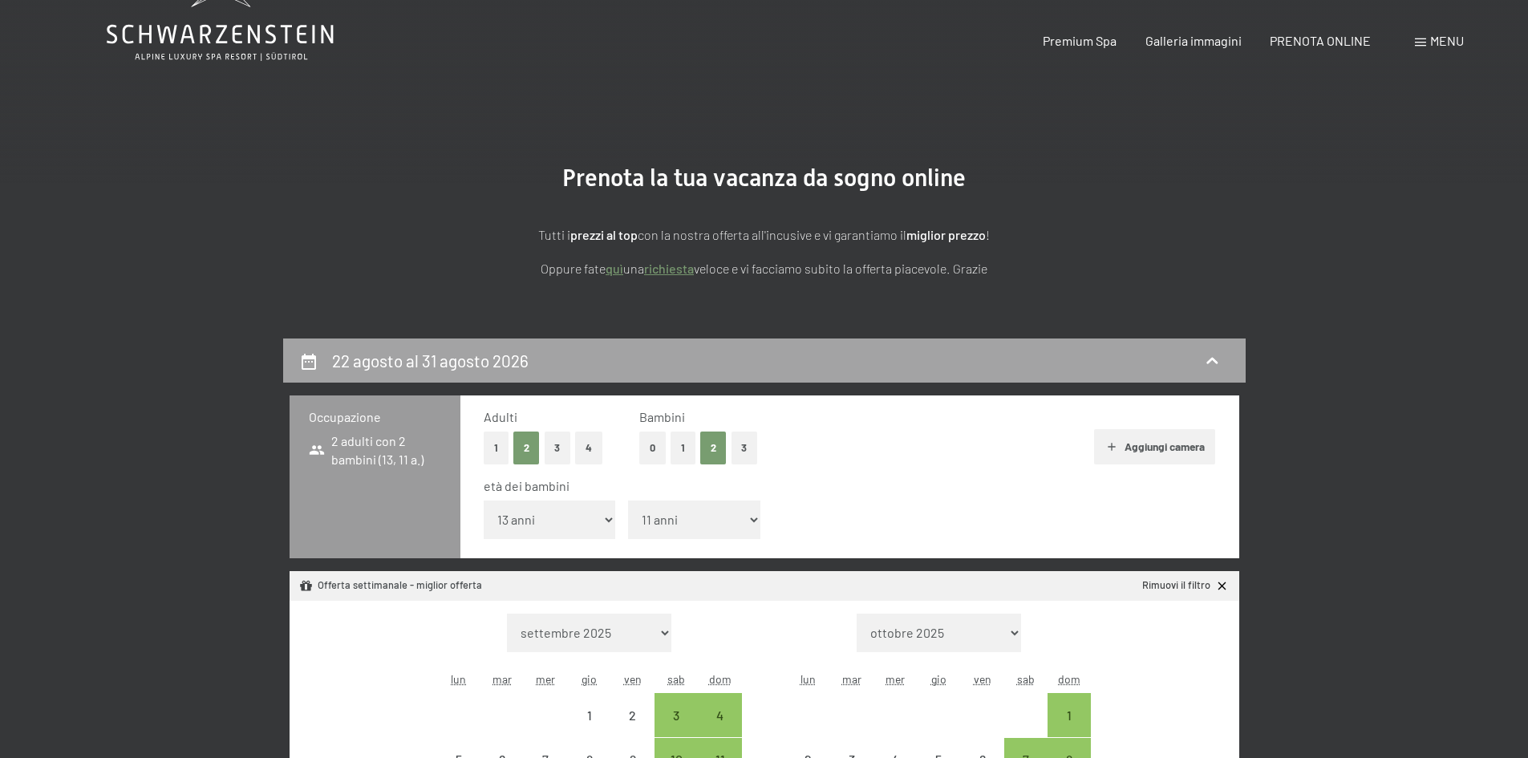
scroll to position [0, 0]
